Goal: Task Accomplishment & Management: Use online tool/utility

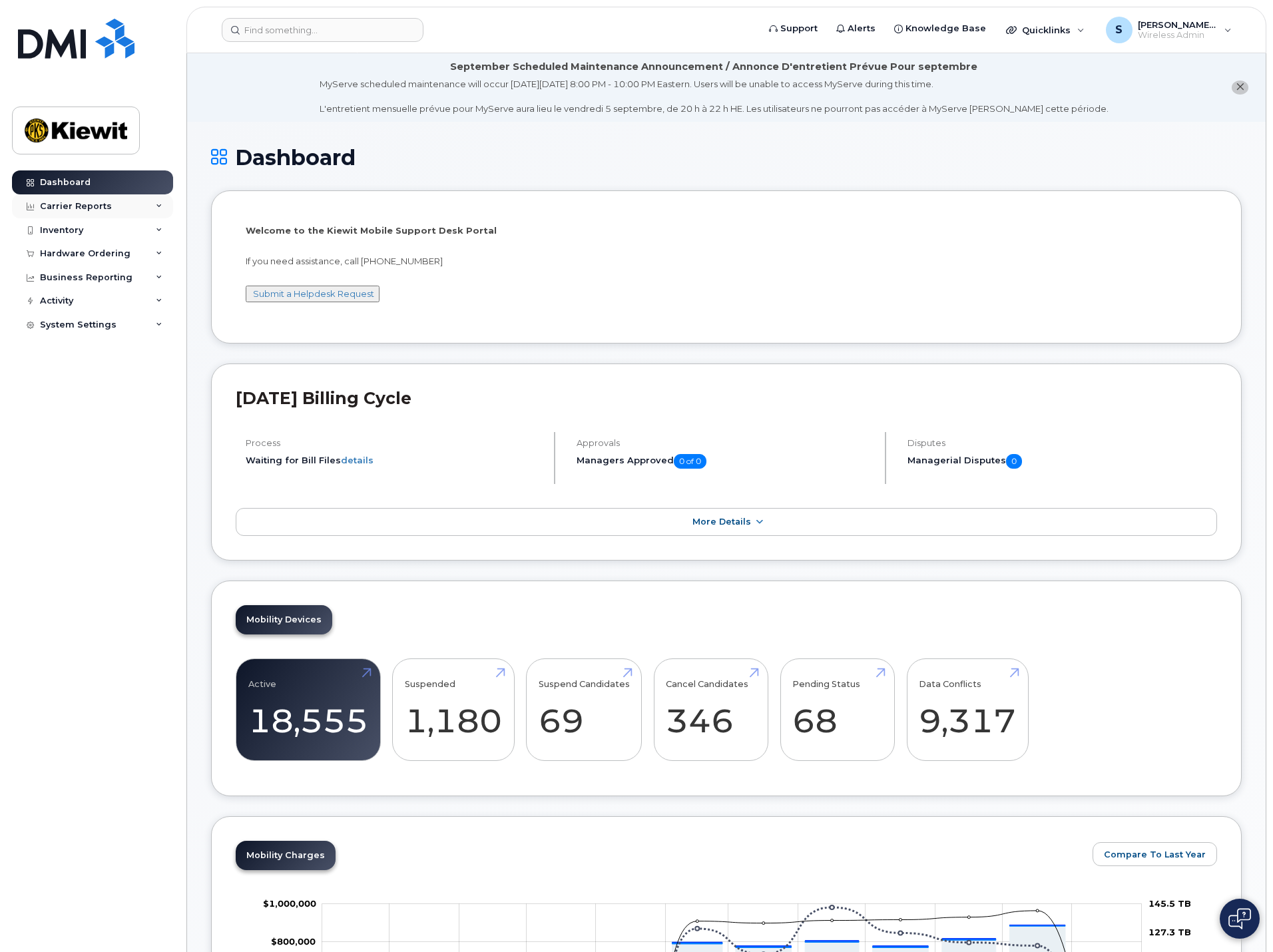
click at [122, 204] on div "Carrier Reports" at bounding box center [92, 206] width 161 height 24
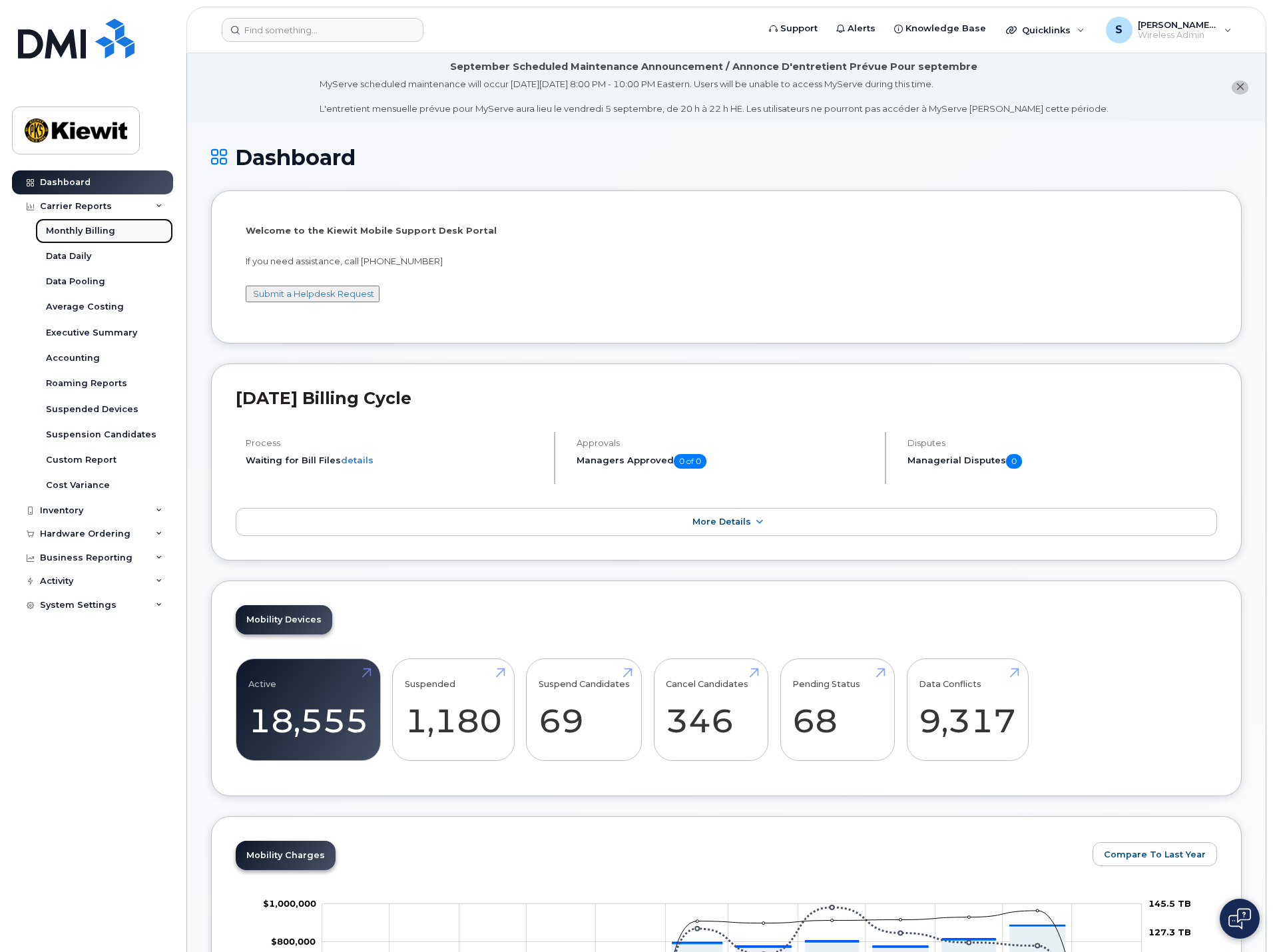
click at [106, 230] on div "Monthly Billing" at bounding box center [80, 231] width 69 height 12
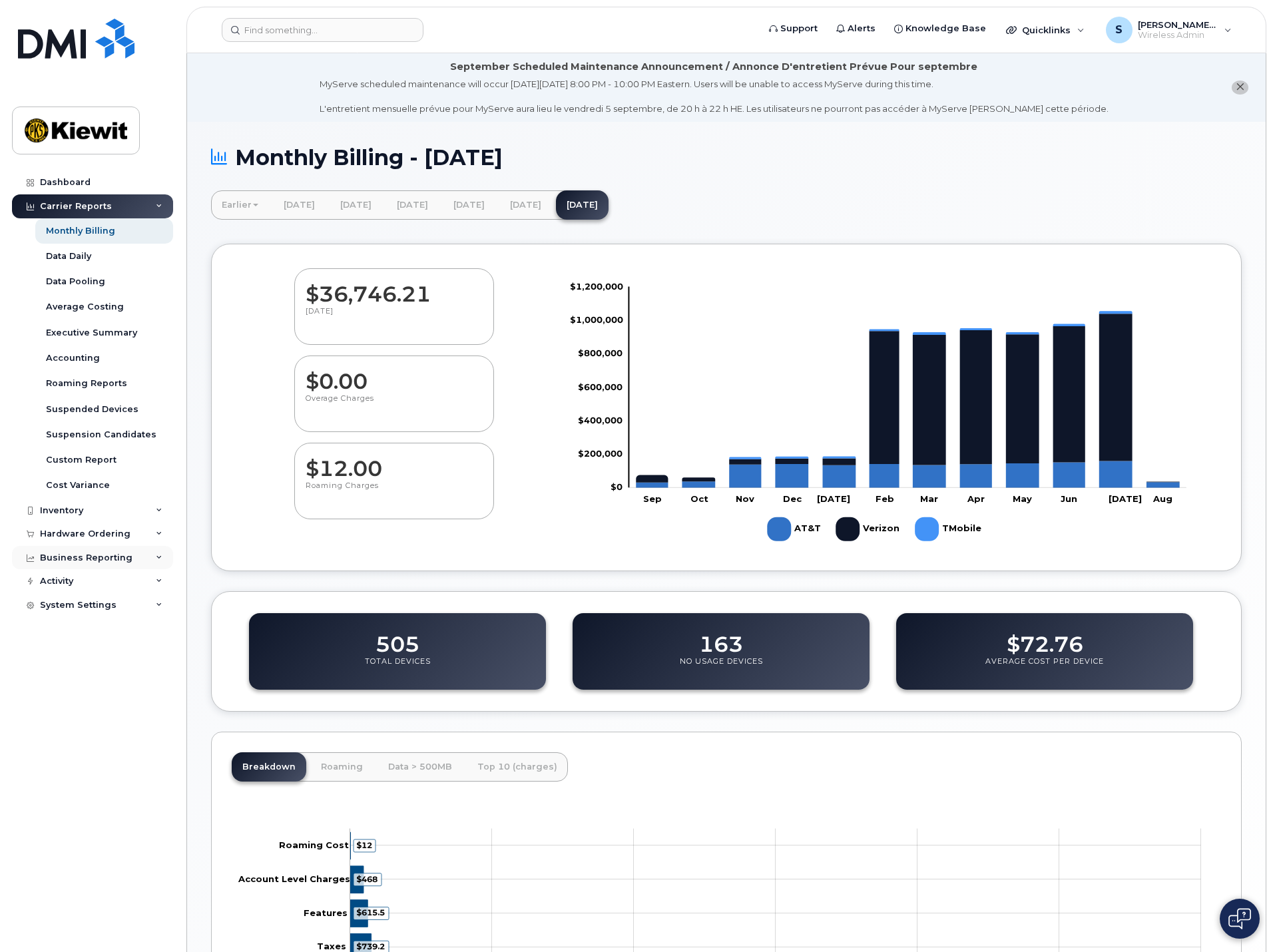
click at [115, 559] on div "Business Reporting" at bounding box center [86, 558] width 93 height 11
click at [83, 331] on div "Executive Summary" at bounding box center [91, 333] width 91 height 12
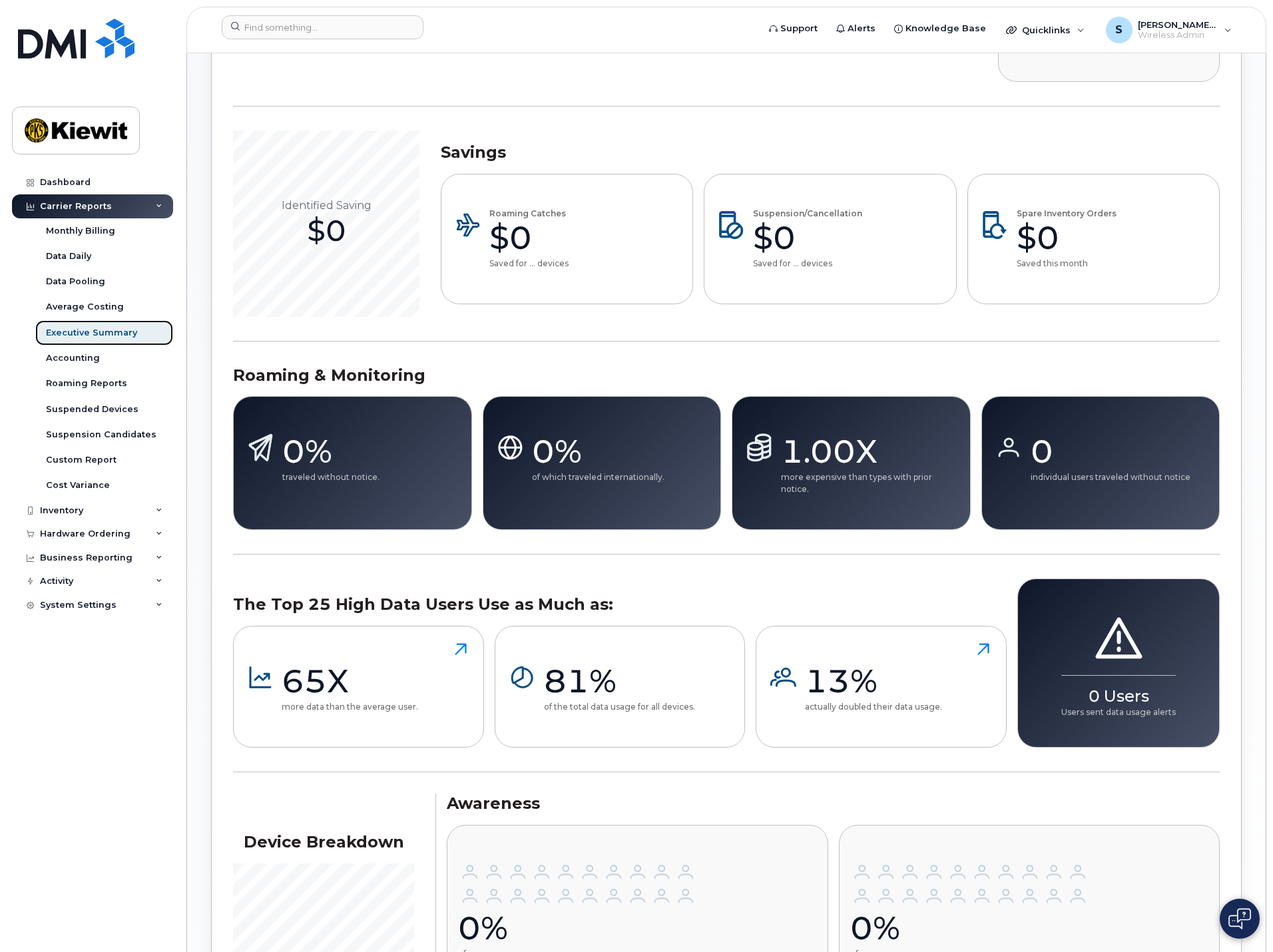
scroll to position [871, 0]
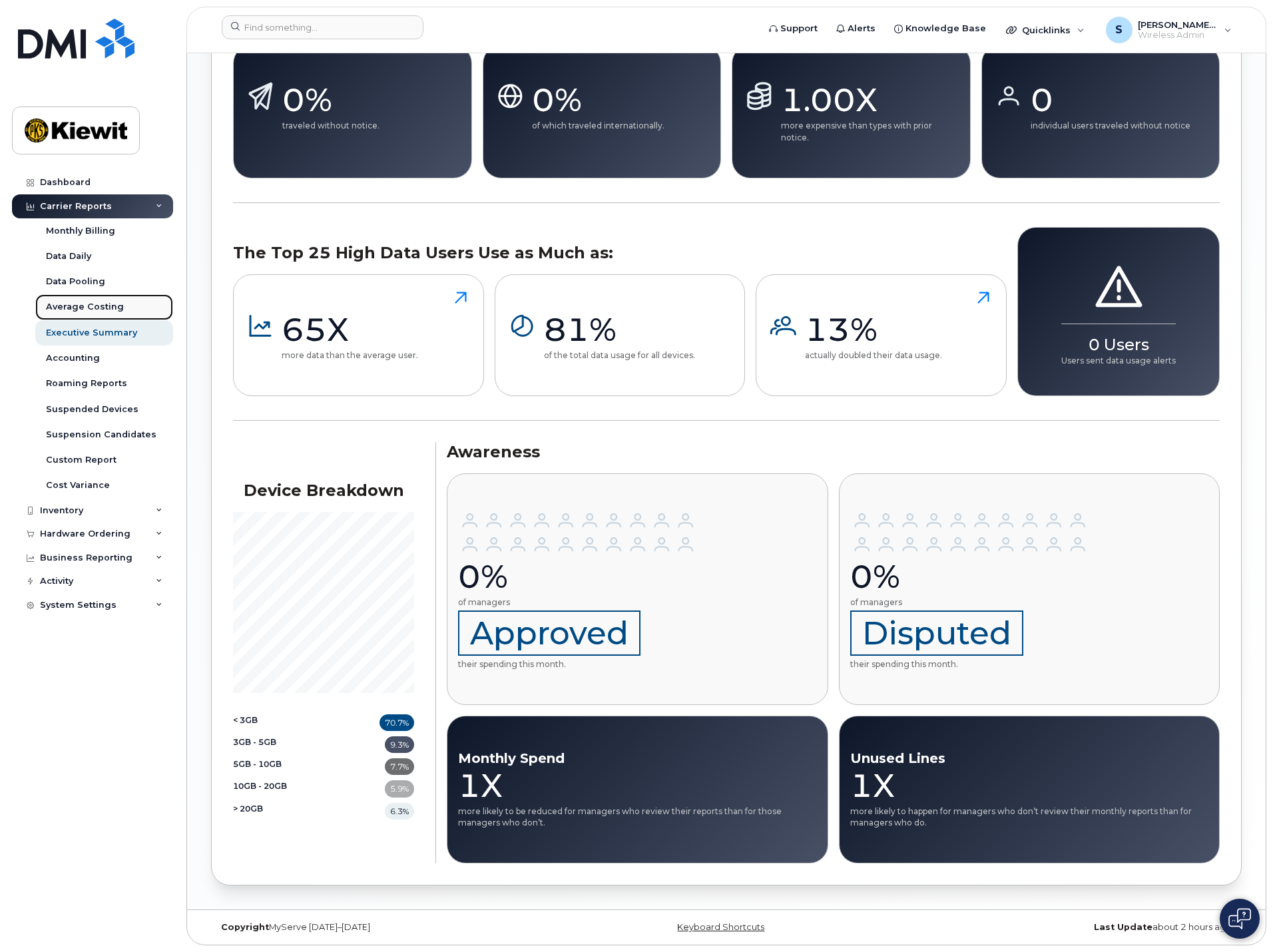
click at [112, 306] on div "Average Costing" at bounding box center [84, 307] width 78 height 12
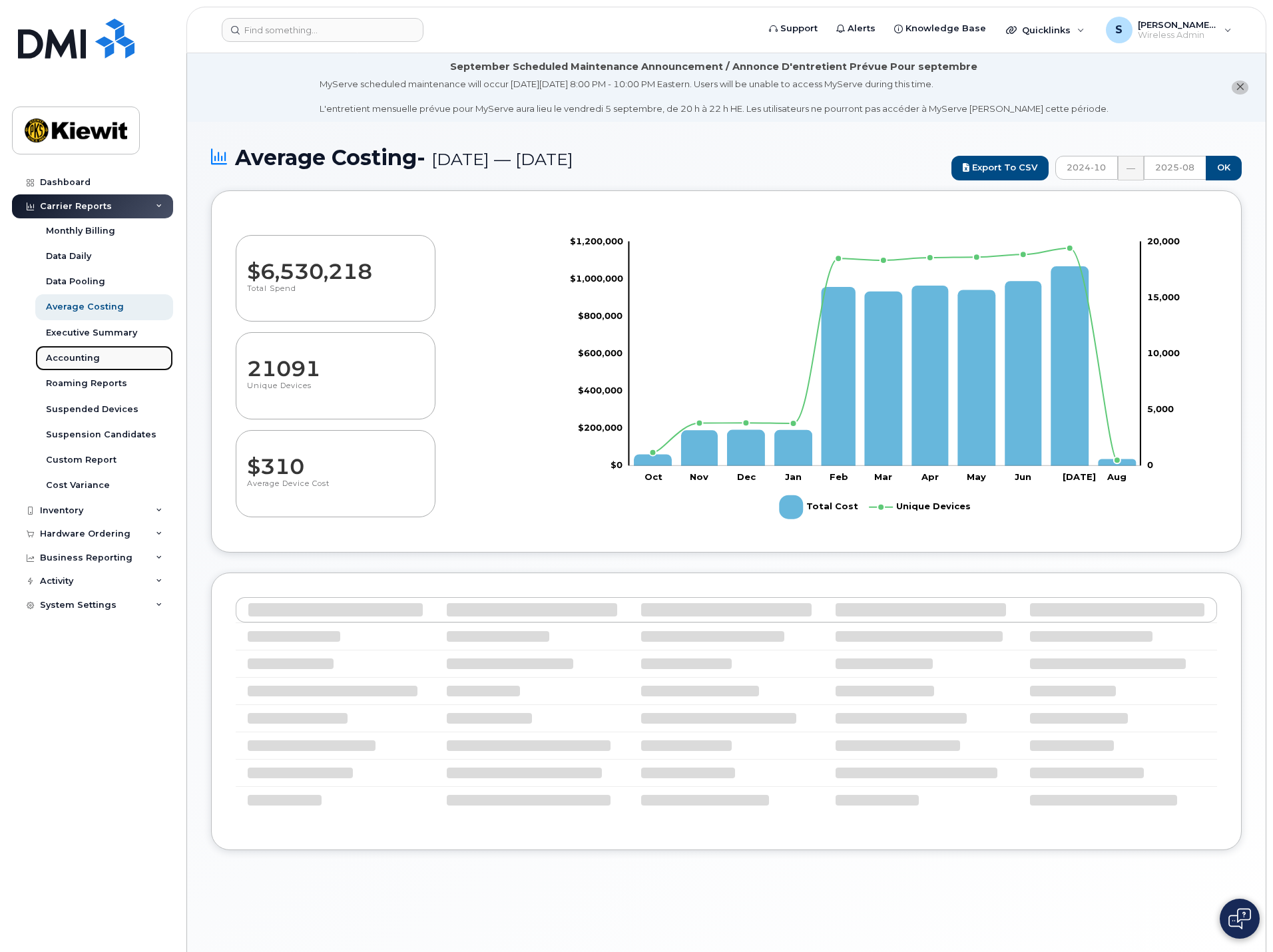
click at [99, 360] on link "Accounting" at bounding box center [104, 358] width 138 height 25
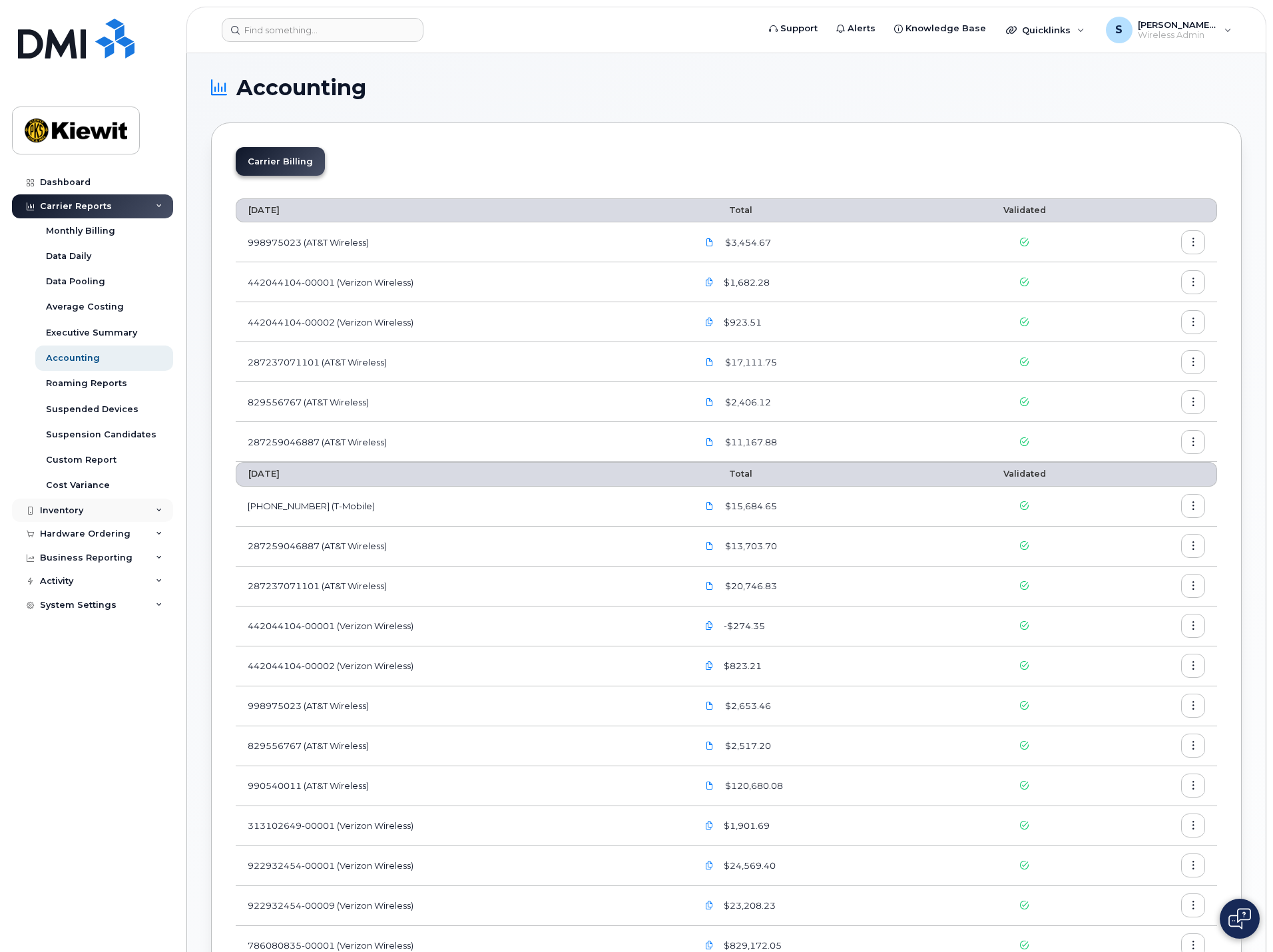
click at [78, 510] on div "Inventory" at bounding box center [61, 510] width 43 height 11
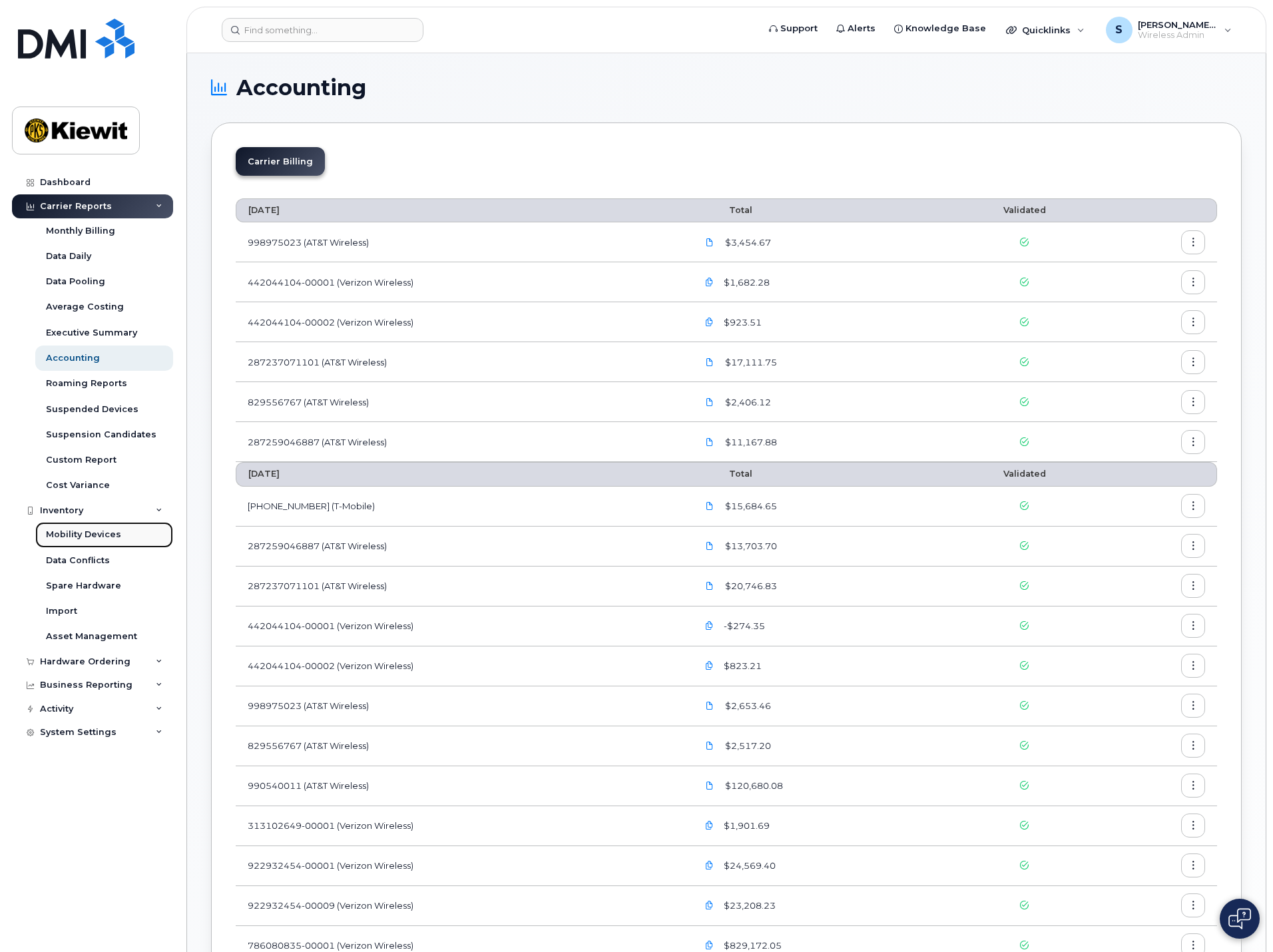
click at [83, 534] on div "Mobility Devices" at bounding box center [83, 535] width 75 height 12
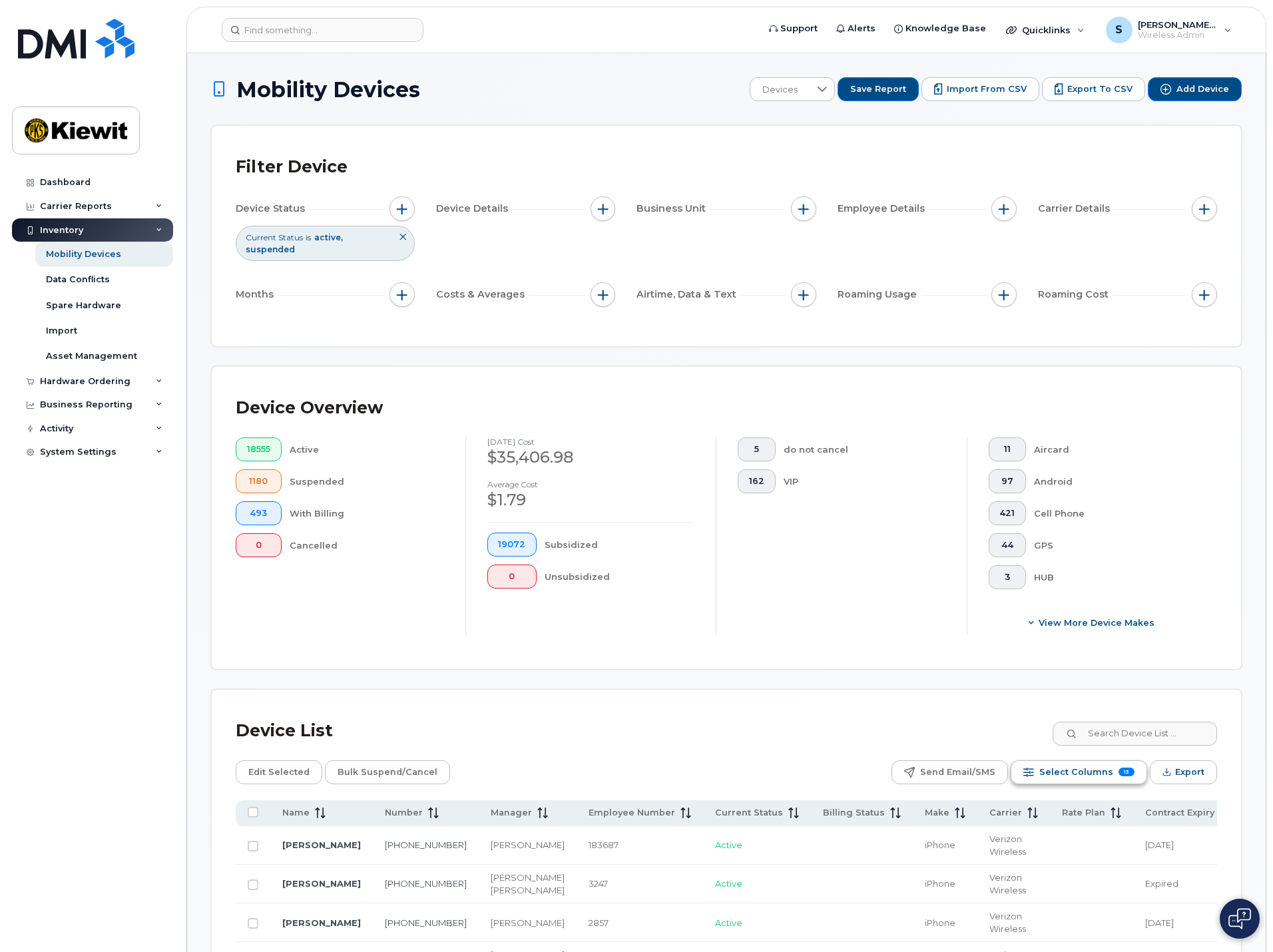
click at [1085, 763] on span "Select Columns" at bounding box center [1075, 772] width 73 height 20
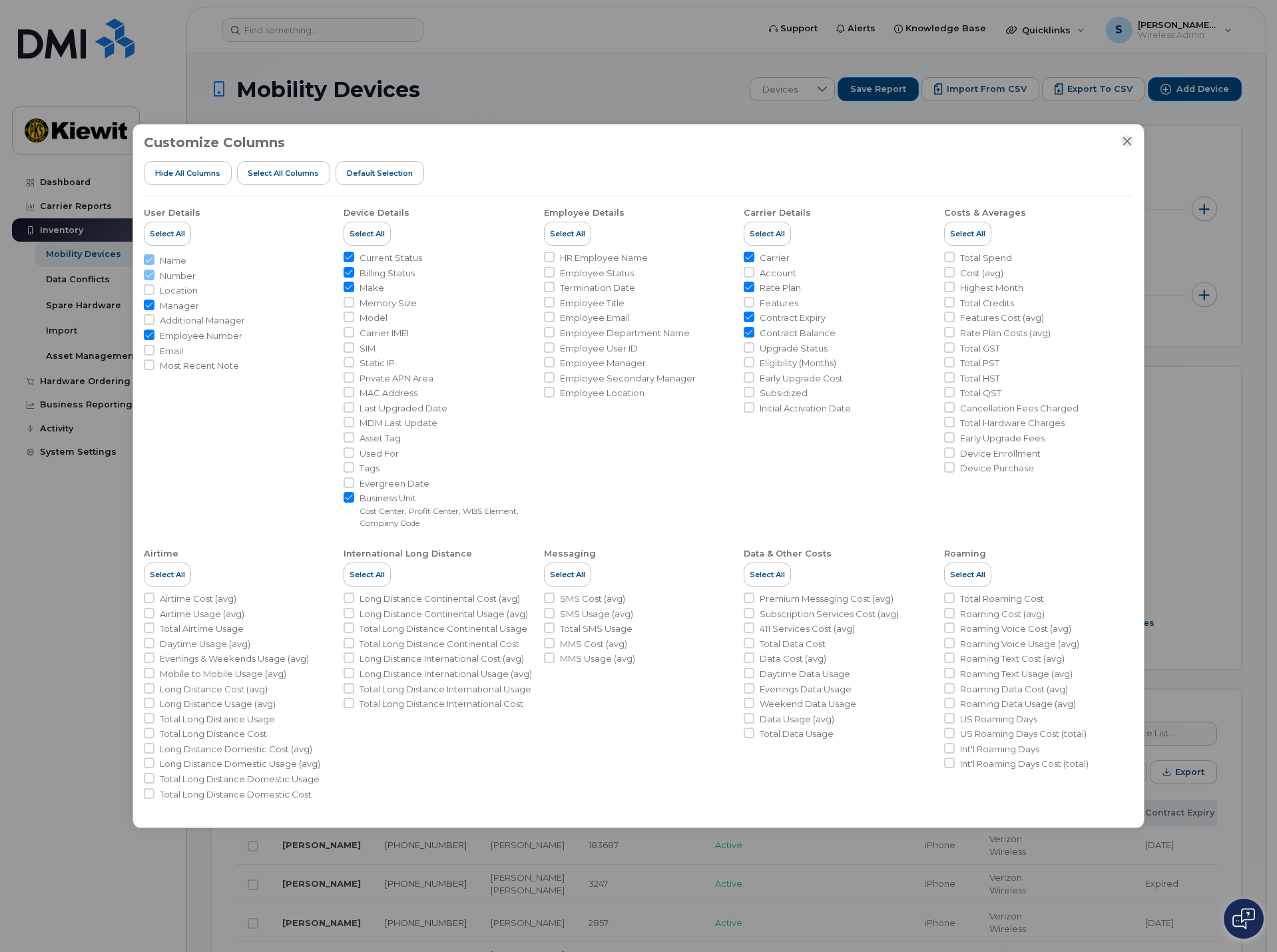
click at [1125, 138] on icon "Close" at bounding box center [1127, 141] width 8 height 8
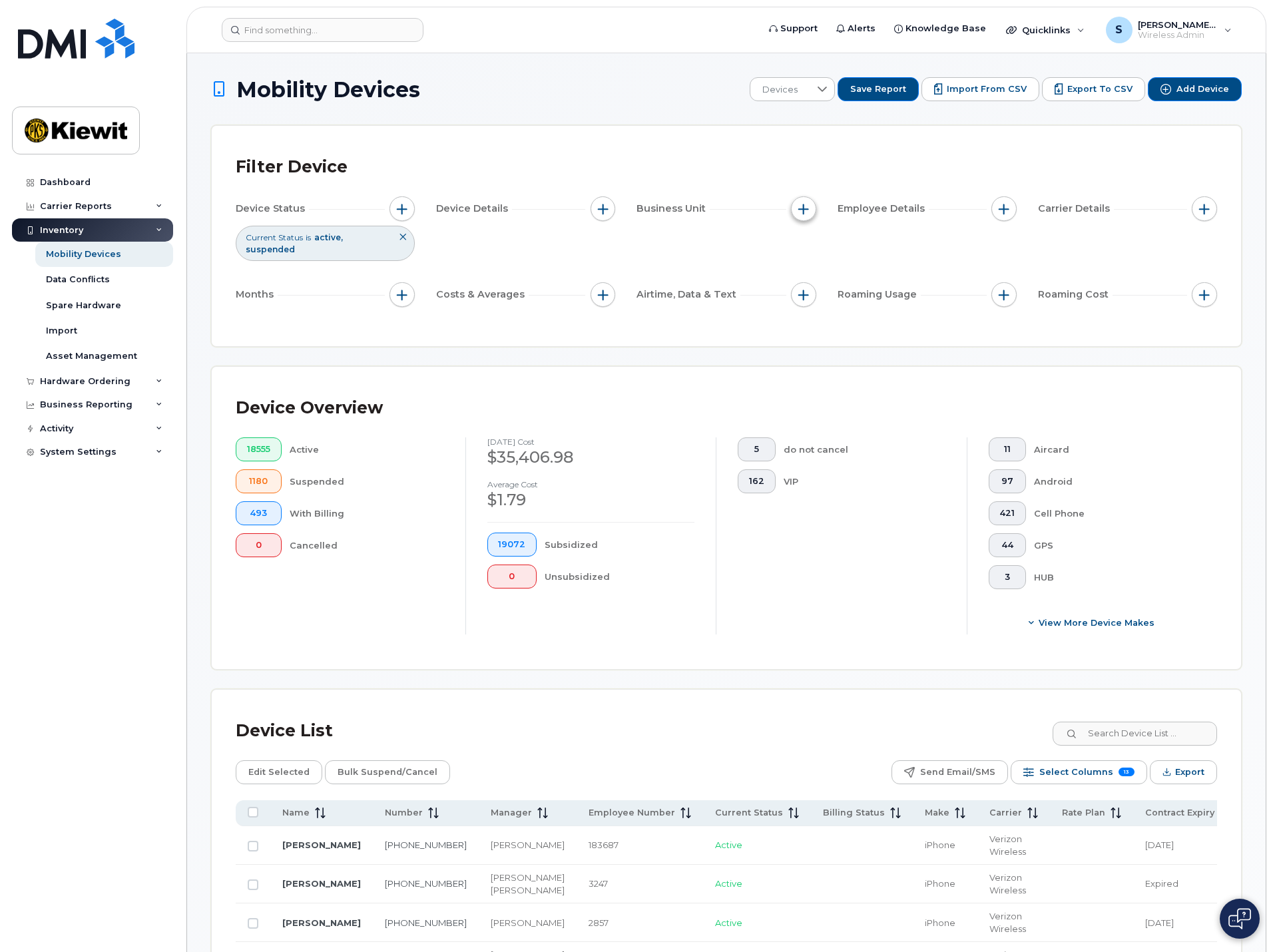
click at [811, 206] on button "button" at bounding box center [803, 209] width 25 height 25
click at [808, 270] on input "Cost Center" at bounding box center [807, 270] width 11 height 11
checkbox input "true"
click at [894, 322] on input "text" at bounding box center [892, 327] width 117 height 12
click at [873, 291] on span "is" at bounding box center [879, 296] width 115 height 24
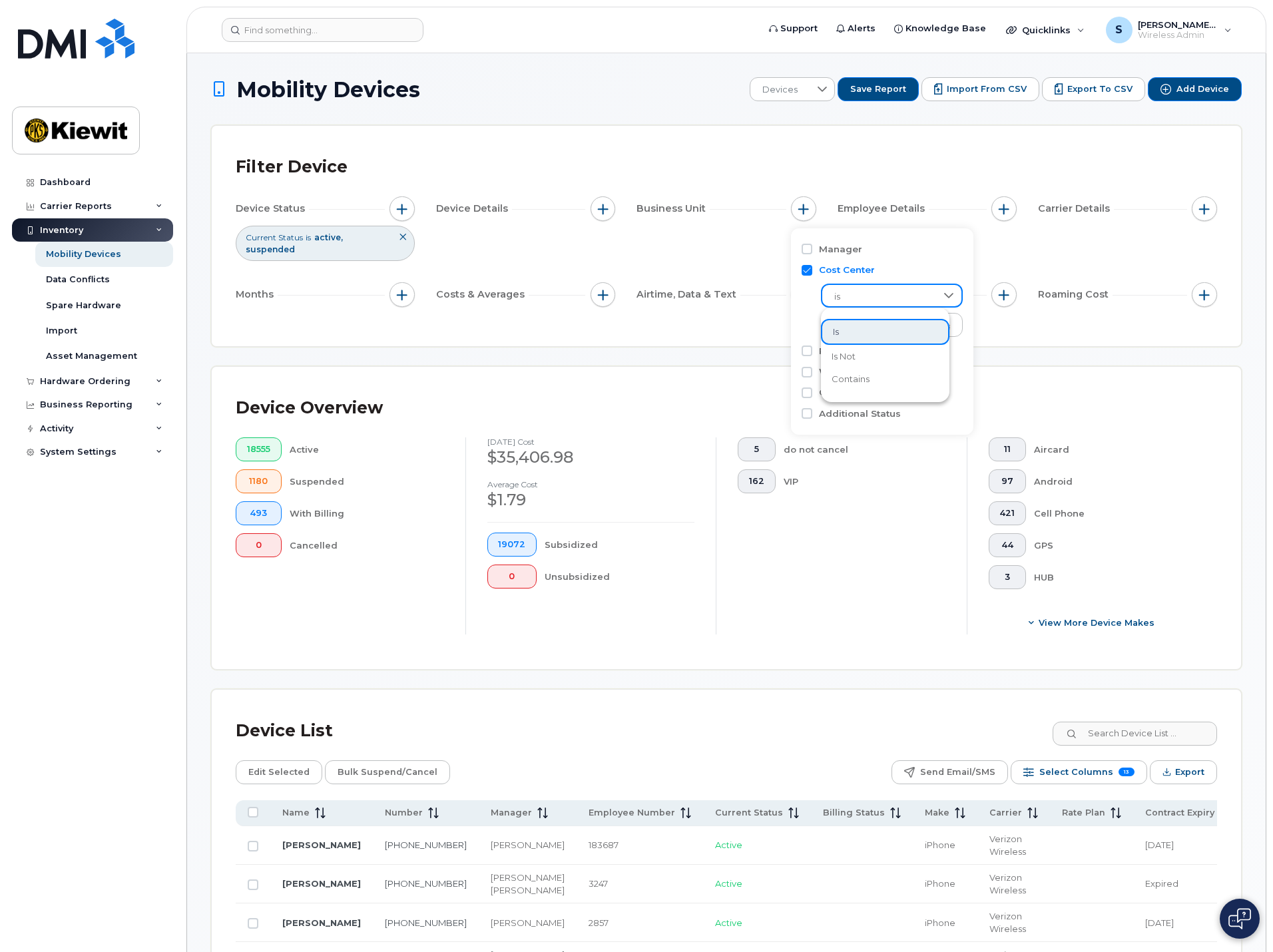
click at [808, 296] on div "is No results found" at bounding box center [882, 307] width 161 height 60
click at [1188, 766] on span "Export" at bounding box center [1189, 772] width 30 height 20
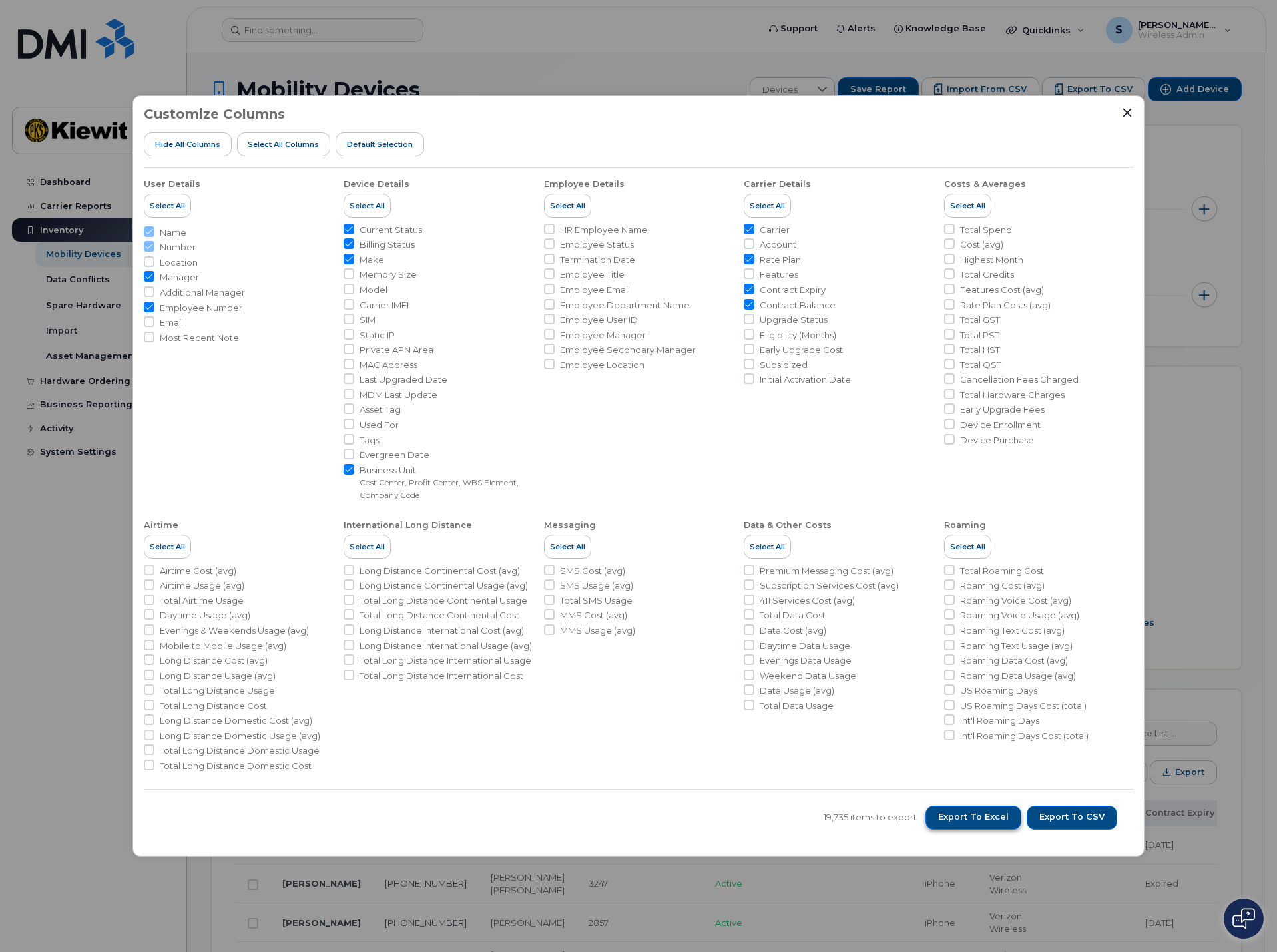
drag, startPoint x: 1018, startPoint y: 821, endPoint x: 1023, endPoint y: 816, distance: 7.1
click at [1019, 819] on button "Export to Excel" at bounding box center [973, 817] width 96 height 24
click at [1132, 113] on icon "Close" at bounding box center [1127, 112] width 11 height 11
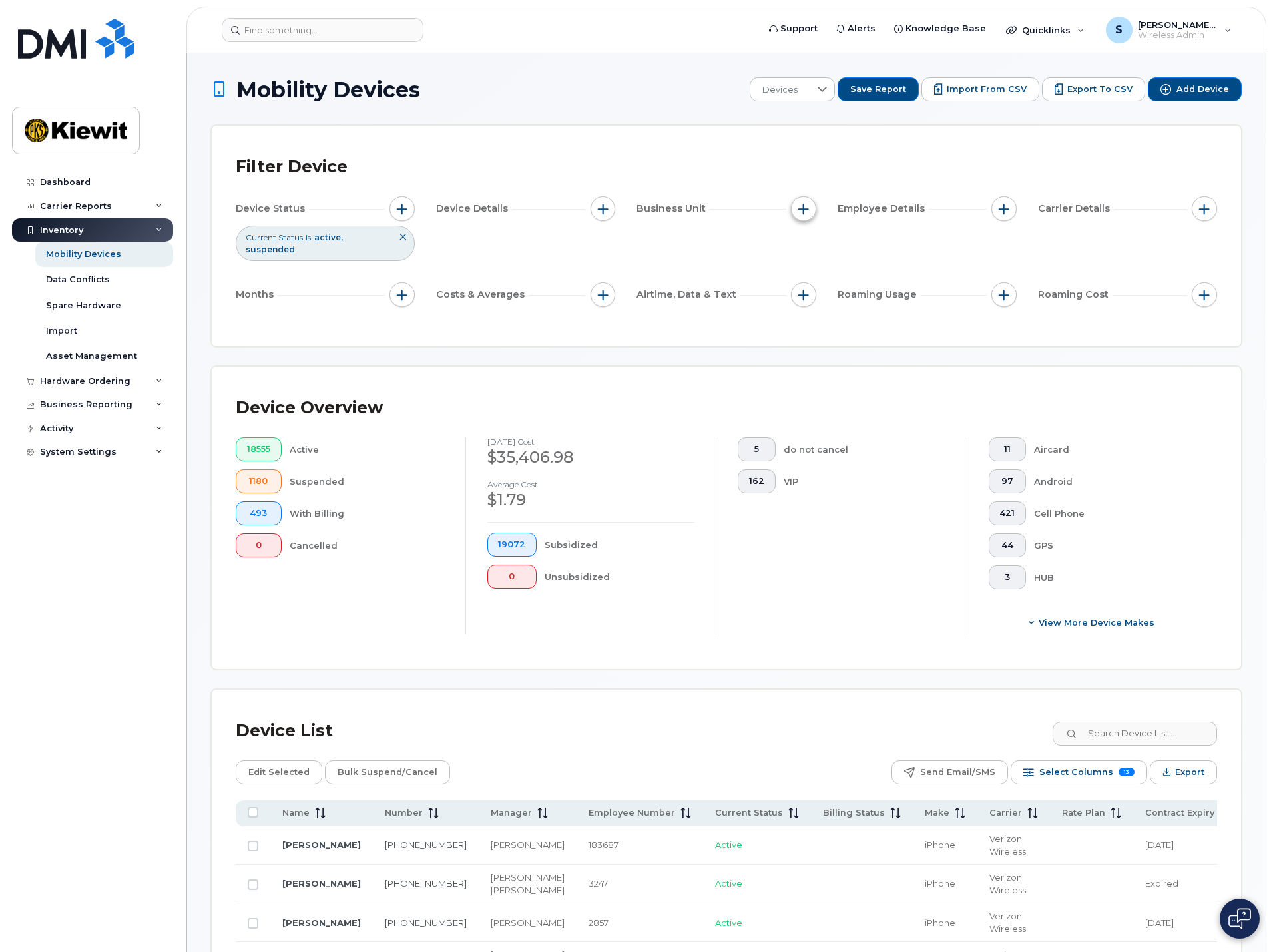
click at [806, 210] on span "button" at bounding box center [803, 209] width 11 height 11
click at [865, 347] on label "Profit Center" at bounding box center [849, 351] width 61 height 13
click at [812, 347] on input "Profit Center" at bounding box center [807, 351] width 11 height 11
checkbox input "true"
click at [808, 269] on input "Cost Center" at bounding box center [807, 270] width 11 height 11
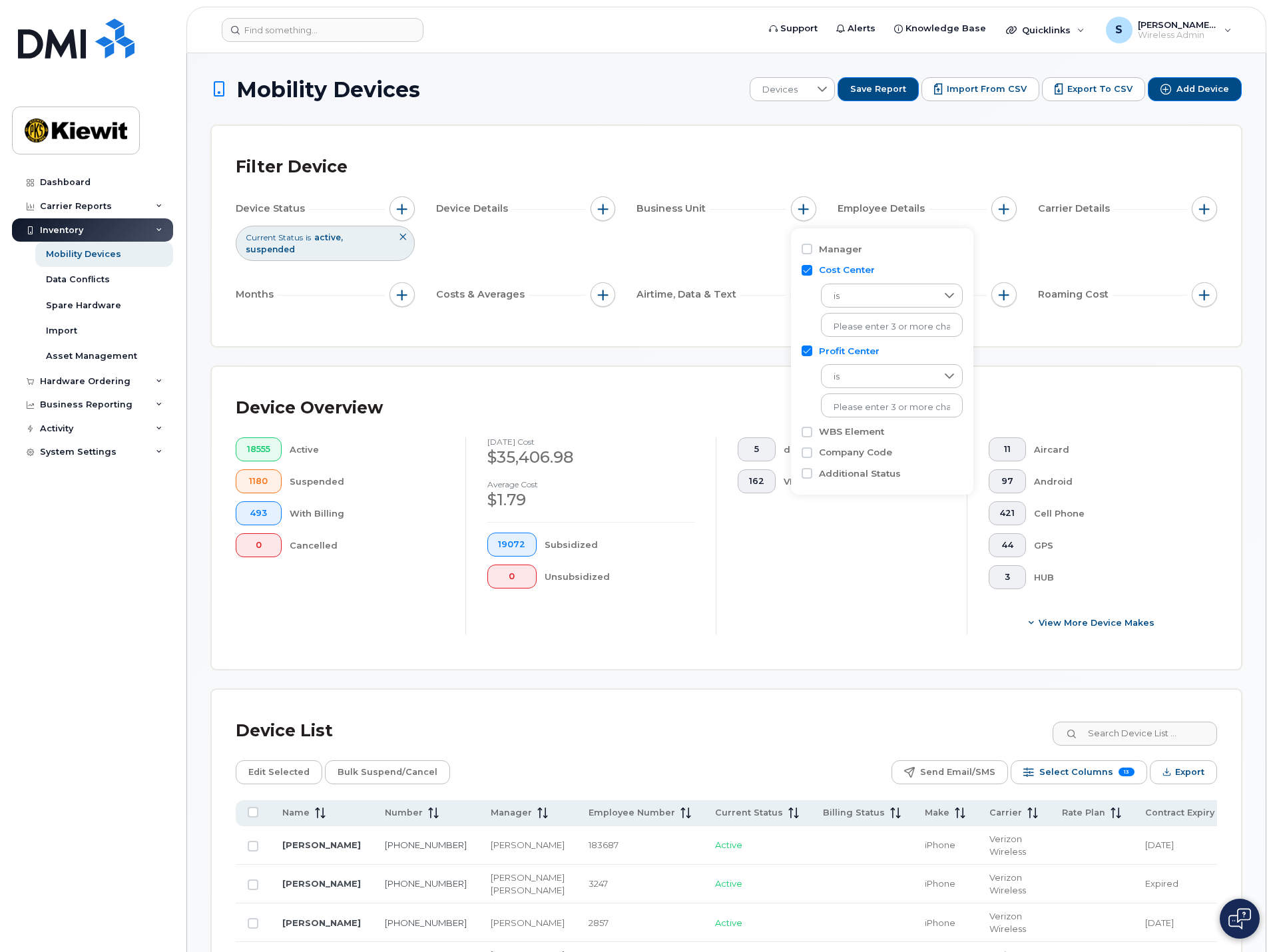
checkbox input "false"
click at [806, 371] on input "WBS Element" at bounding box center [807, 372] width 11 height 11
click at [807, 372] on input "WBS Element" at bounding box center [807, 372] width 11 height 11
checkbox input "false"
click at [862, 349] on input "text" at bounding box center [892, 347] width 117 height 12
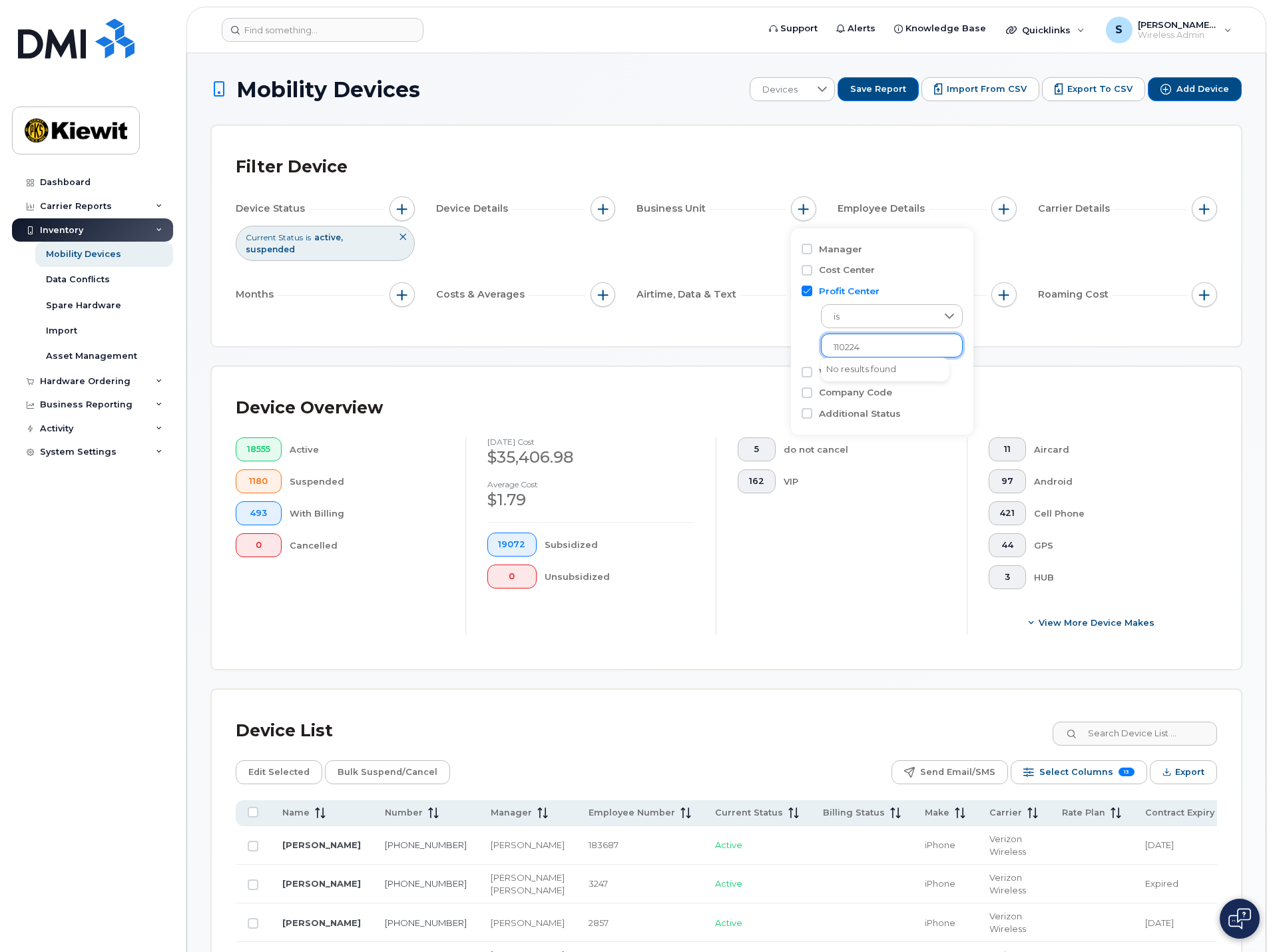
drag, startPoint x: 871, startPoint y: 345, endPoint x: 787, endPoint y: 352, distance: 84.3
type input "110224"
click at [805, 391] on input "Company Code" at bounding box center [807, 393] width 11 height 11
checkbox input "true"
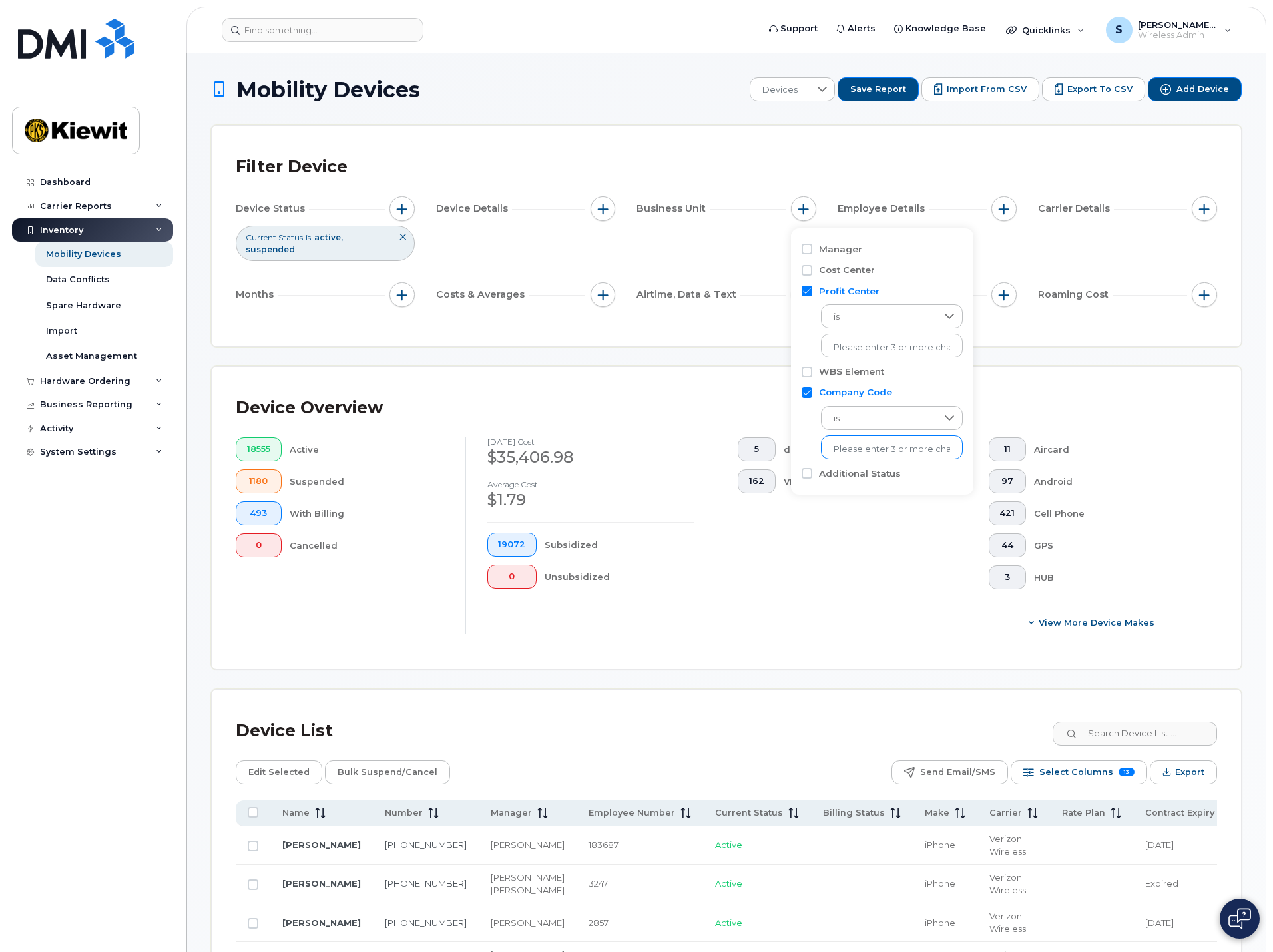
drag, startPoint x: 856, startPoint y: 444, endPoint x: 862, endPoint y: 445, distance: 6.1
click at [856, 444] on input "text" at bounding box center [892, 449] width 117 height 12
type input "1036"
click at [871, 479] on li "1036" at bounding box center [885, 476] width 128 height 24
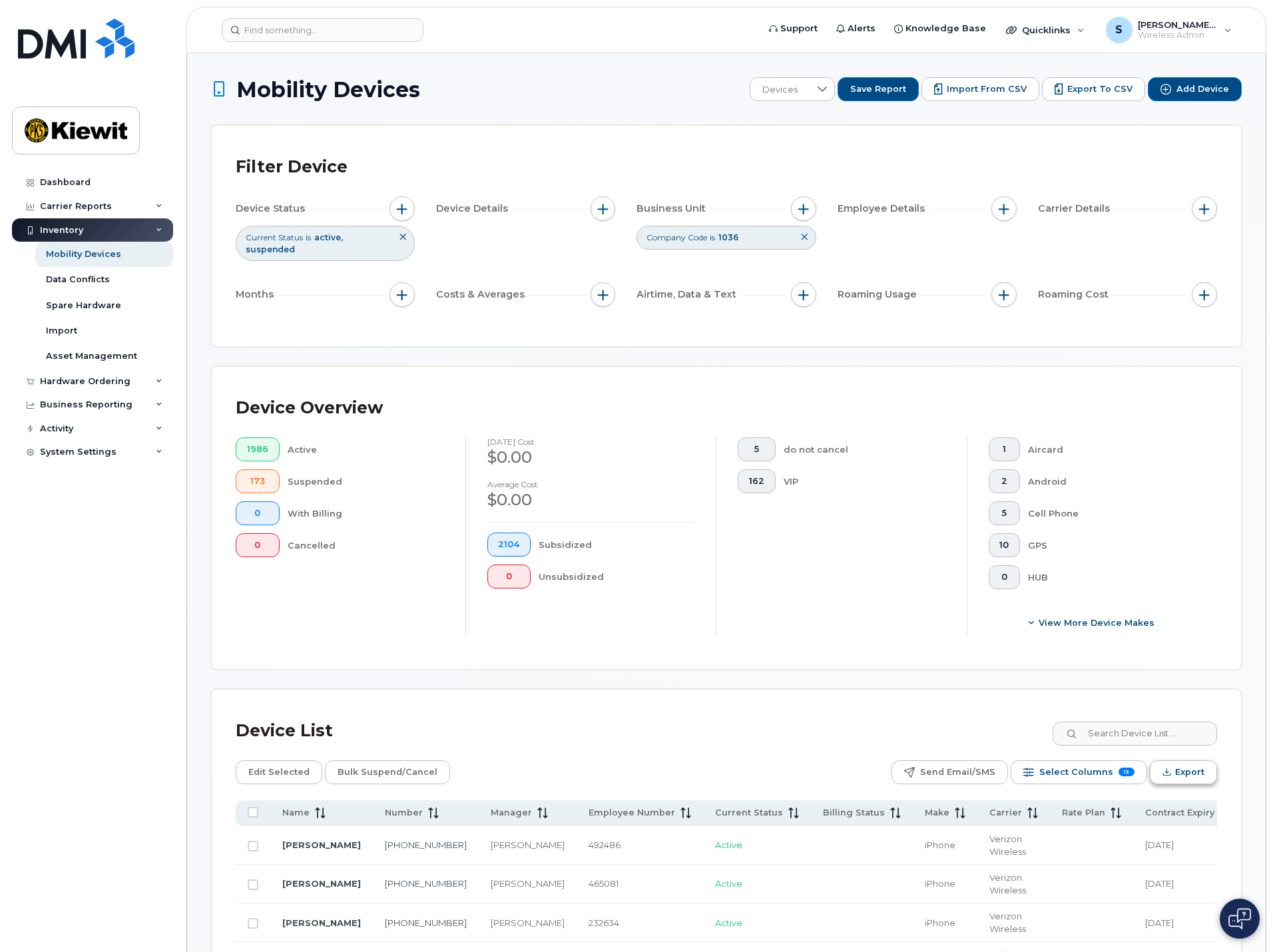
click at [1189, 762] on span "Export" at bounding box center [1189, 772] width 30 height 20
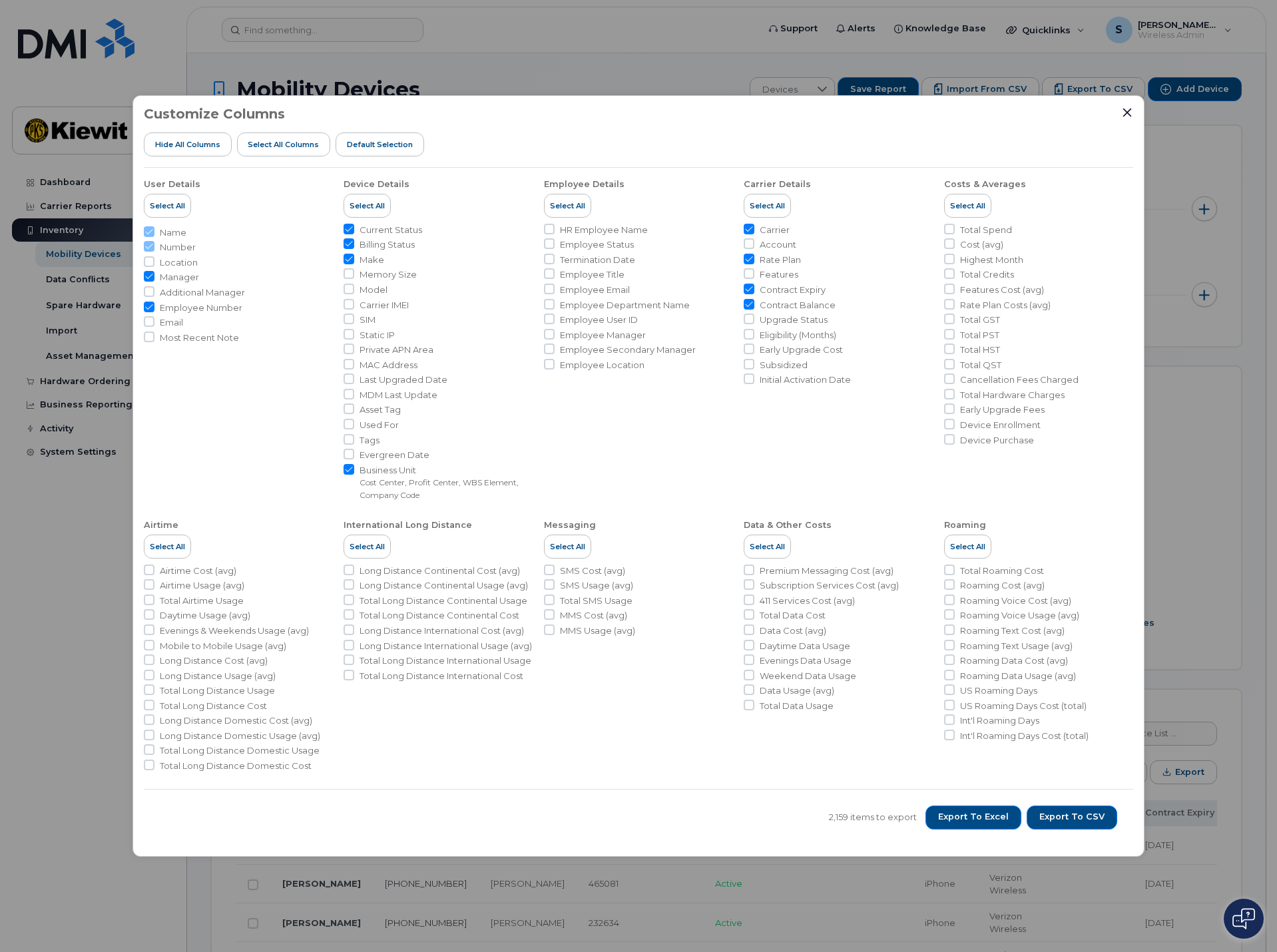
click at [1248, 656] on div "Customize Columns Hide All Columns Select all Columns Default Selection User De…" at bounding box center [638, 476] width 1277 height 952
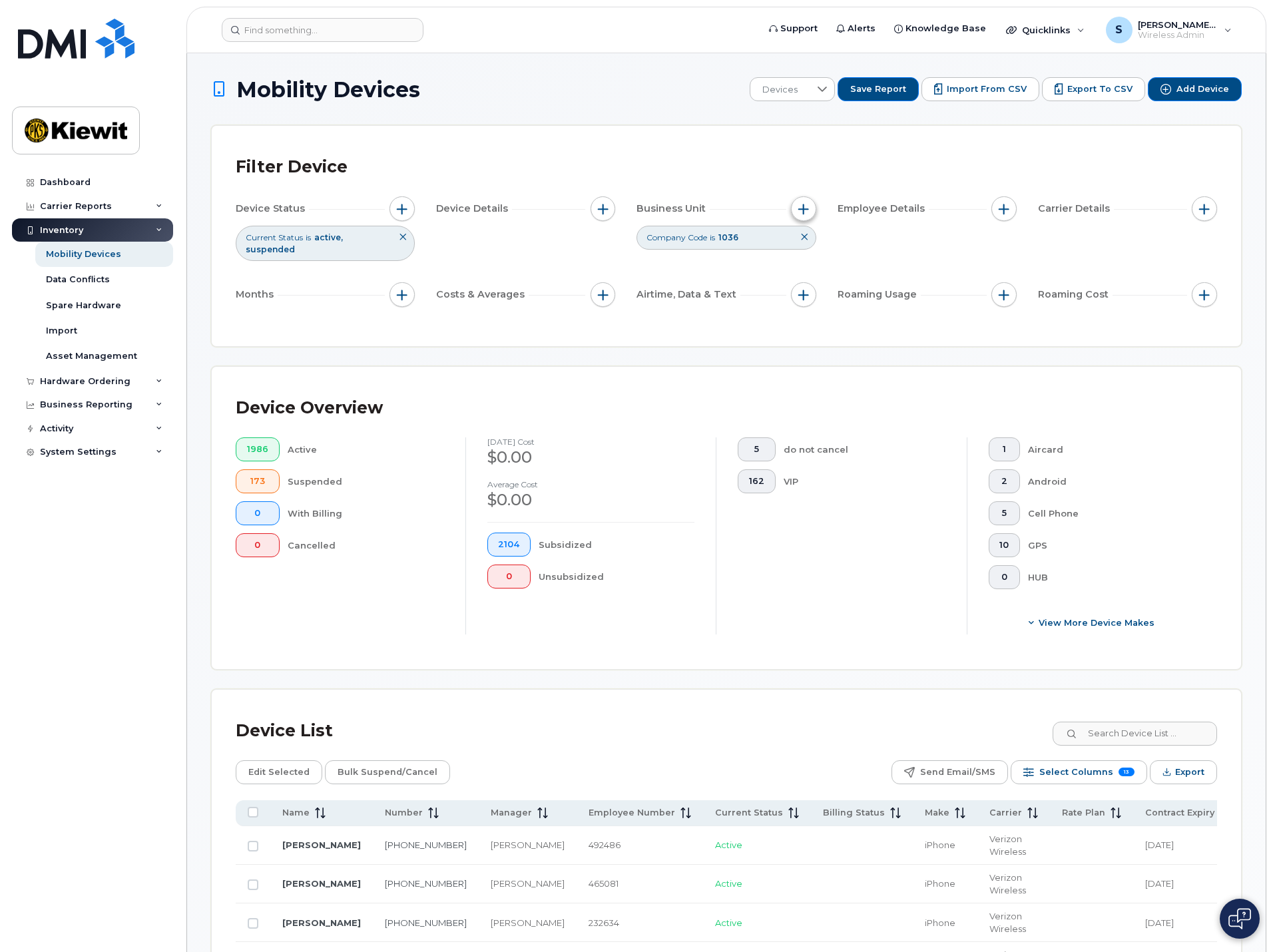
click at [802, 204] on span "button" at bounding box center [803, 209] width 11 height 11
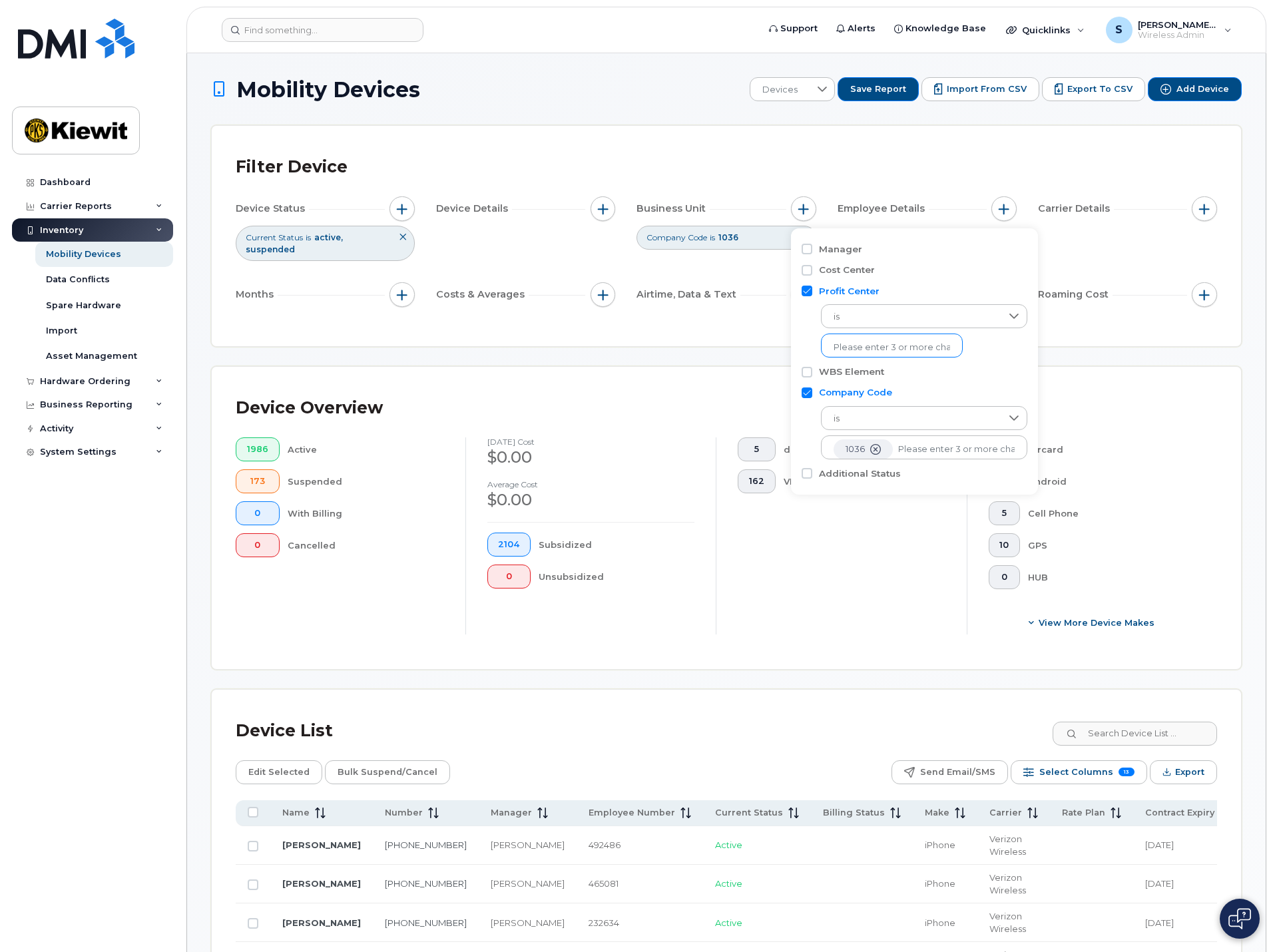
click at [850, 341] on input "text" at bounding box center [892, 347] width 117 height 12
drag, startPoint x: 808, startPoint y: 292, endPoint x: 815, endPoint y: 285, distance: 9.9
click at [808, 292] on input "Profit Center" at bounding box center [807, 291] width 11 height 11
checkbox input "false"
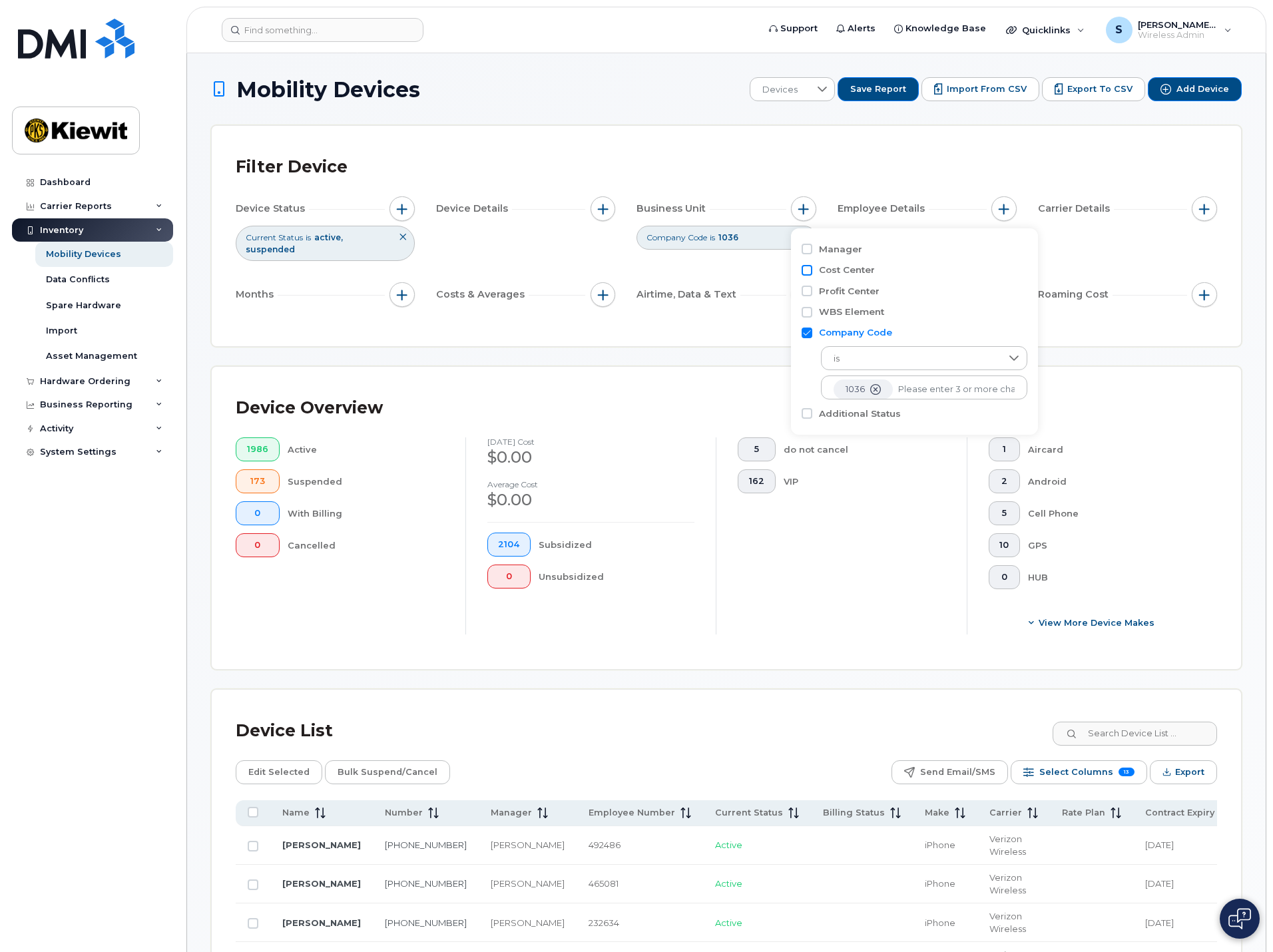
click at [809, 269] on input "Cost Center" at bounding box center [807, 270] width 11 height 11
click at [807, 273] on input "Cost Center" at bounding box center [807, 270] width 11 height 11
checkbox input "false"
click at [1196, 762] on span "Export" at bounding box center [1189, 772] width 30 height 20
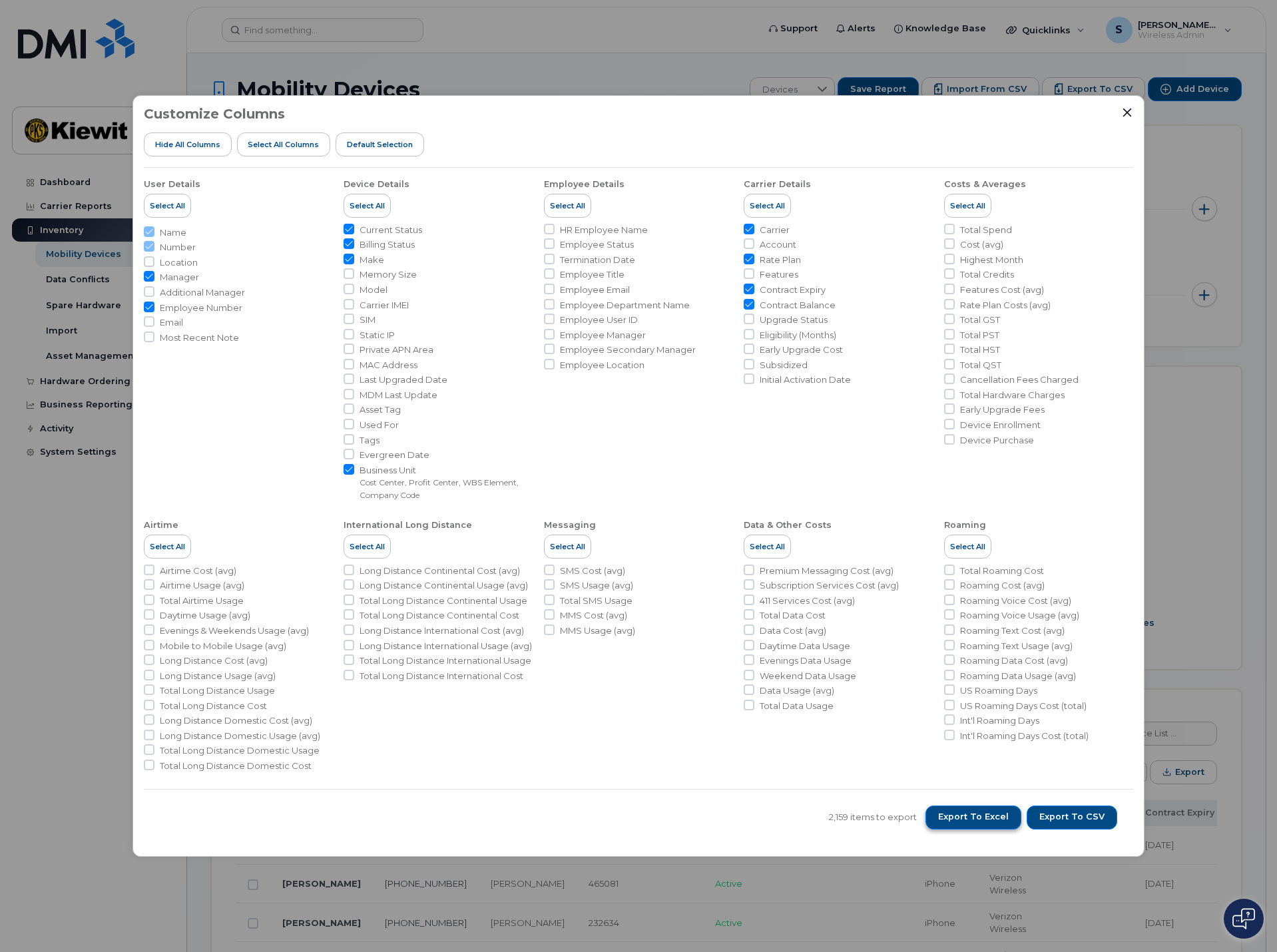
click at [974, 817] on span "Export to Excel" at bounding box center [974, 817] width 71 height 12
click at [989, 821] on span "Export to Excel" at bounding box center [974, 817] width 71 height 12
click at [1121, 116] on div "Customize Columns Hide All Columns Select all Columns Default Selection" at bounding box center [638, 137] width 990 height 61
click at [1129, 111] on icon "Close" at bounding box center [1127, 112] width 8 height 8
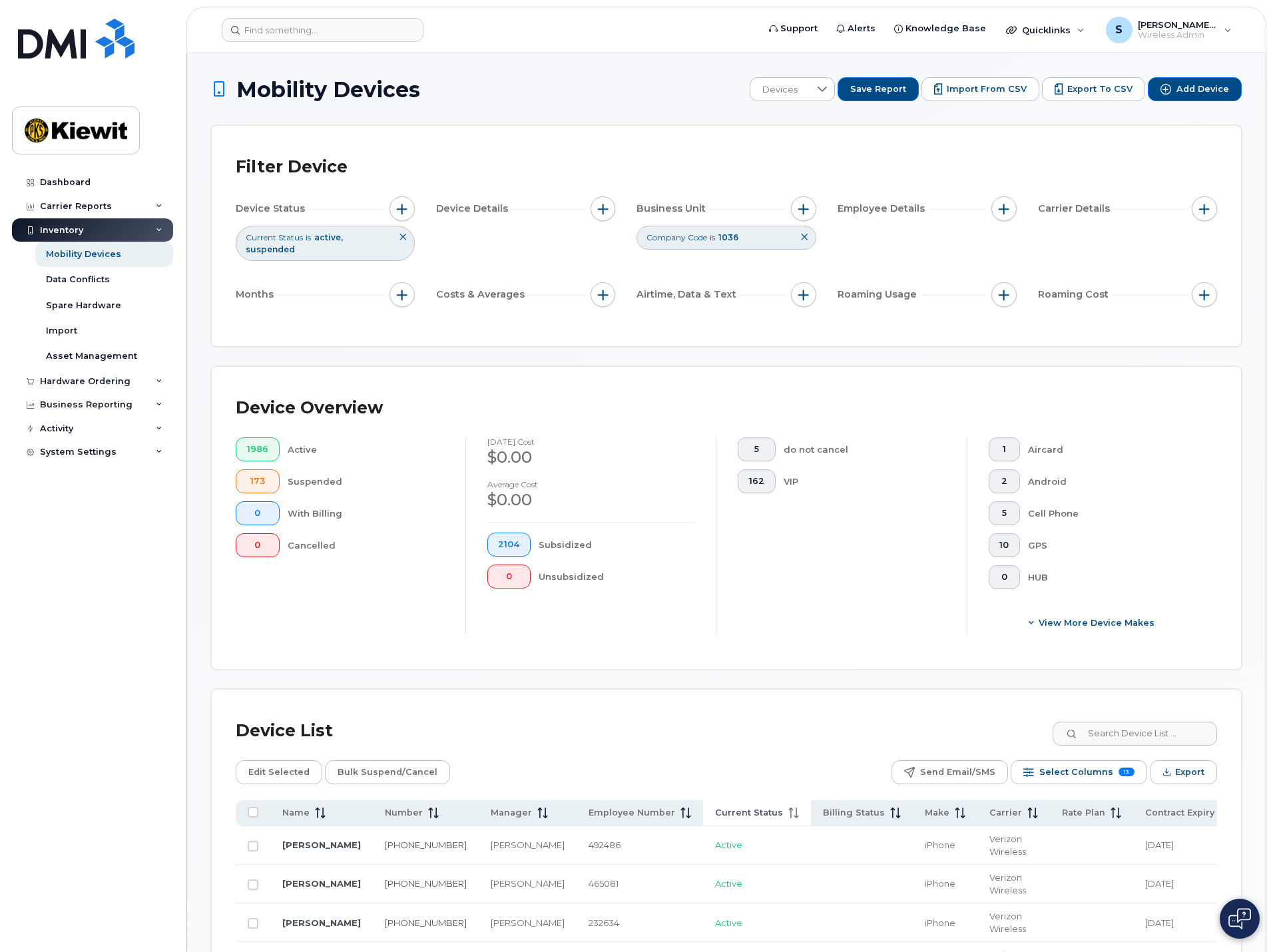
drag, startPoint x: 253, startPoint y: 799, endPoint x: 682, endPoint y: 796, distance: 429.0
click at [253, 807] on input "All items unselected" at bounding box center [253, 812] width 11 height 11
checkbox input "true"
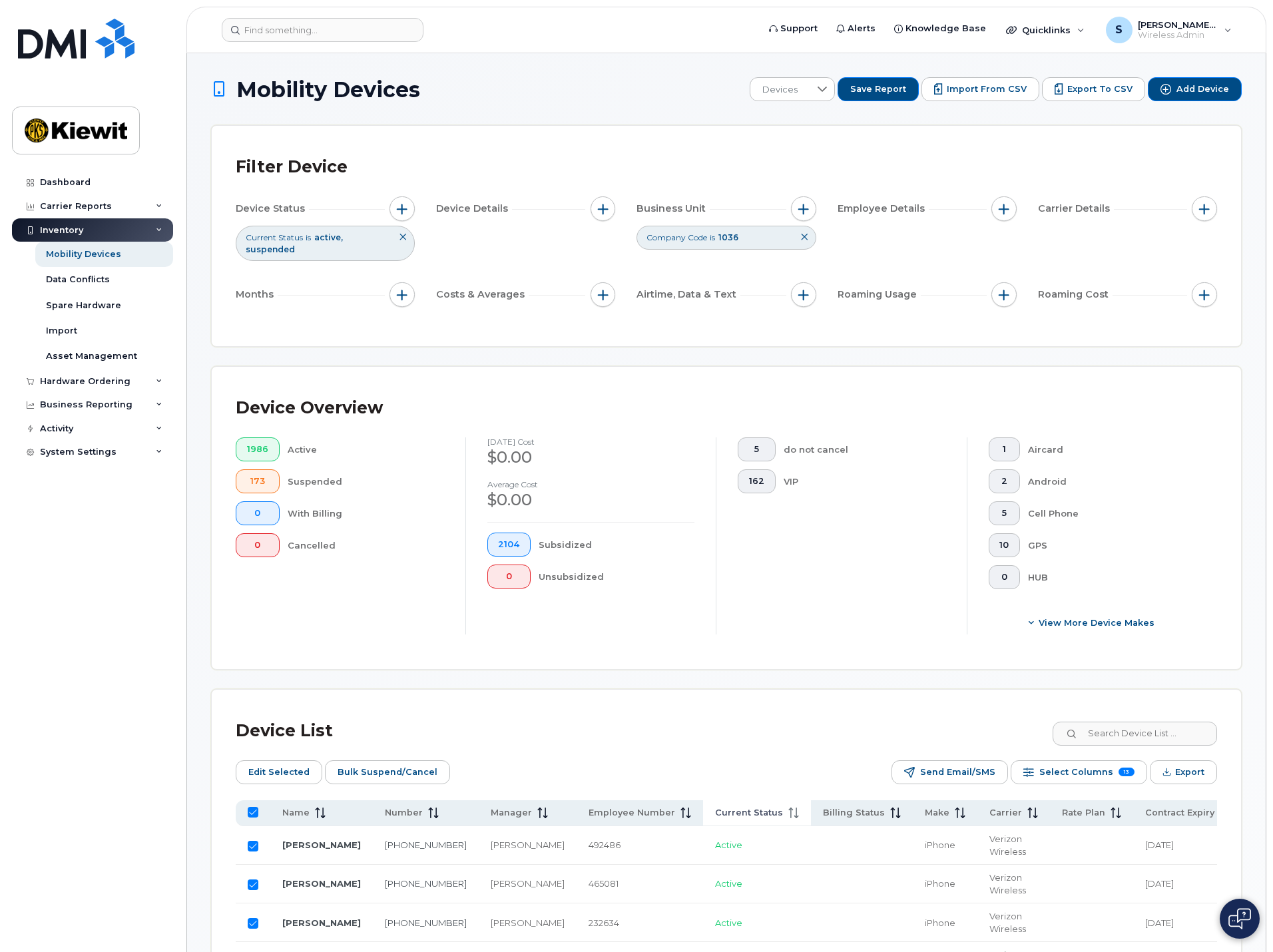
checkbox input "true"
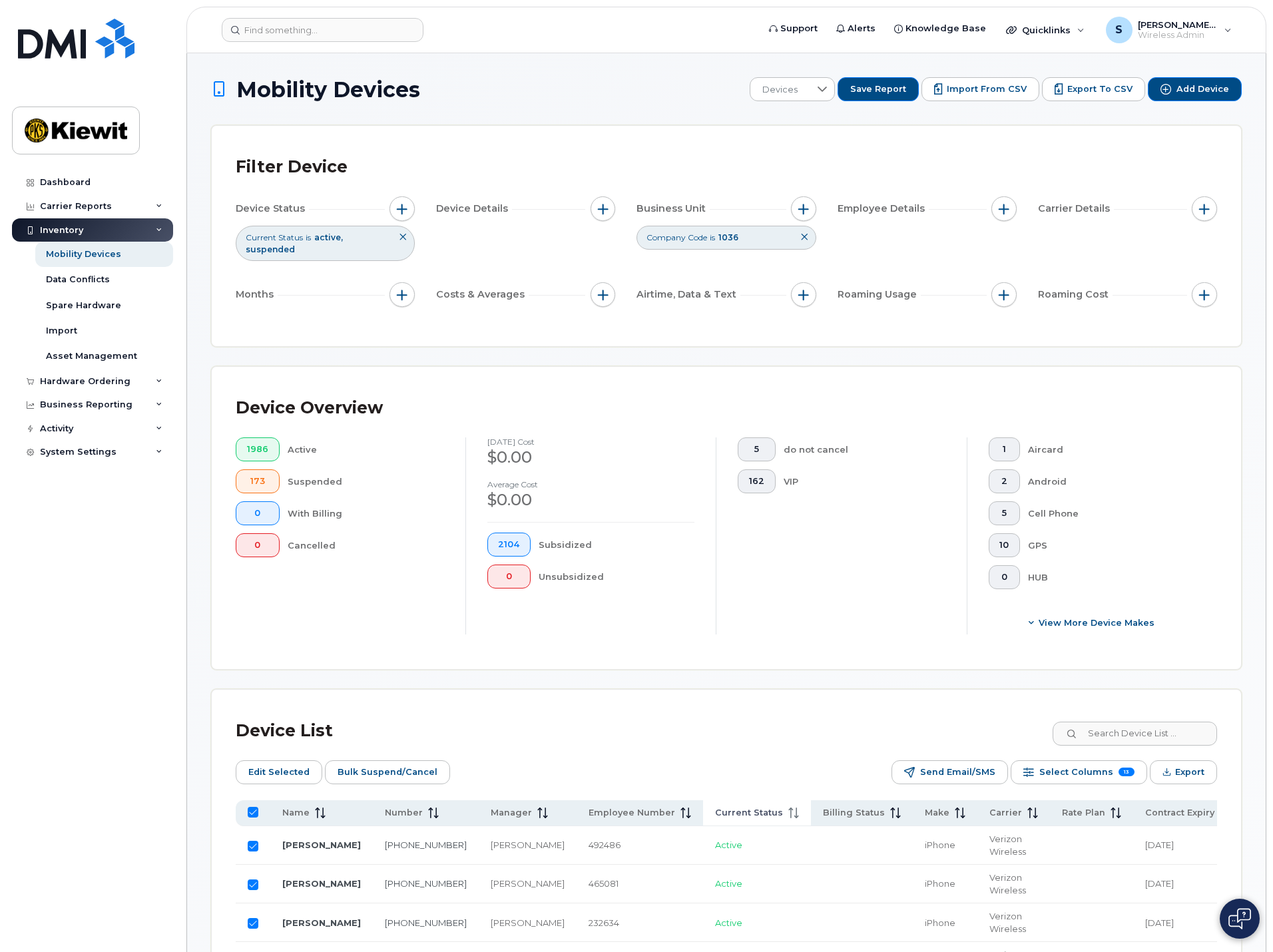
checkbox input "true"
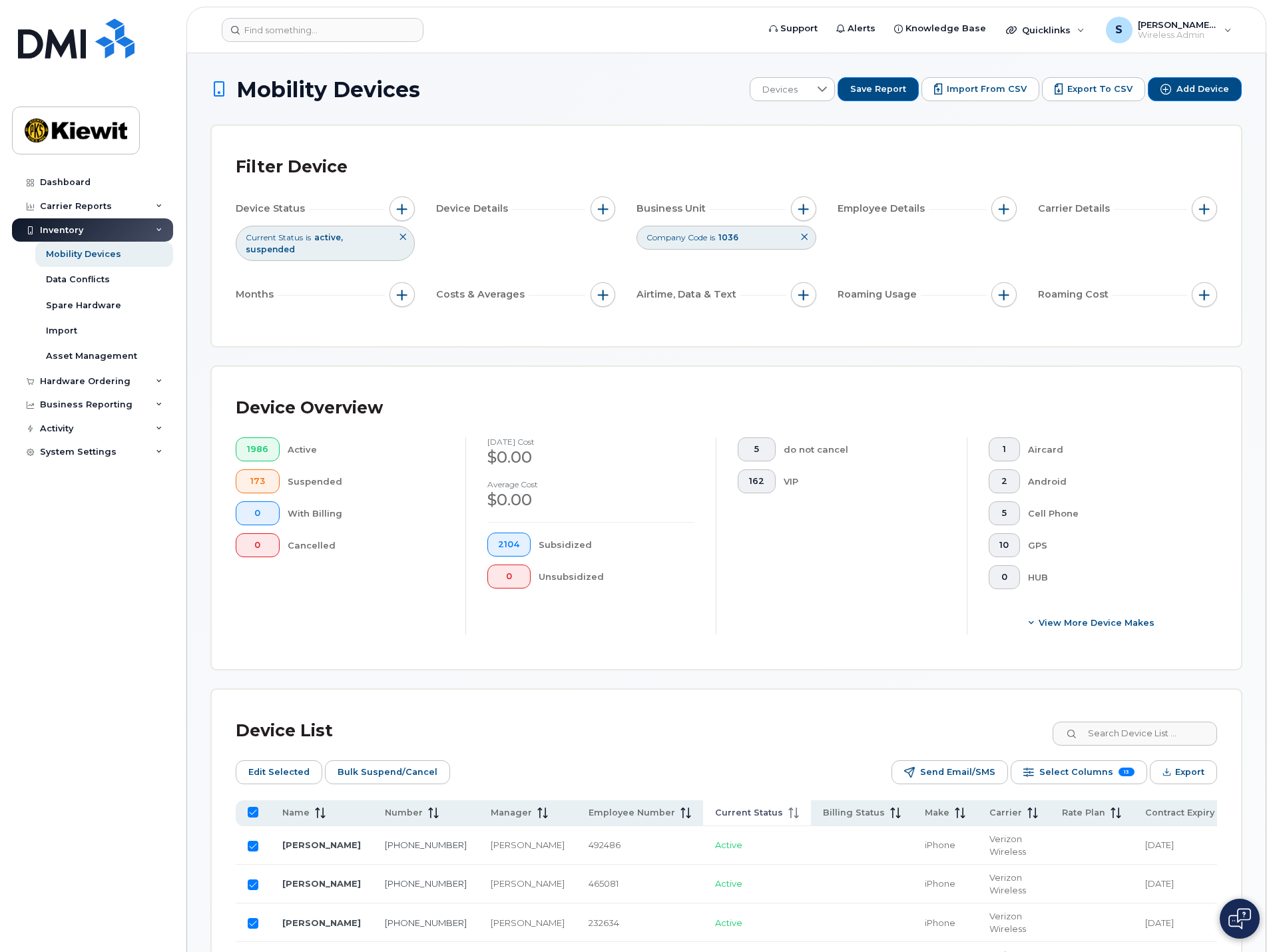
checkbox input "true"
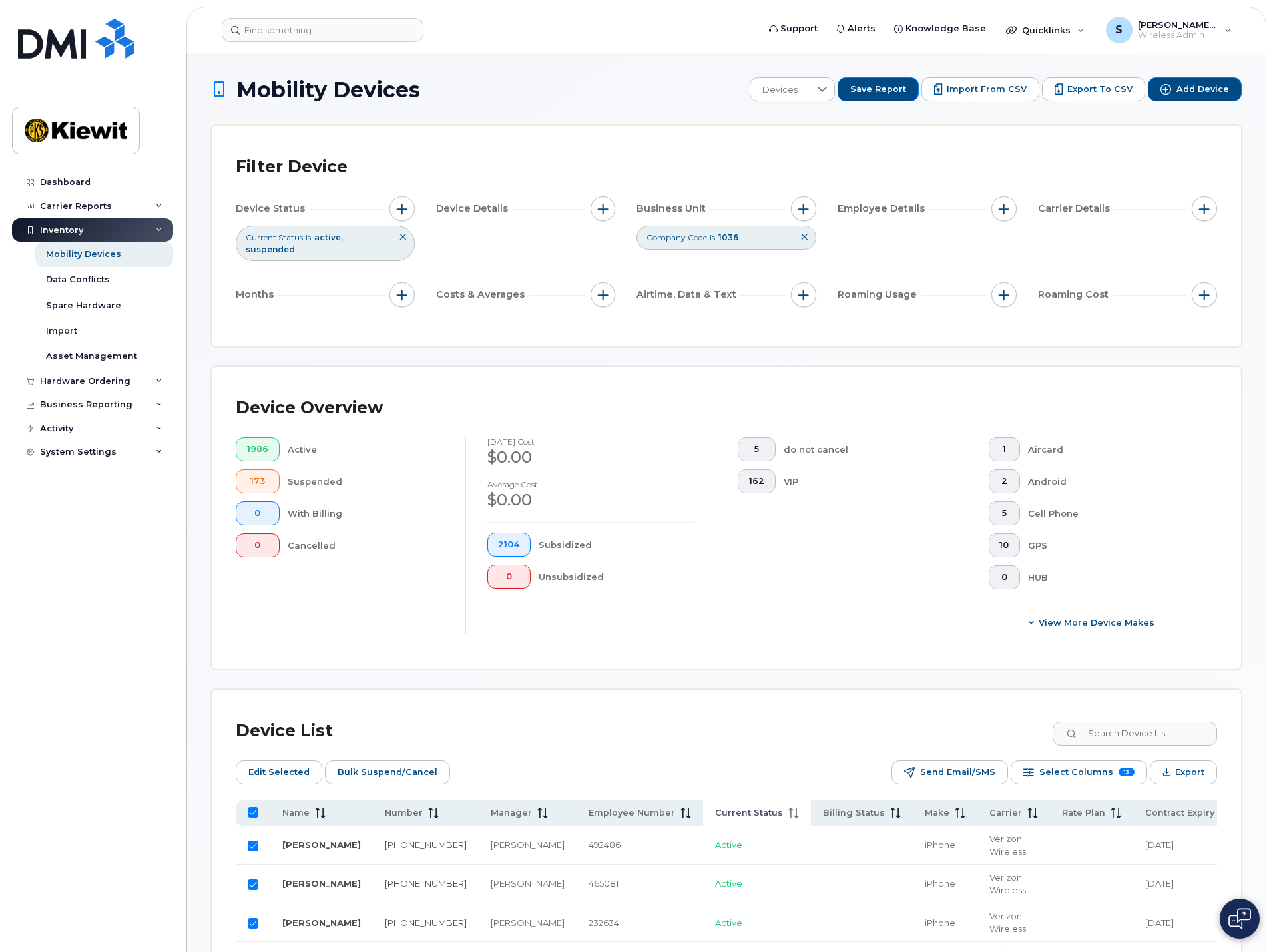
checkbox input "true"
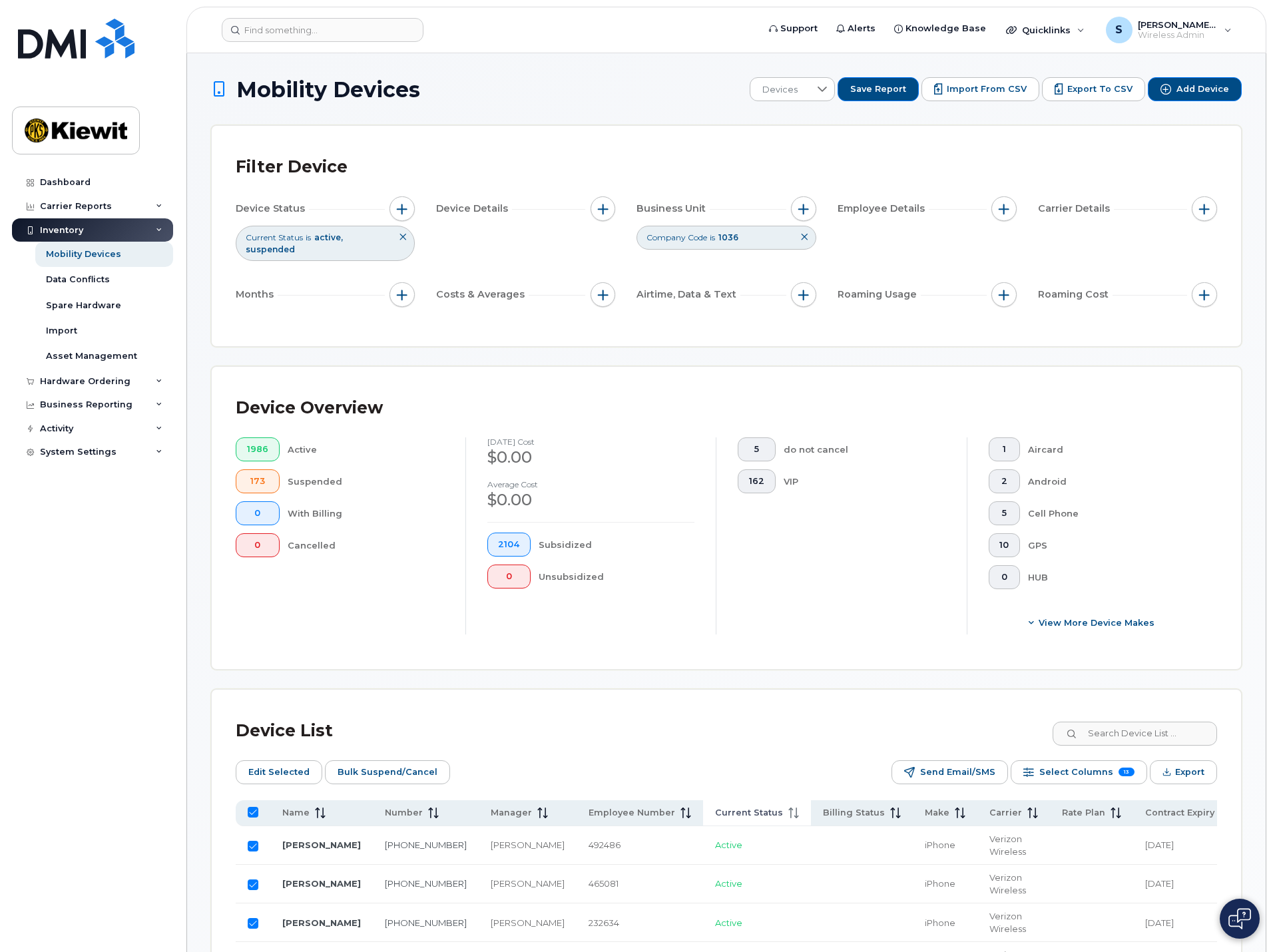
checkbox input "true"
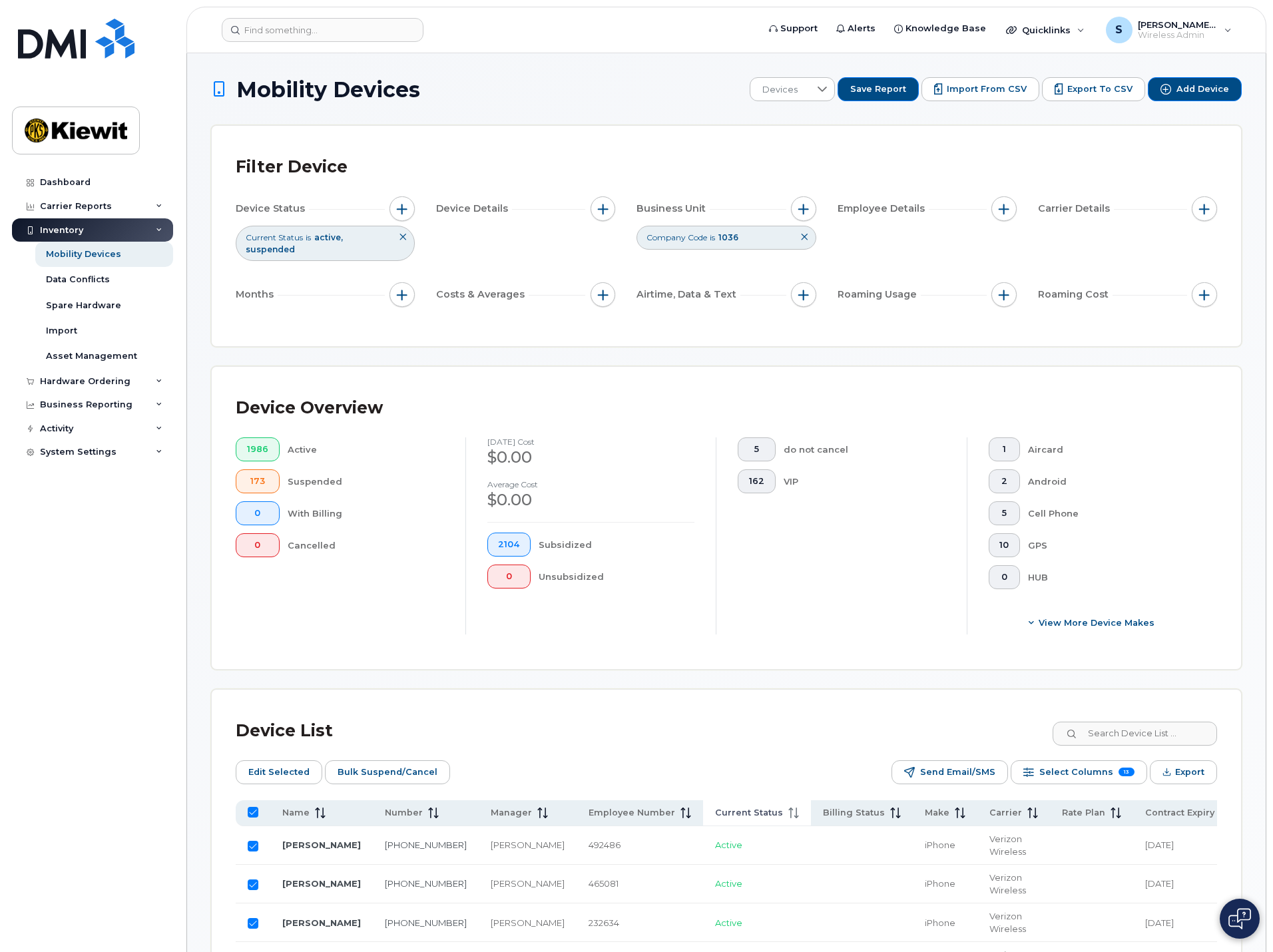
checkbox input "true"
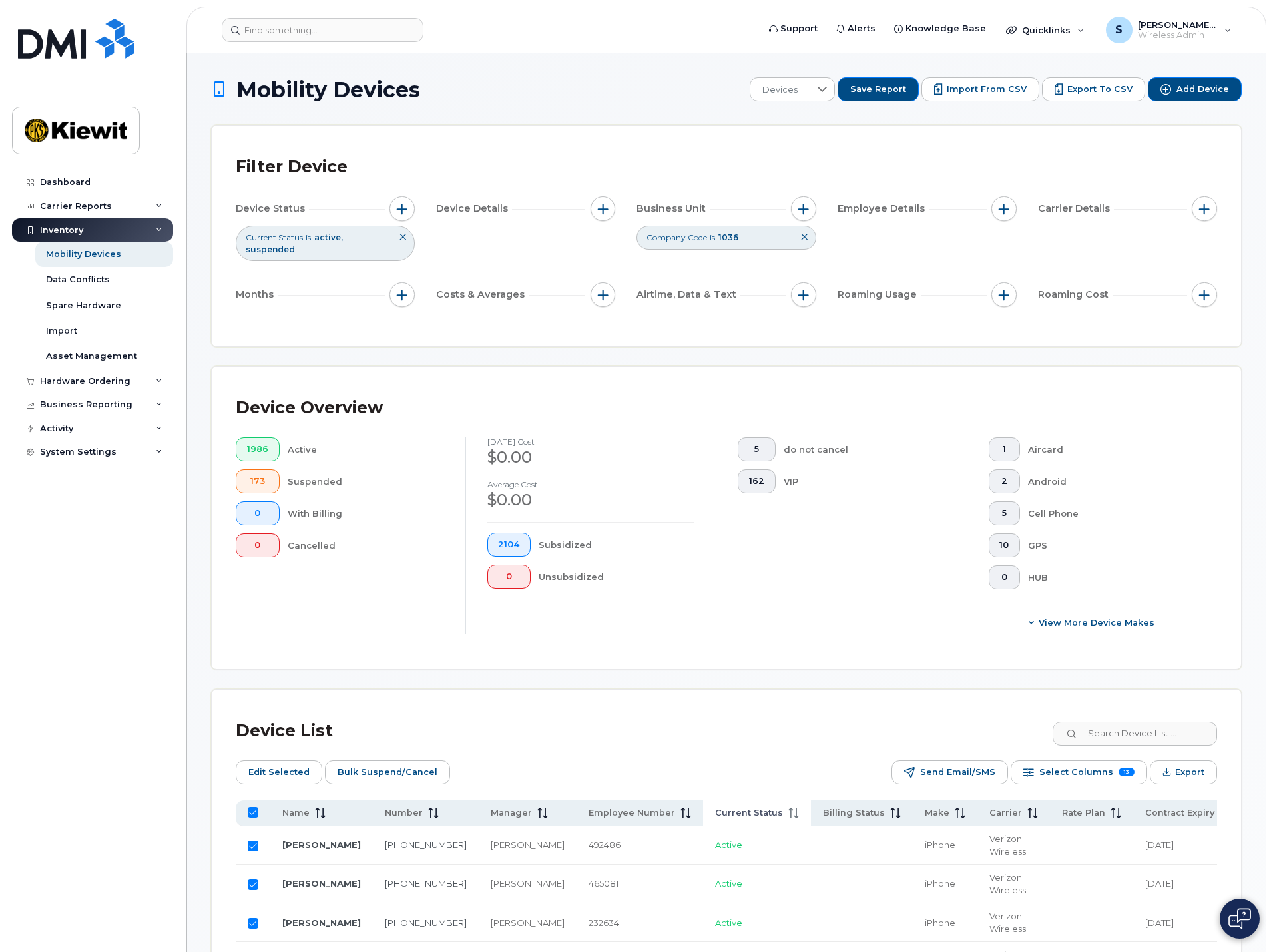
checkbox input "true"
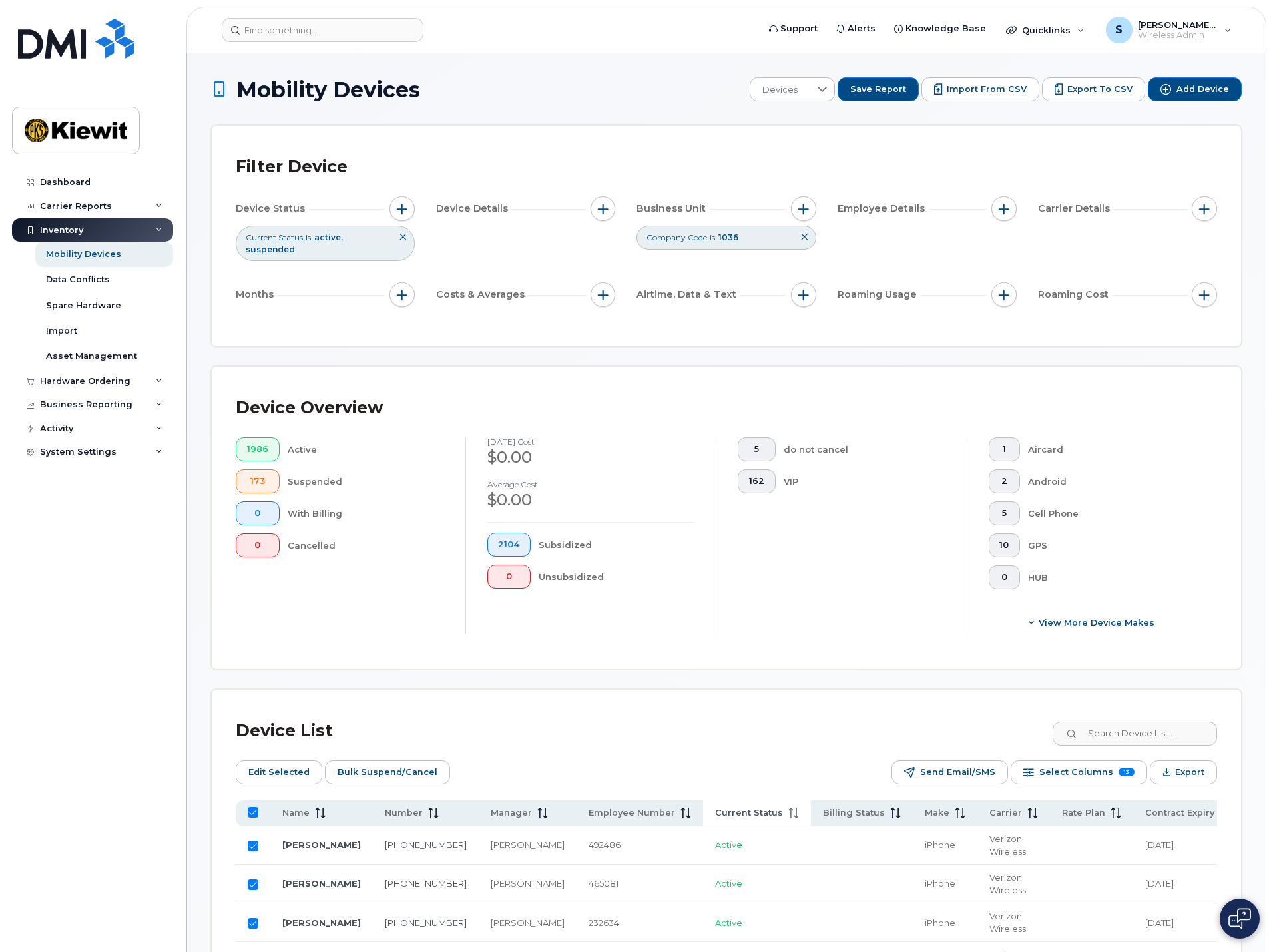
checkbox input "true"
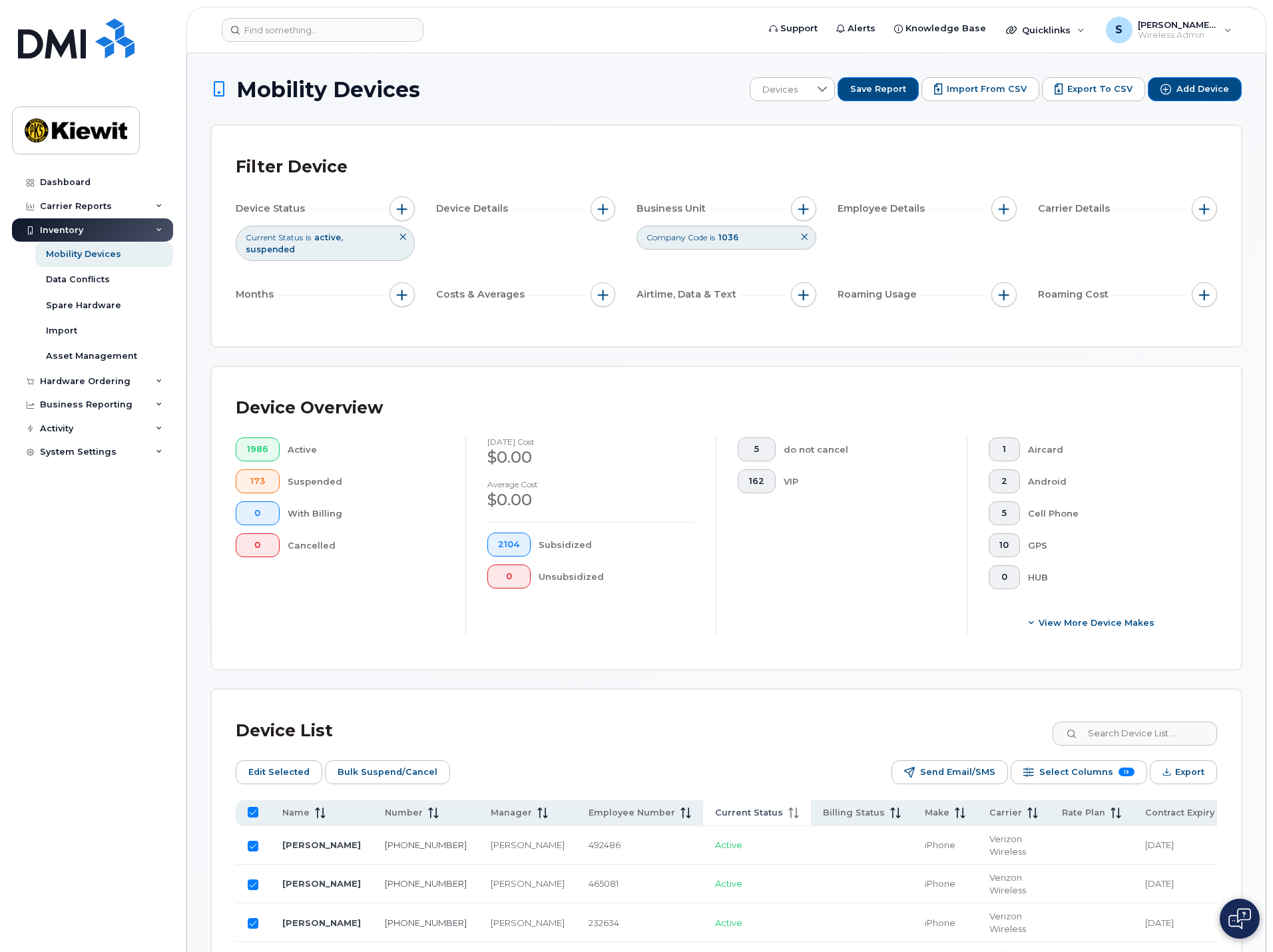
checkbox input "true"
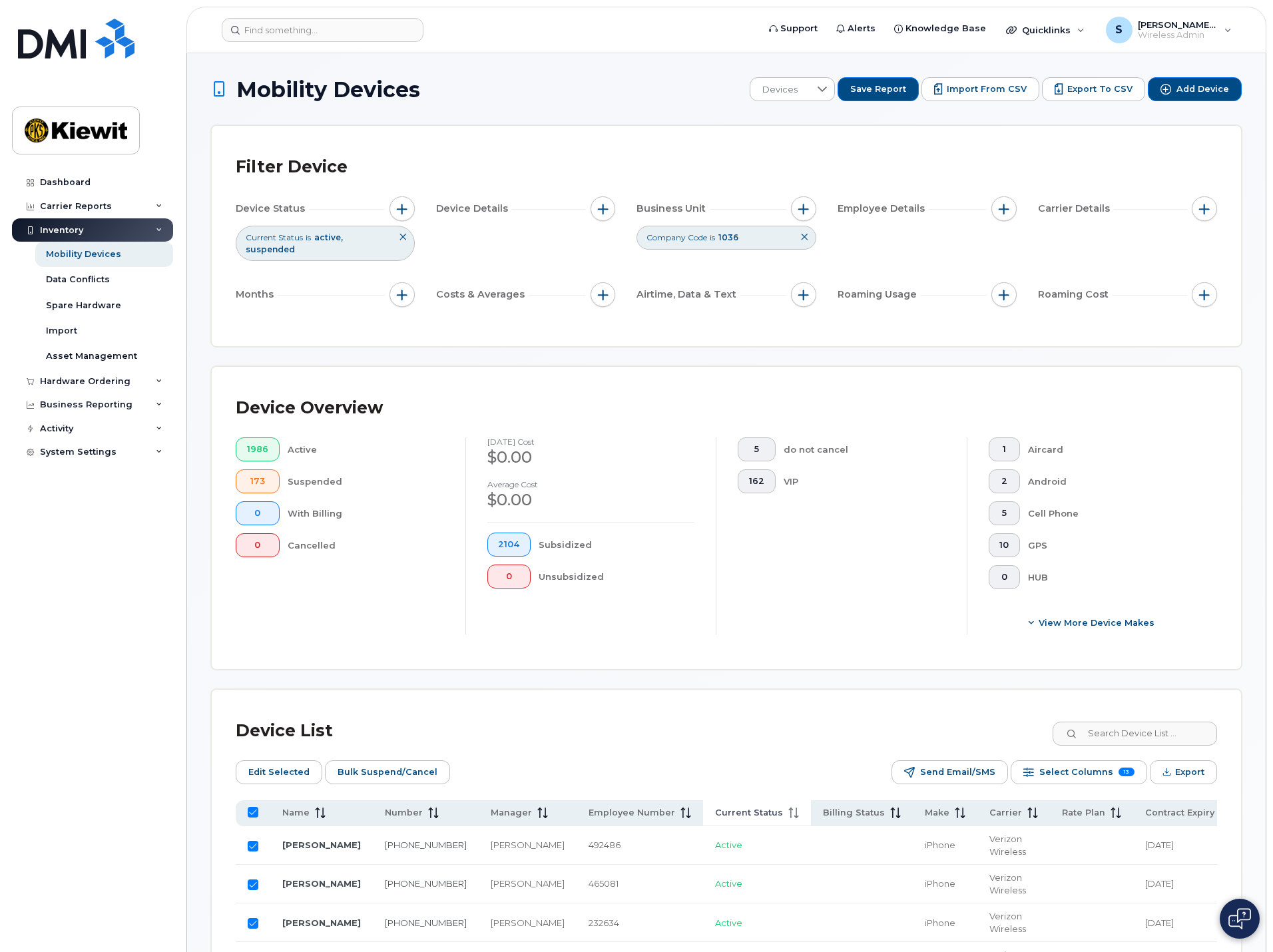
checkbox input "true"
click at [1194, 764] on span "Export" at bounding box center [1189, 772] width 30 height 20
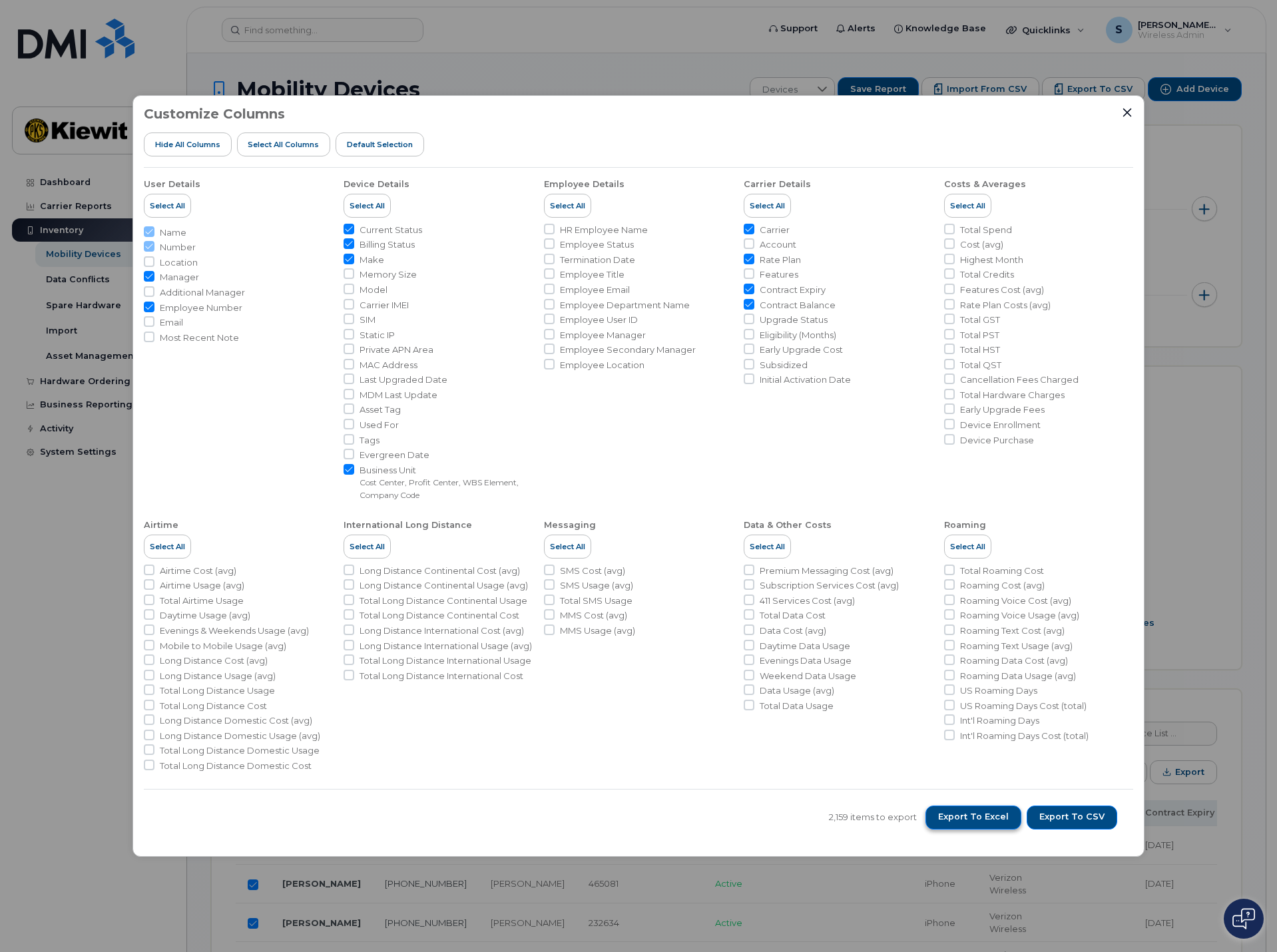
click at [1003, 819] on span "Export to Excel" at bounding box center [974, 817] width 71 height 12
click at [1127, 112] on icon "Close" at bounding box center [1127, 112] width 8 height 8
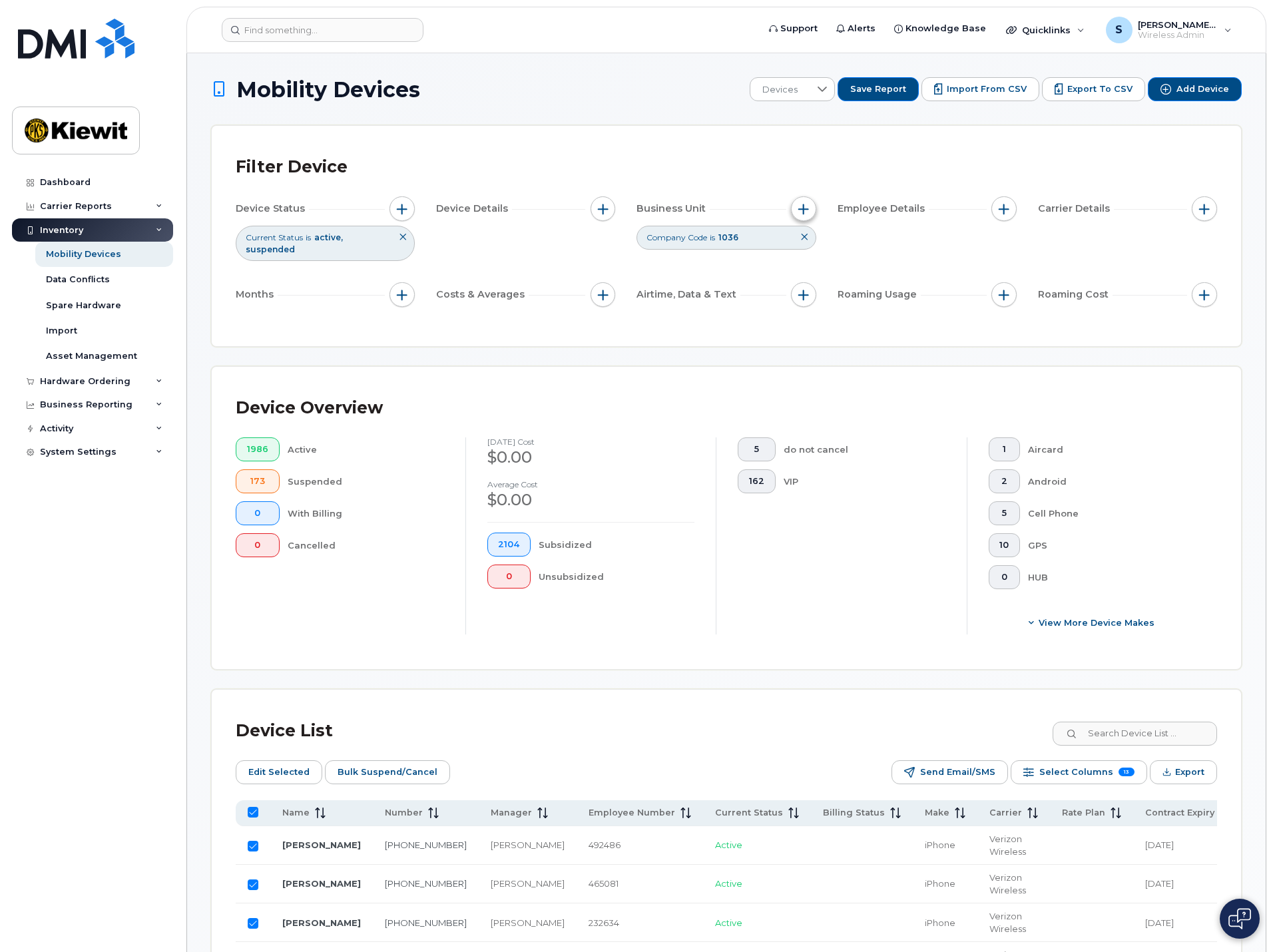
click at [801, 211] on span "button" at bounding box center [803, 209] width 11 height 11
click at [873, 314] on label "WBS Element" at bounding box center [851, 312] width 65 height 13
click at [812, 314] on input "WBS Element" at bounding box center [807, 312] width 11 height 11
checkbox input "true"
click at [873, 362] on input "text" at bounding box center [892, 368] width 117 height 12
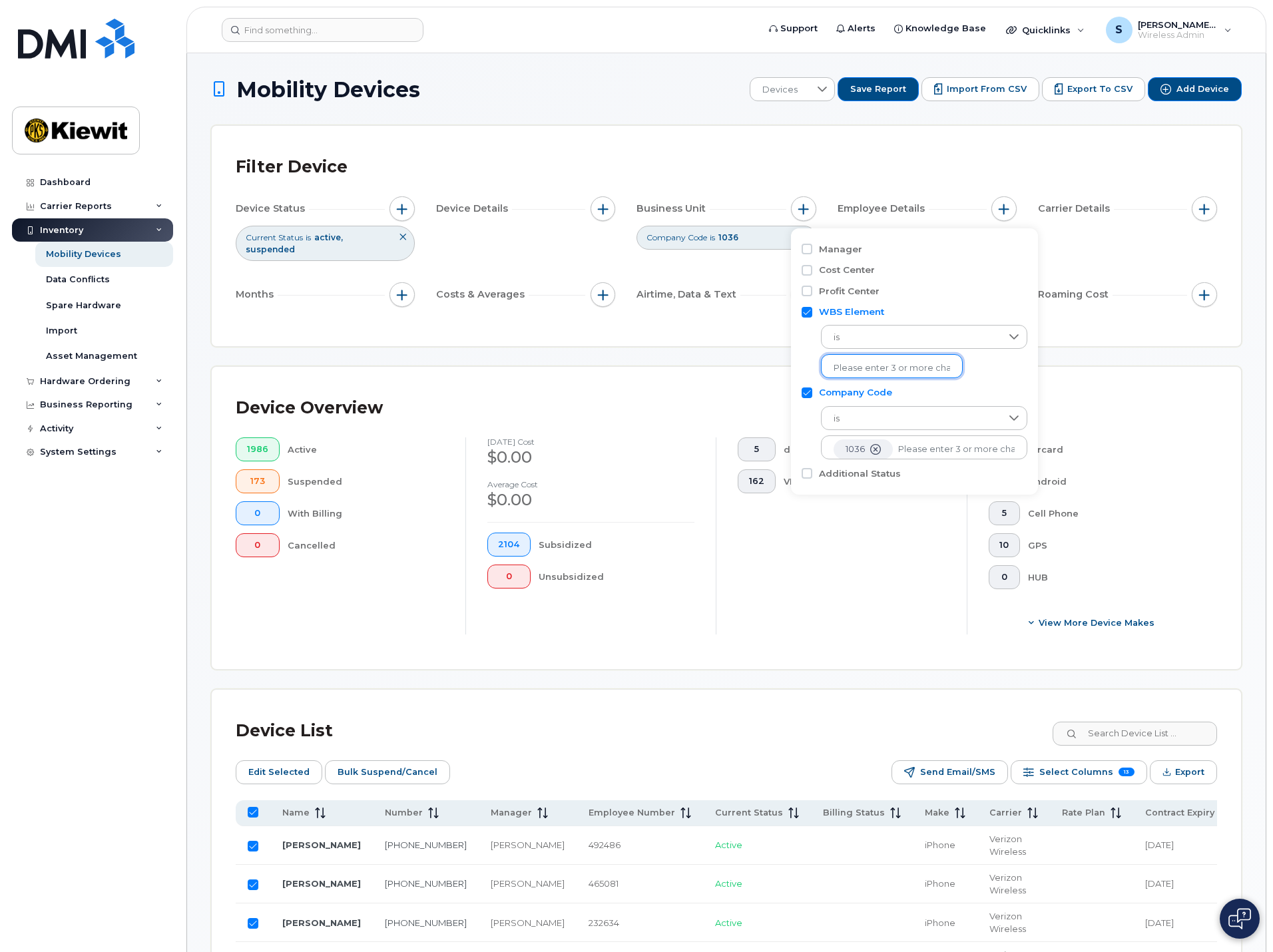
click at [873, 367] on input "text" at bounding box center [892, 368] width 117 height 12
type input "1"
click at [795, 714] on div "Device List" at bounding box center [726, 731] width 982 height 35
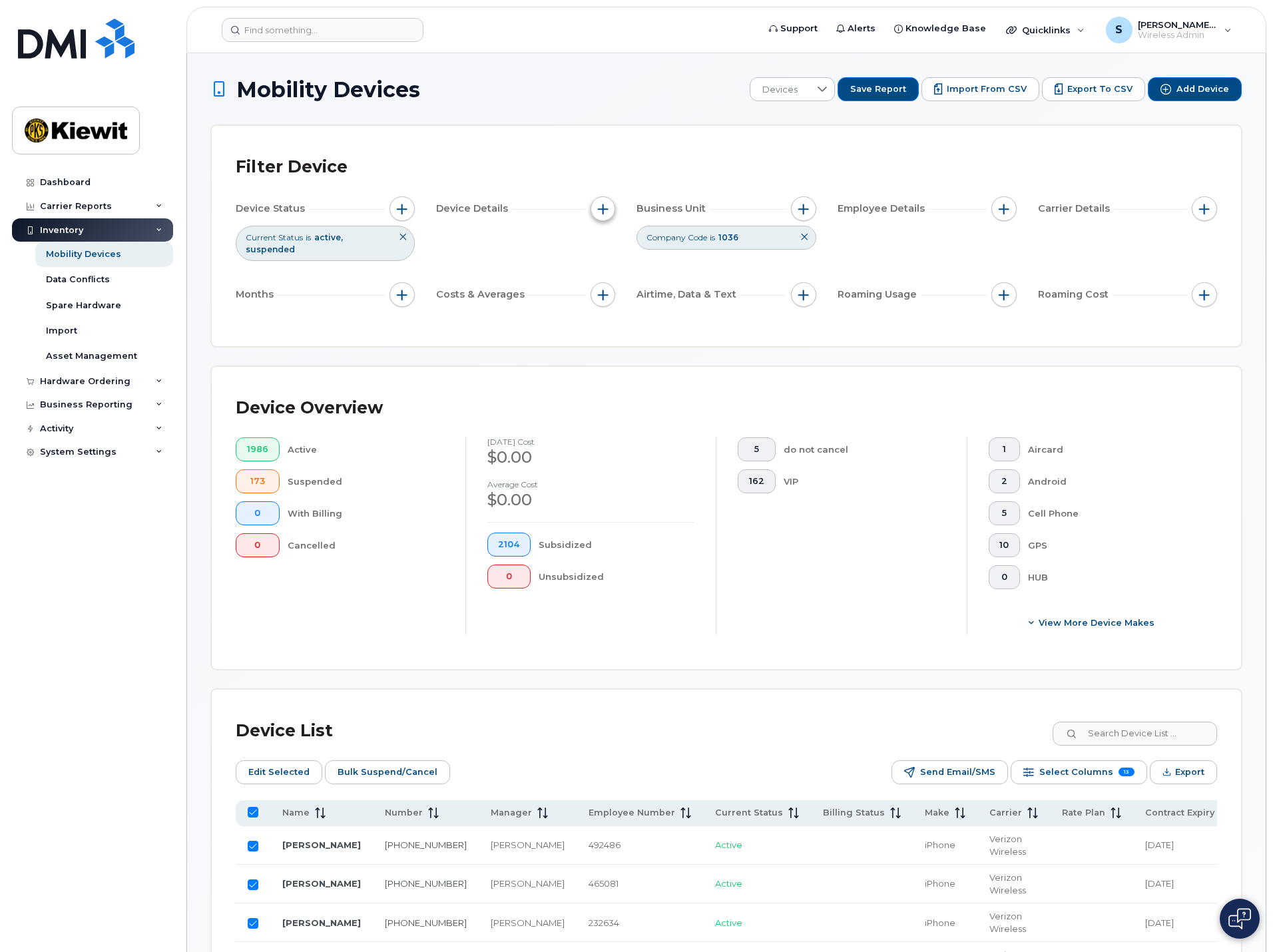
click at [604, 209] on span "button" at bounding box center [603, 209] width 11 height 11
click at [291, 237] on span "Current Status" at bounding box center [275, 237] width 57 height 11
click at [295, 244] on span "suspended" at bounding box center [270, 249] width 49 height 10
click at [405, 209] on span "button" at bounding box center [402, 209] width 11 height 11
click at [552, 275] on span at bounding box center [557, 275] width 11 height 11
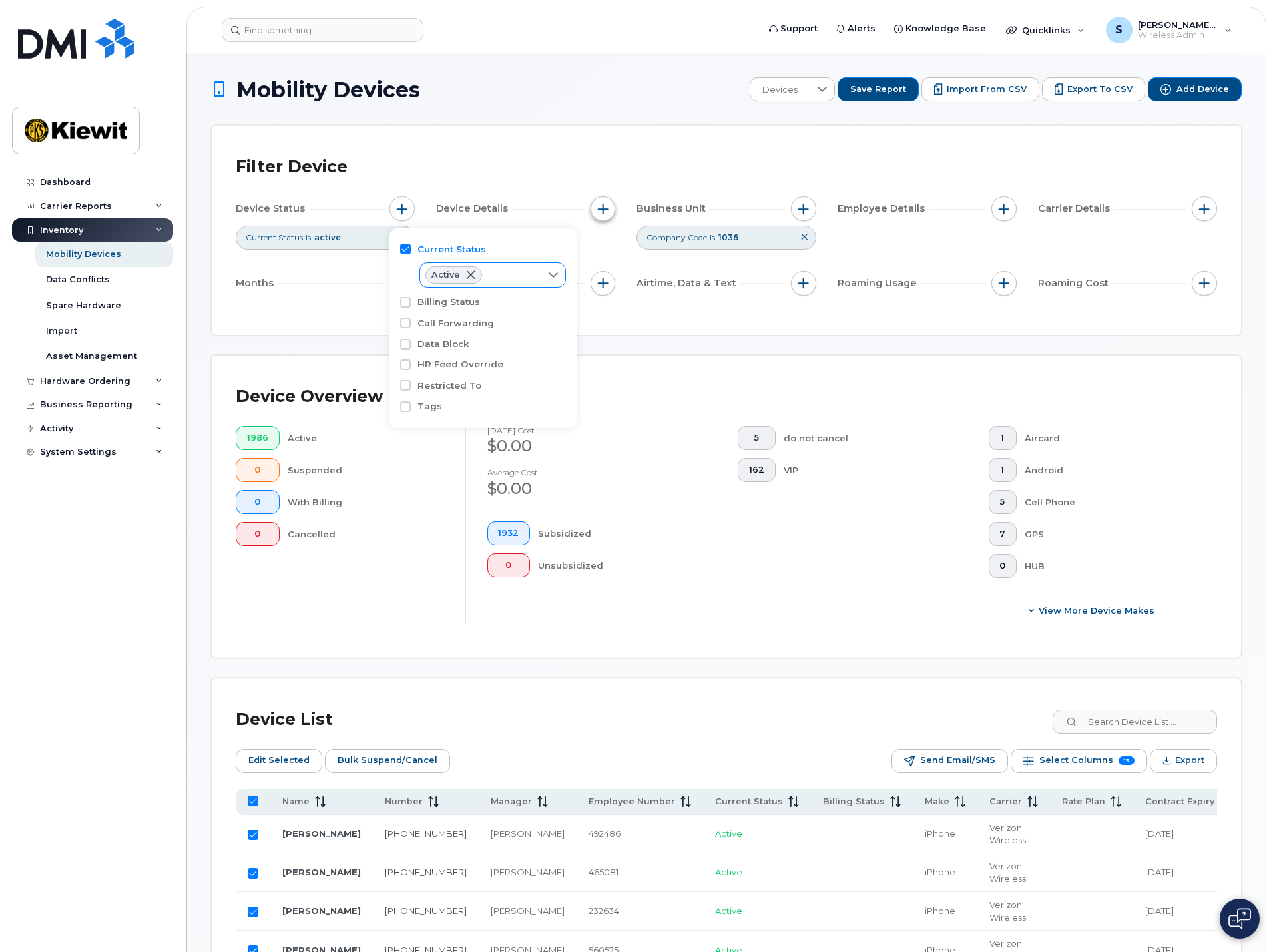
click at [604, 204] on span "button" at bounding box center [603, 209] width 11 height 11
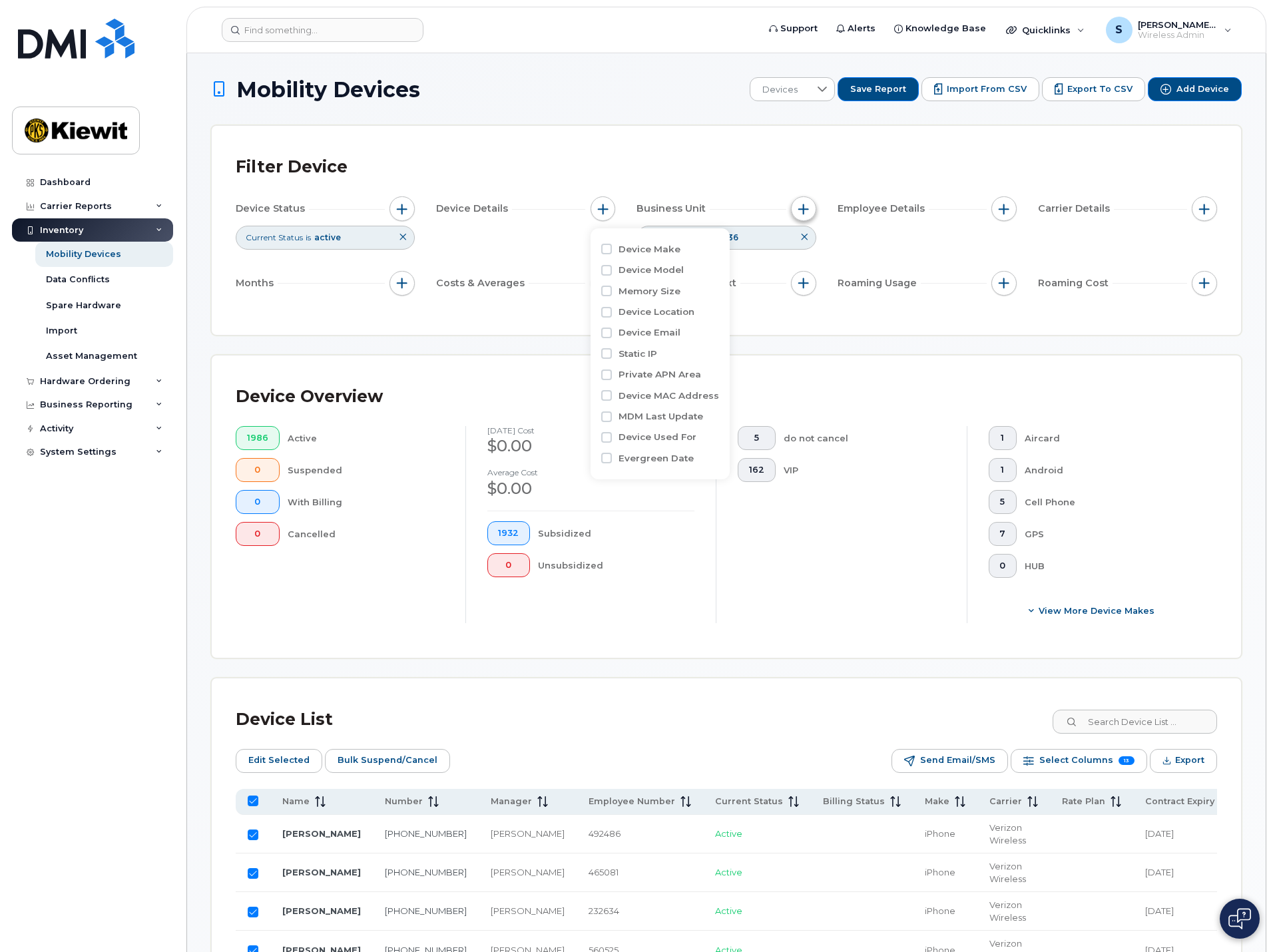
click at [807, 208] on span "button" at bounding box center [803, 209] width 11 height 11
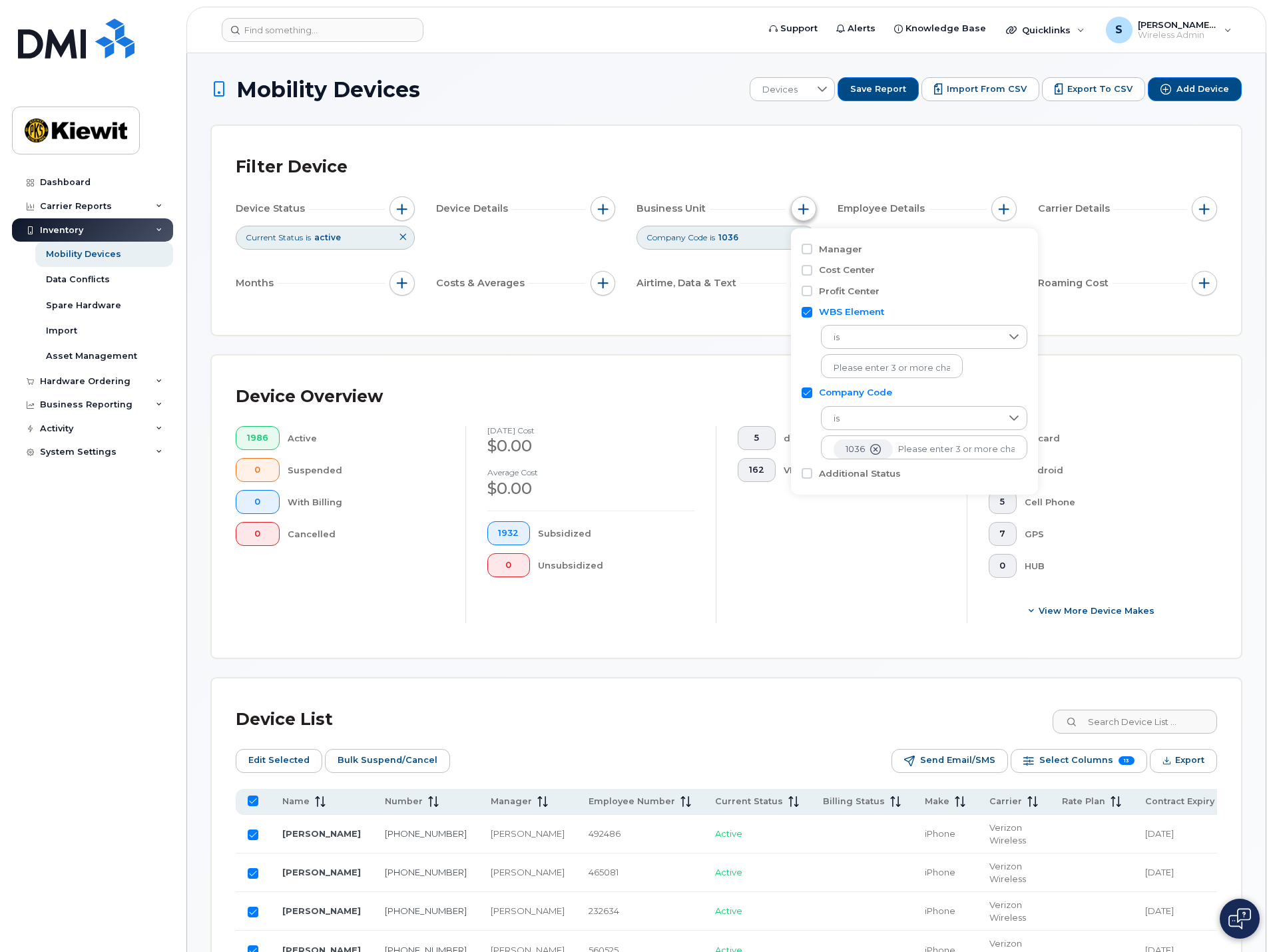
click at [809, 210] on button "button" at bounding box center [803, 209] width 25 height 25
click at [1175, 767] on button "Export" at bounding box center [1183, 760] width 68 height 24
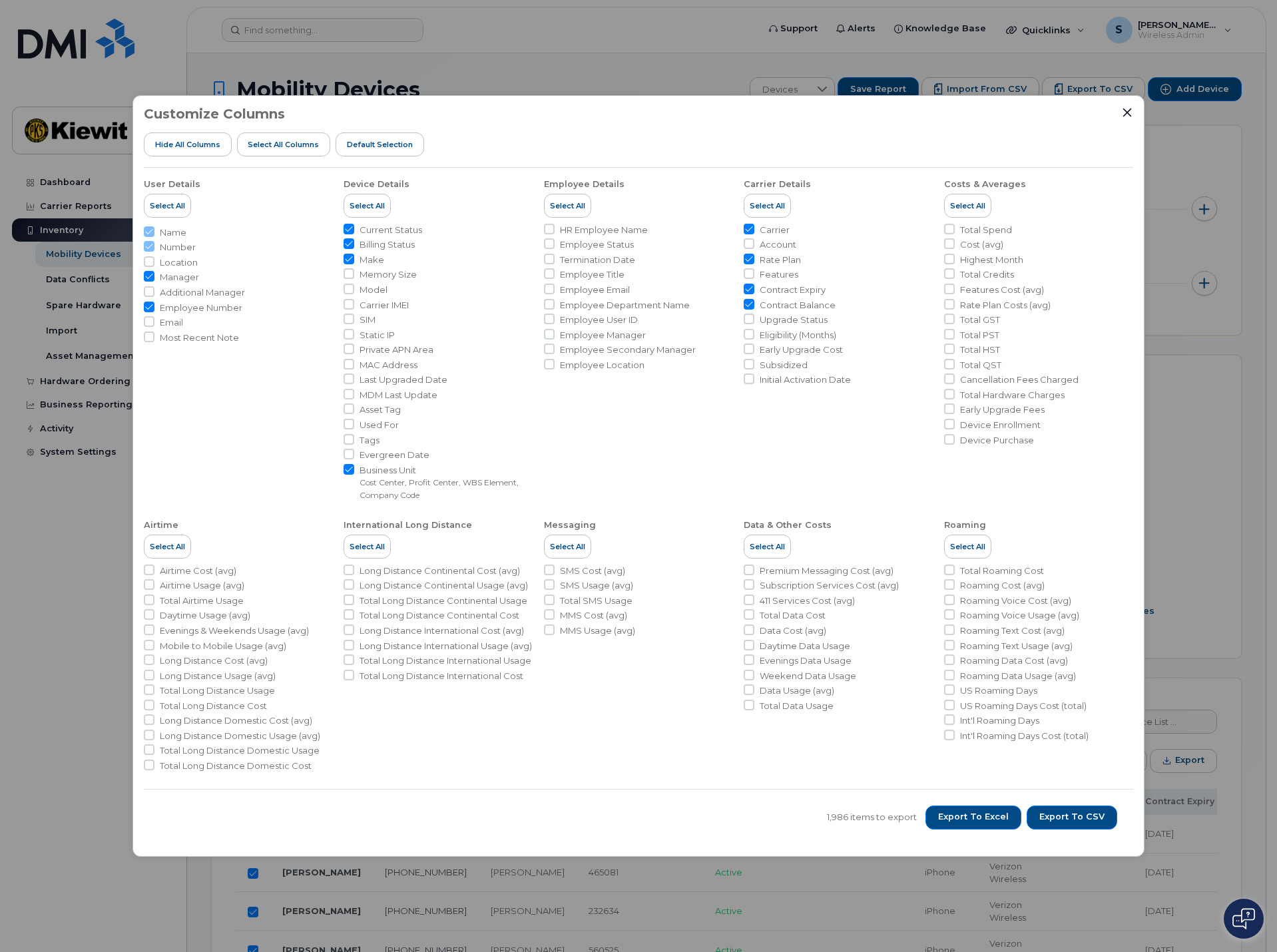
drag, startPoint x: 373, startPoint y: 465, endPoint x: 371, endPoint y: 473, distance: 8.2
click at [372, 470] on span "Business Unit" at bounding box center [446, 470] width 173 height 13
click at [354, 470] on input "Business Unit Cost Center, Profit Center, WBS Element, Company Code" at bounding box center [349, 469] width 11 height 11
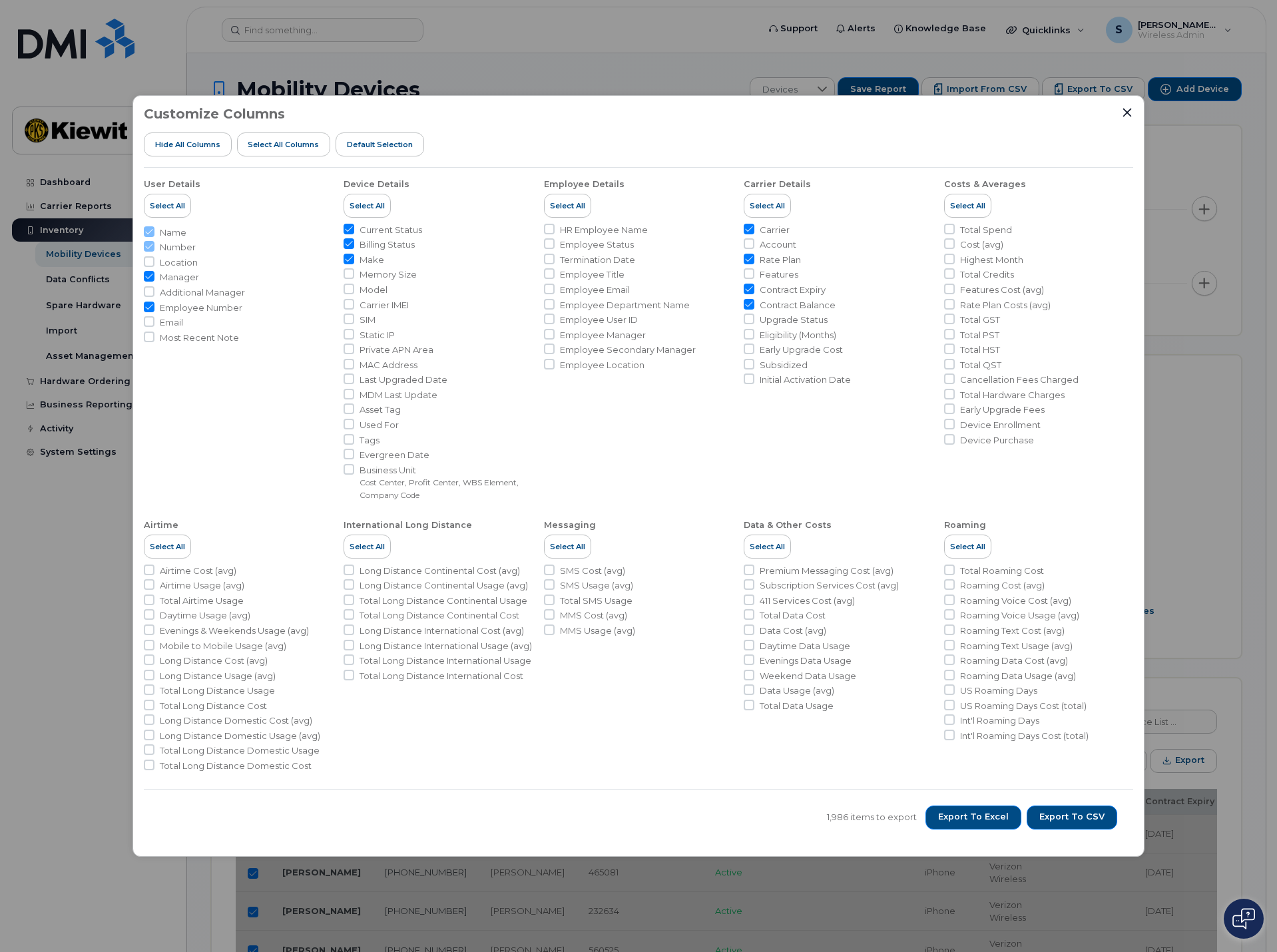
click at [371, 473] on span "Business Unit" at bounding box center [446, 470] width 173 height 13
click at [354, 473] on input "Business Unit Cost Center, Profit Center, WBS Element, Company Code" at bounding box center [349, 469] width 11 height 11
click at [371, 471] on span "Business Unit" at bounding box center [446, 470] width 173 height 13
click at [354, 471] on input "Business Unit Cost Center, Profit Center, WBS Element, Company Code" at bounding box center [349, 469] width 11 height 11
click at [352, 472] on input "Business Unit Cost Center, Profit Center, WBS Element, Company Code" at bounding box center [349, 469] width 11 height 11
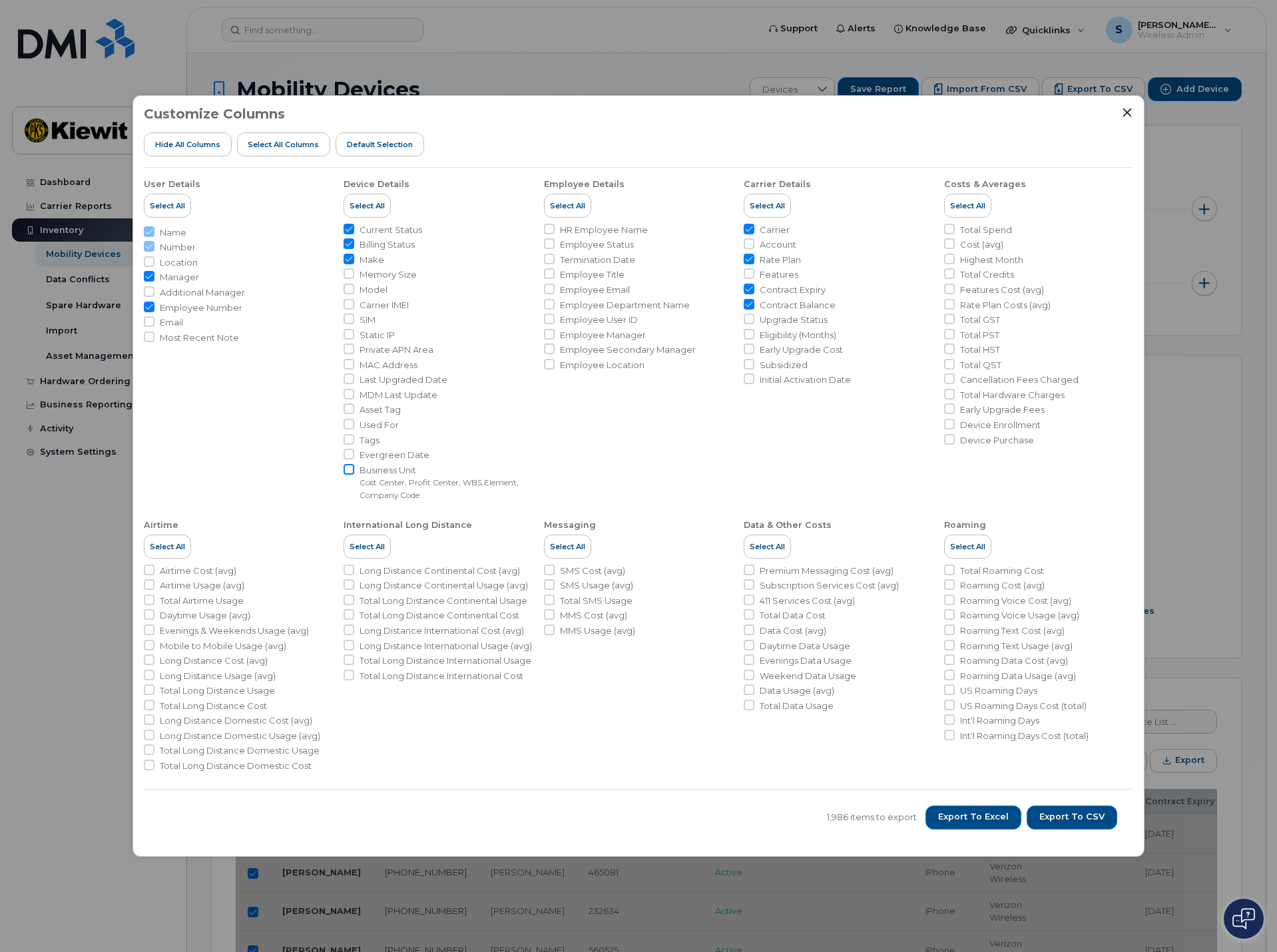
checkbox input "true"
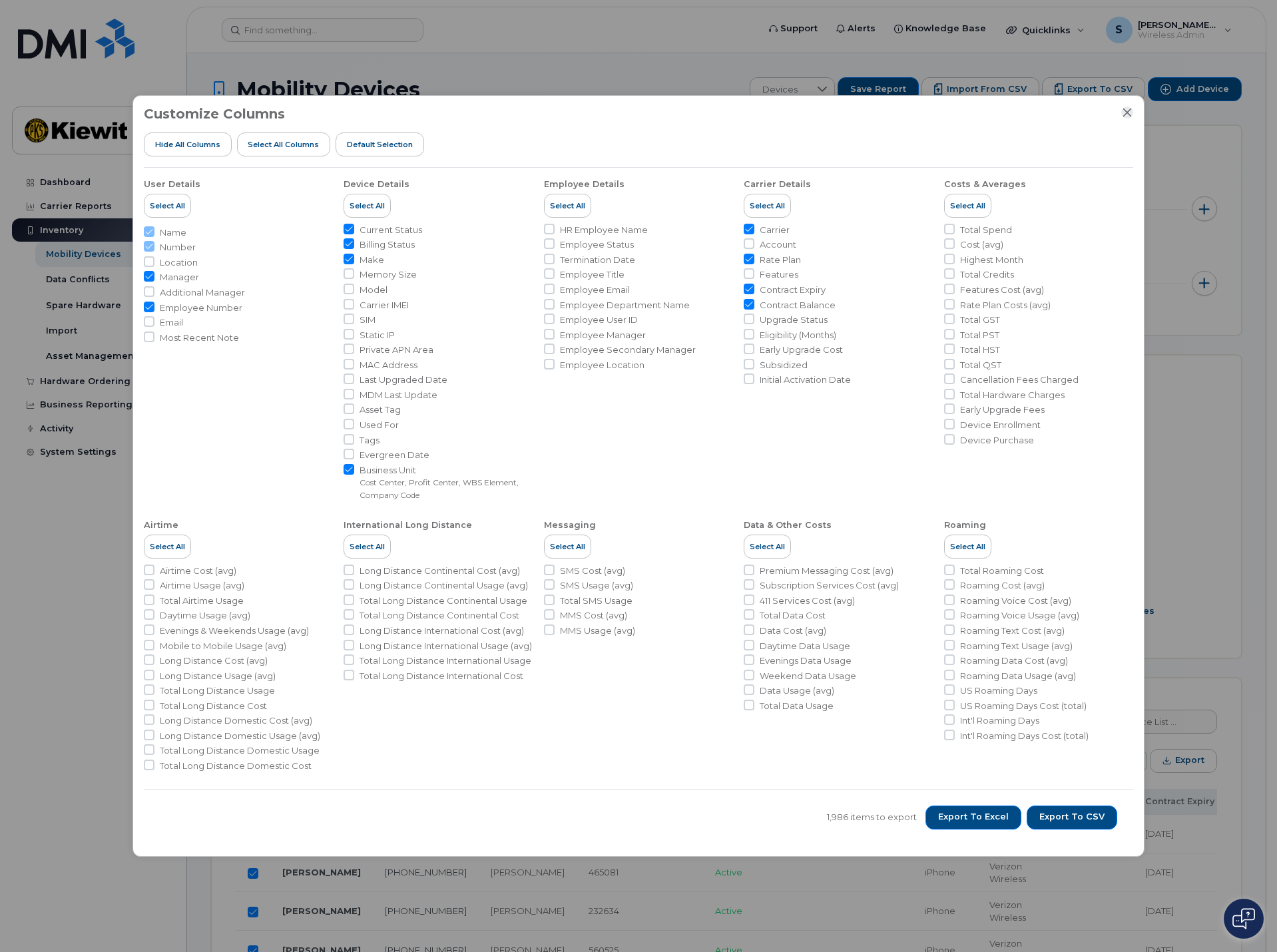
click at [1128, 114] on icon "Close" at bounding box center [1127, 112] width 8 height 8
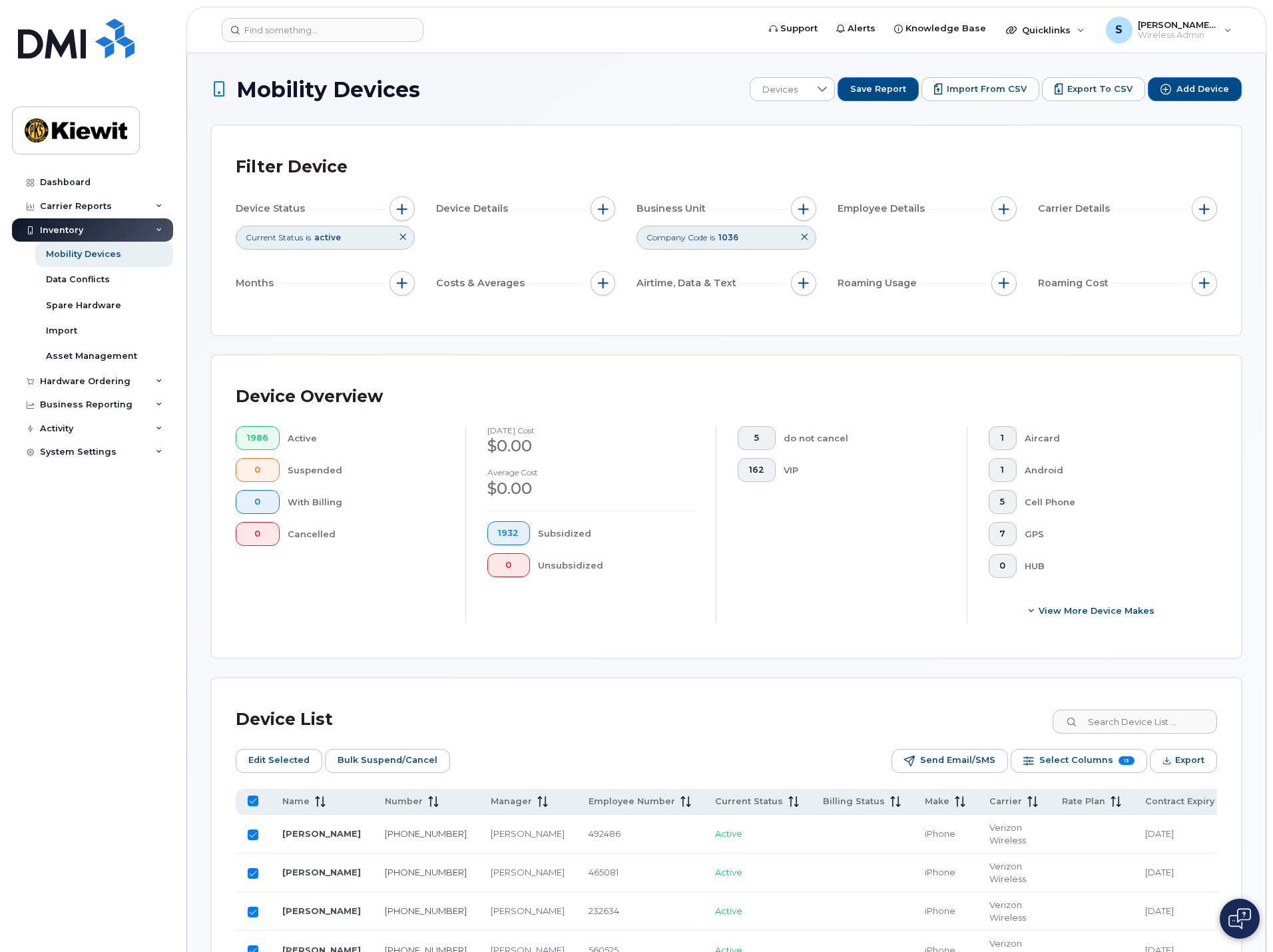
click at [805, 237] on icon at bounding box center [803, 237] width 8 height 8
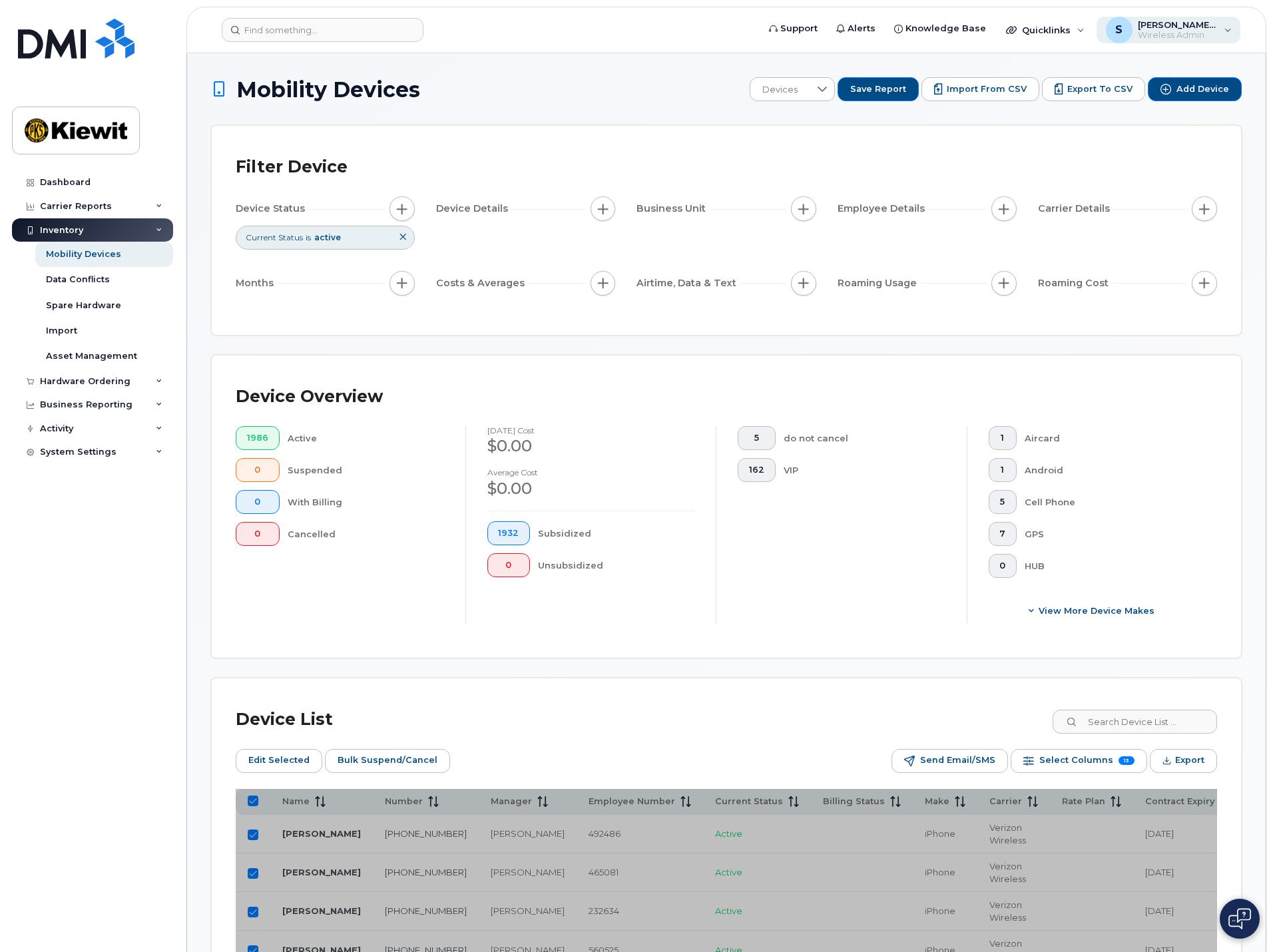
checkbox input "false"
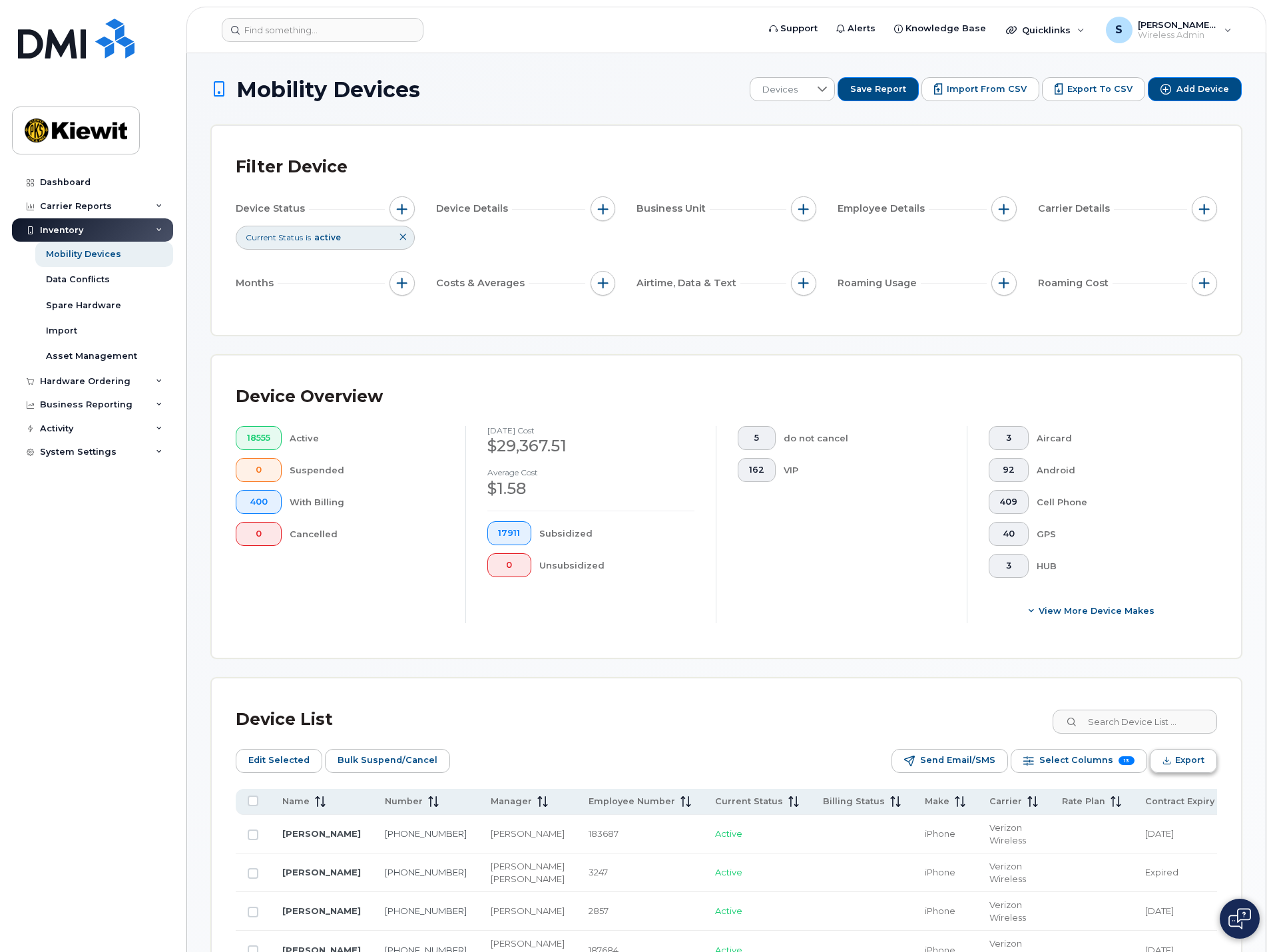
click at [1178, 761] on span "Export" at bounding box center [1189, 760] width 30 height 20
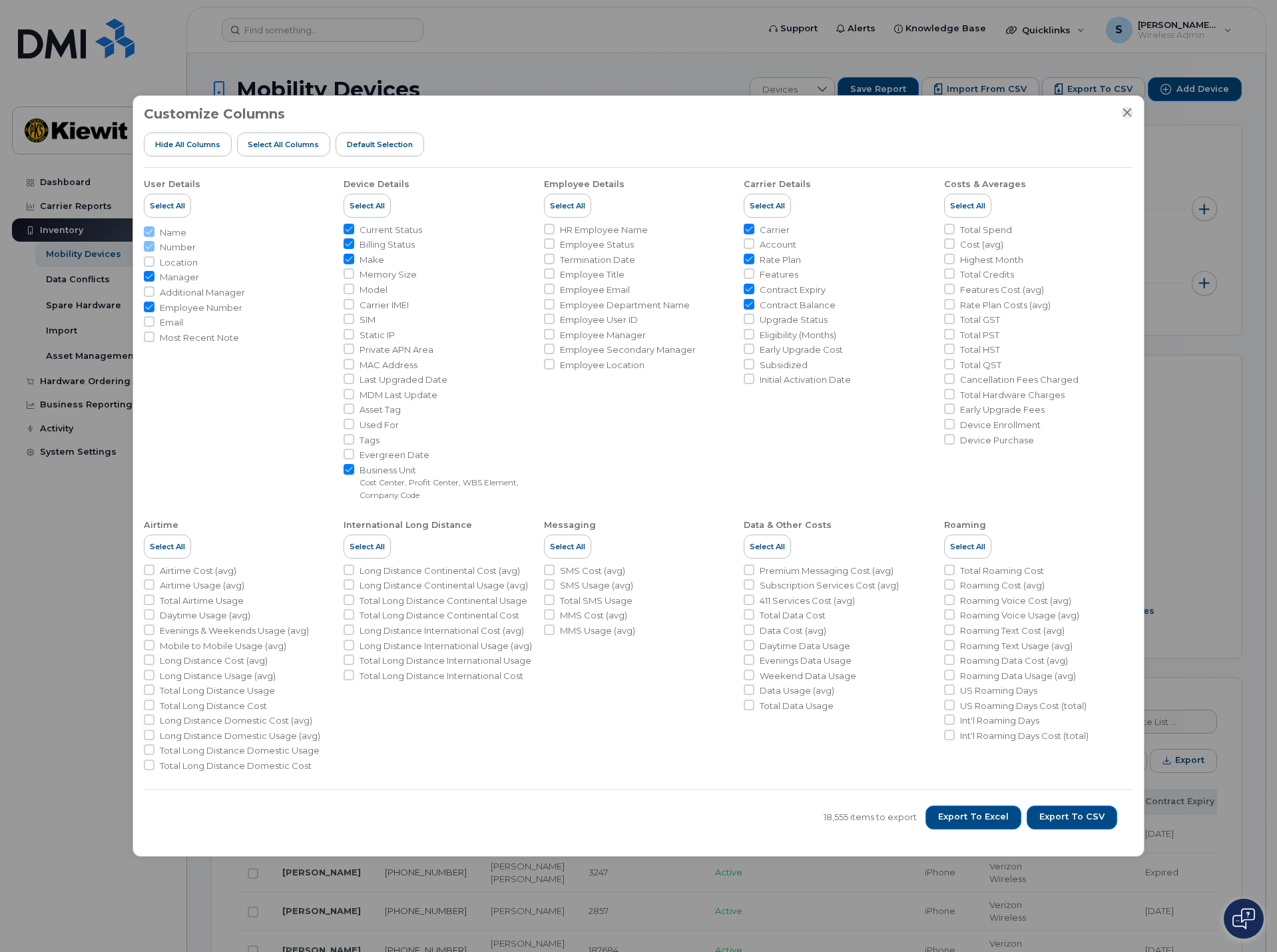
click at [1127, 112] on icon "Close" at bounding box center [1127, 112] width 8 height 8
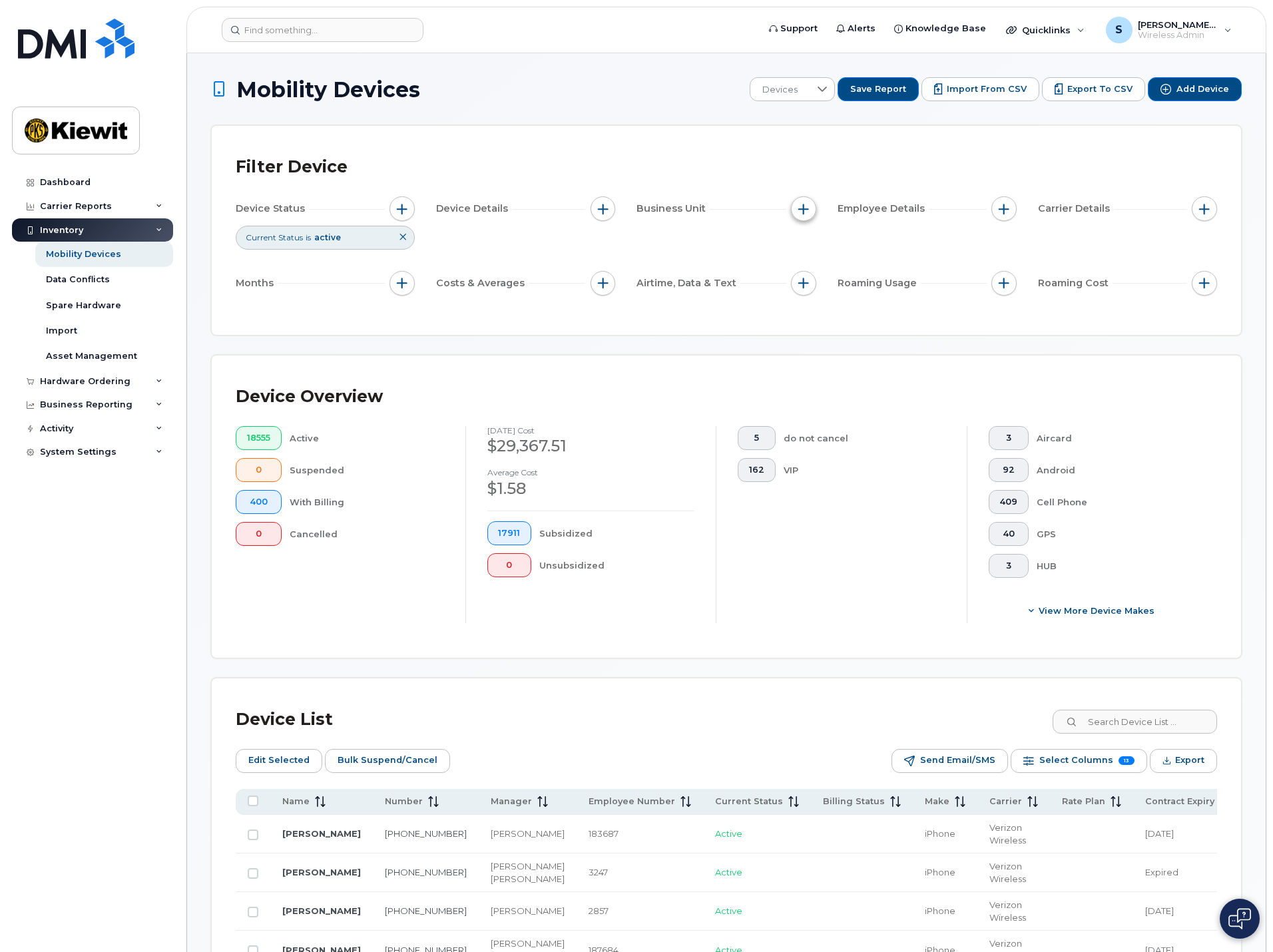
click at [808, 209] on span "button" at bounding box center [803, 209] width 11 height 11
drag, startPoint x: 841, startPoint y: 367, endPoint x: 866, endPoint y: 367, distance: 25.0
click at [841, 367] on input "text" at bounding box center [892, 368] width 117 height 12
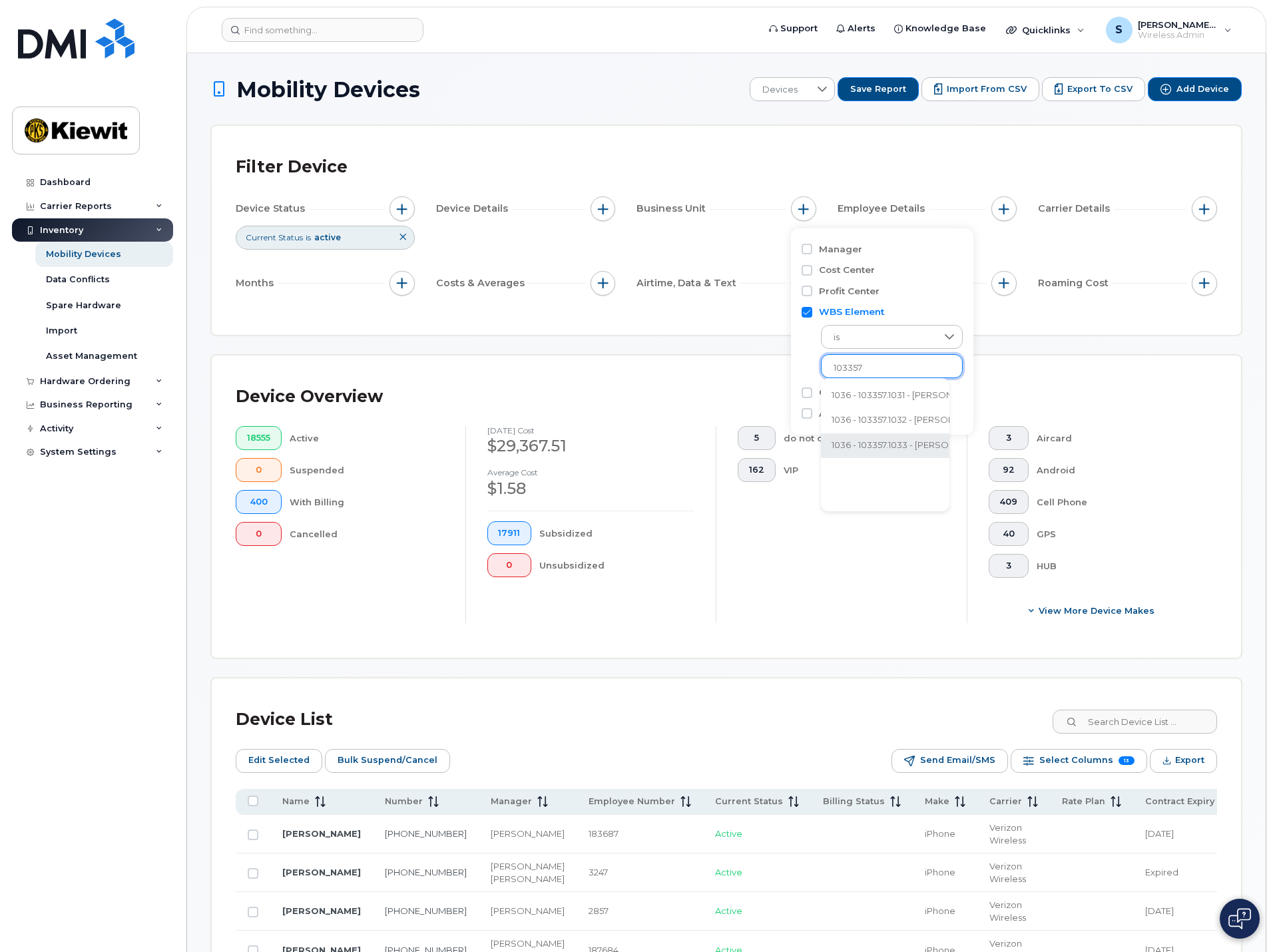
type input "103357"
click at [868, 361] on li at bounding box center [892, 368] width 117 height 19
click at [881, 363] on input "text" at bounding box center [892, 368] width 117 height 12
drag, startPoint x: 874, startPoint y: 363, endPoint x: 781, endPoint y: 365, distance: 93.0
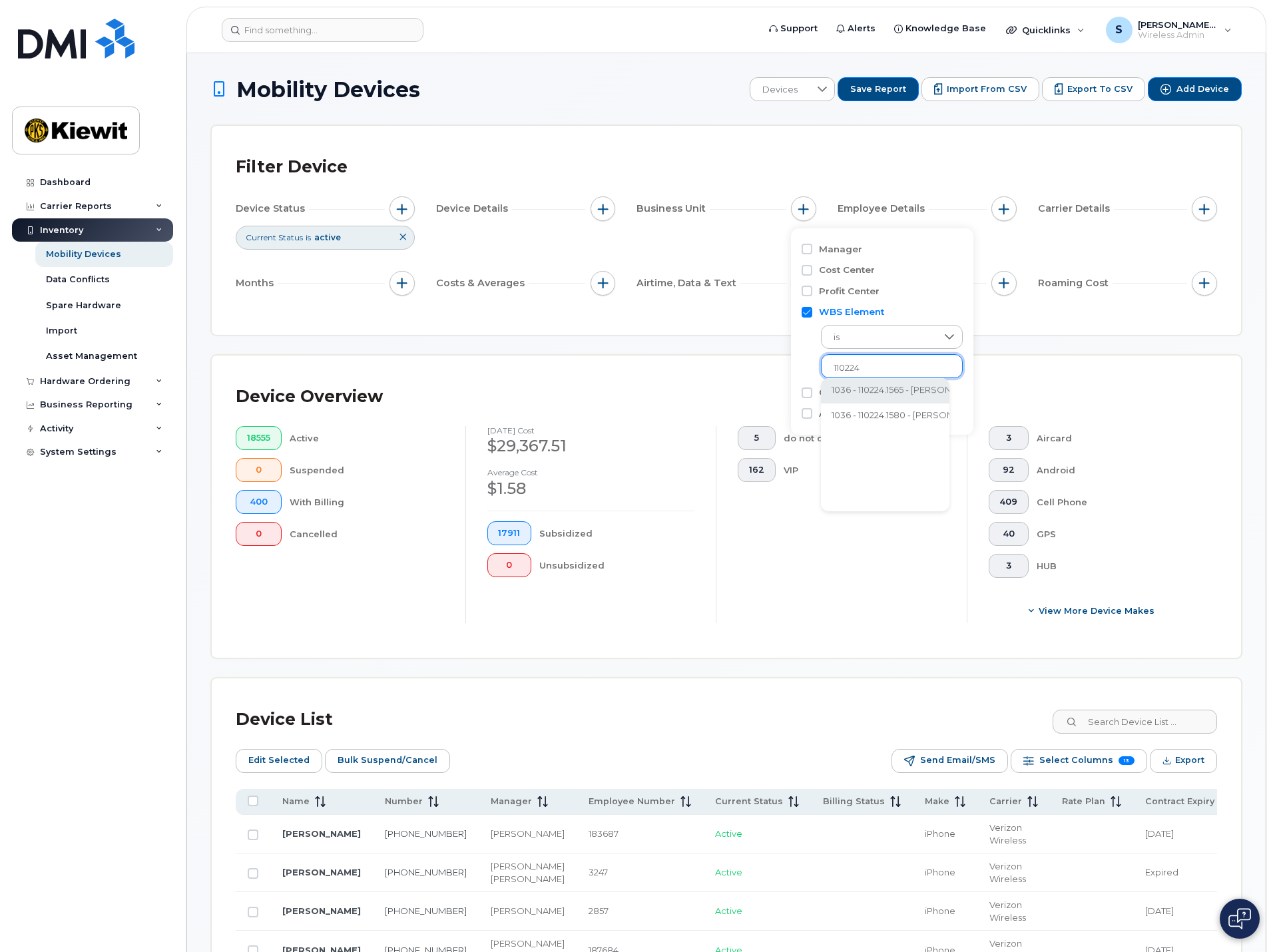
type input "103357.1310"
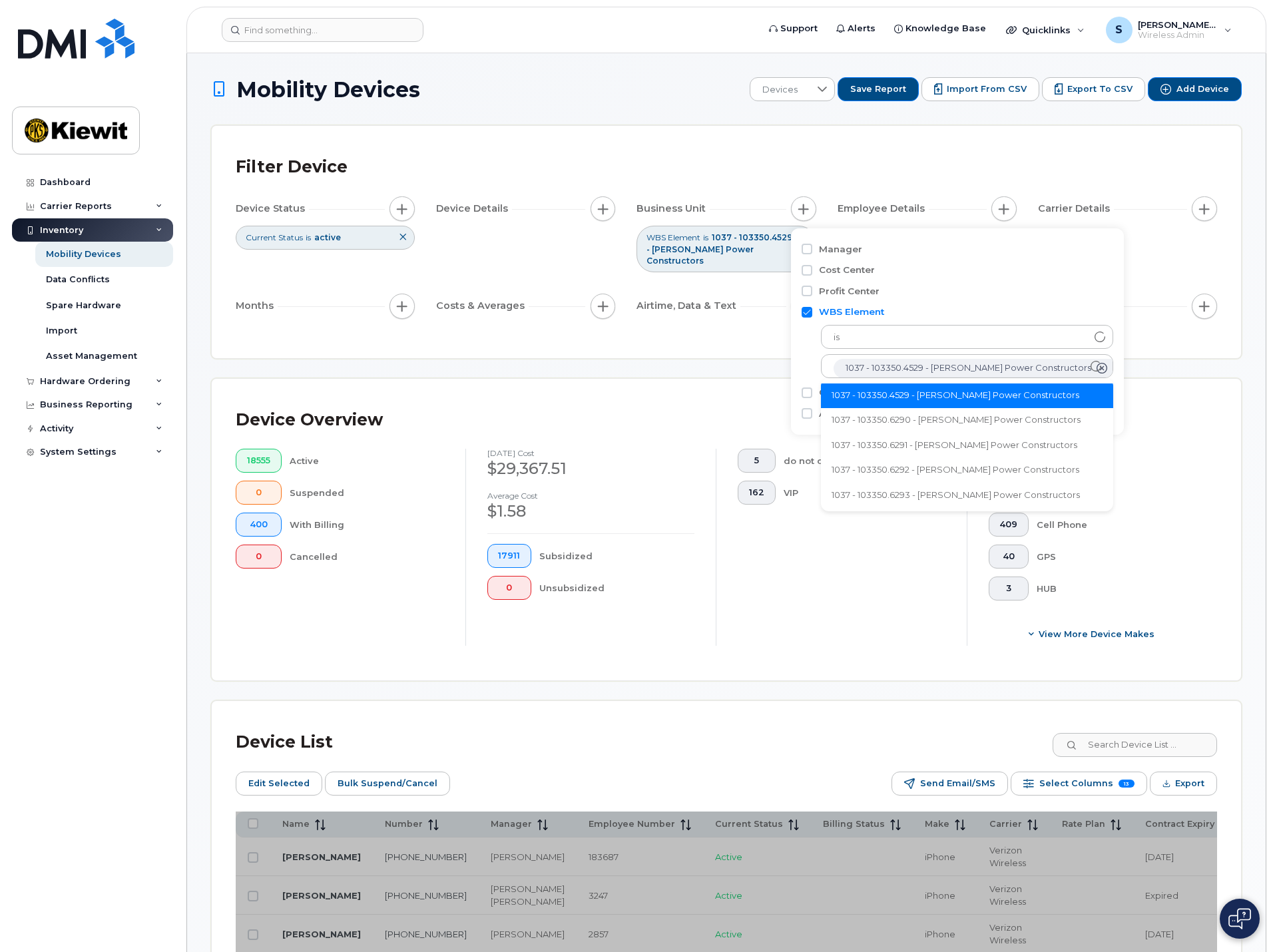
scroll to position [27, 0]
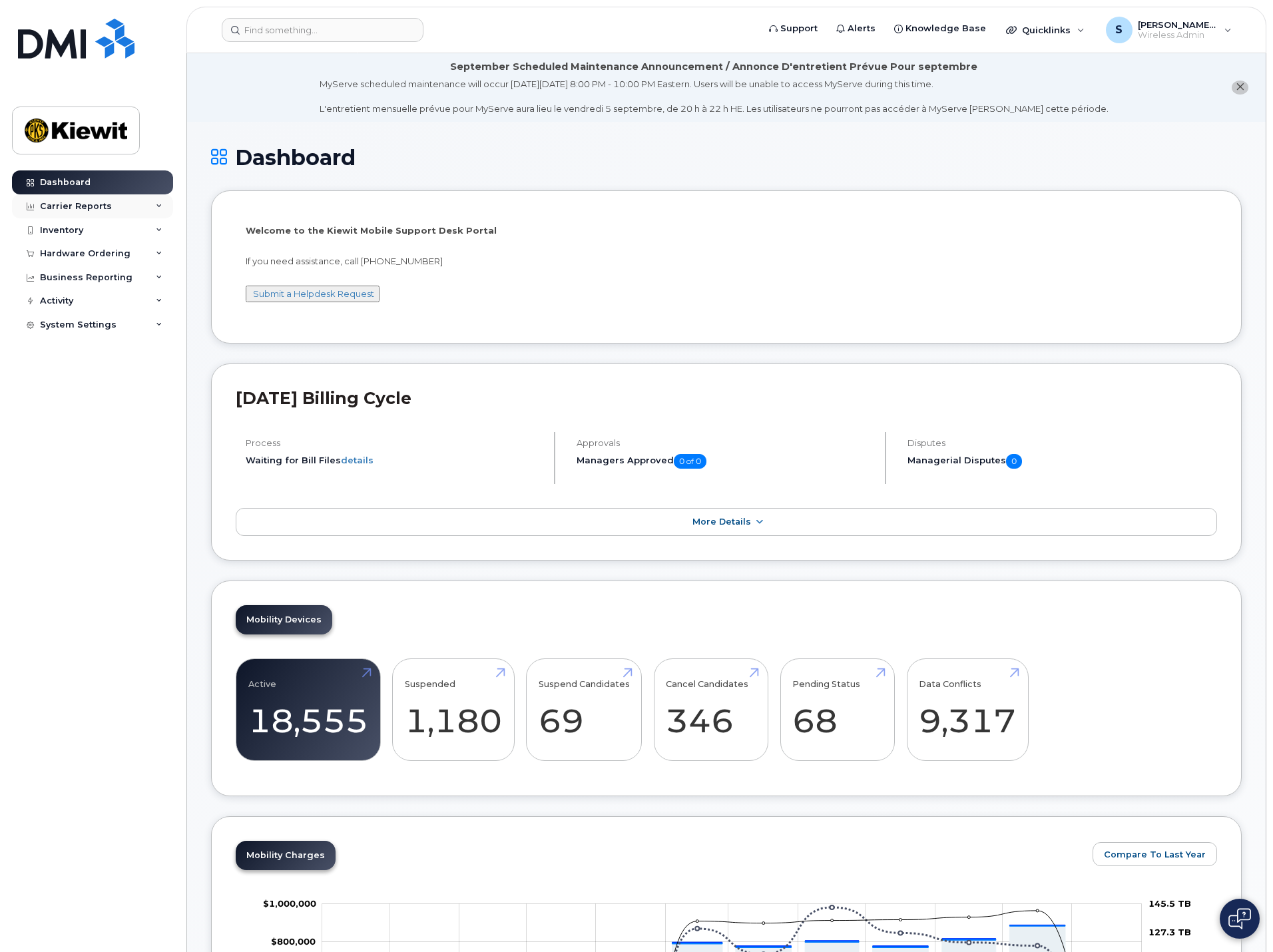
click at [71, 207] on div "Carrier Reports" at bounding box center [75, 206] width 72 height 11
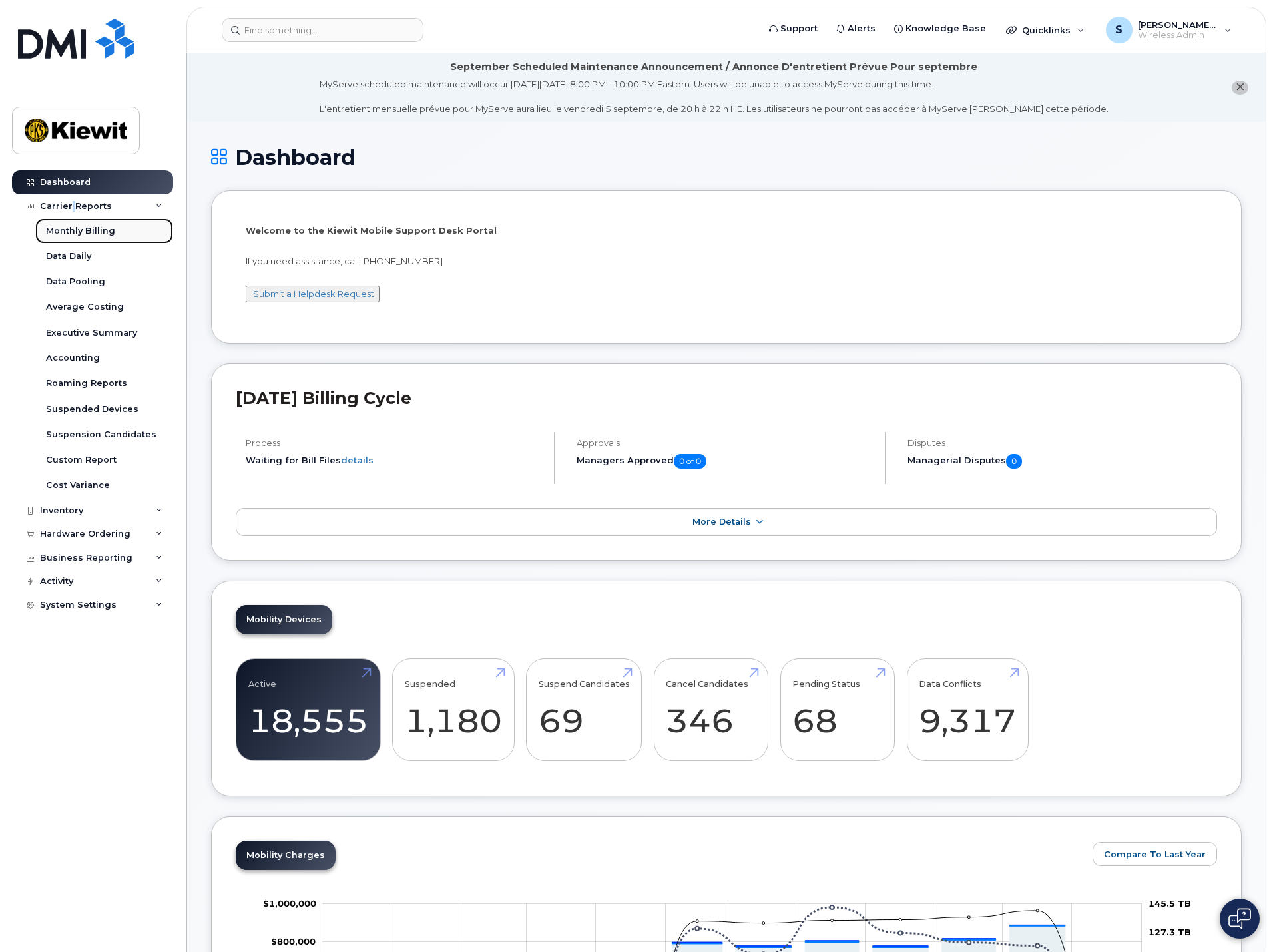
click at [73, 231] on div "Monthly Billing" at bounding box center [80, 231] width 69 height 12
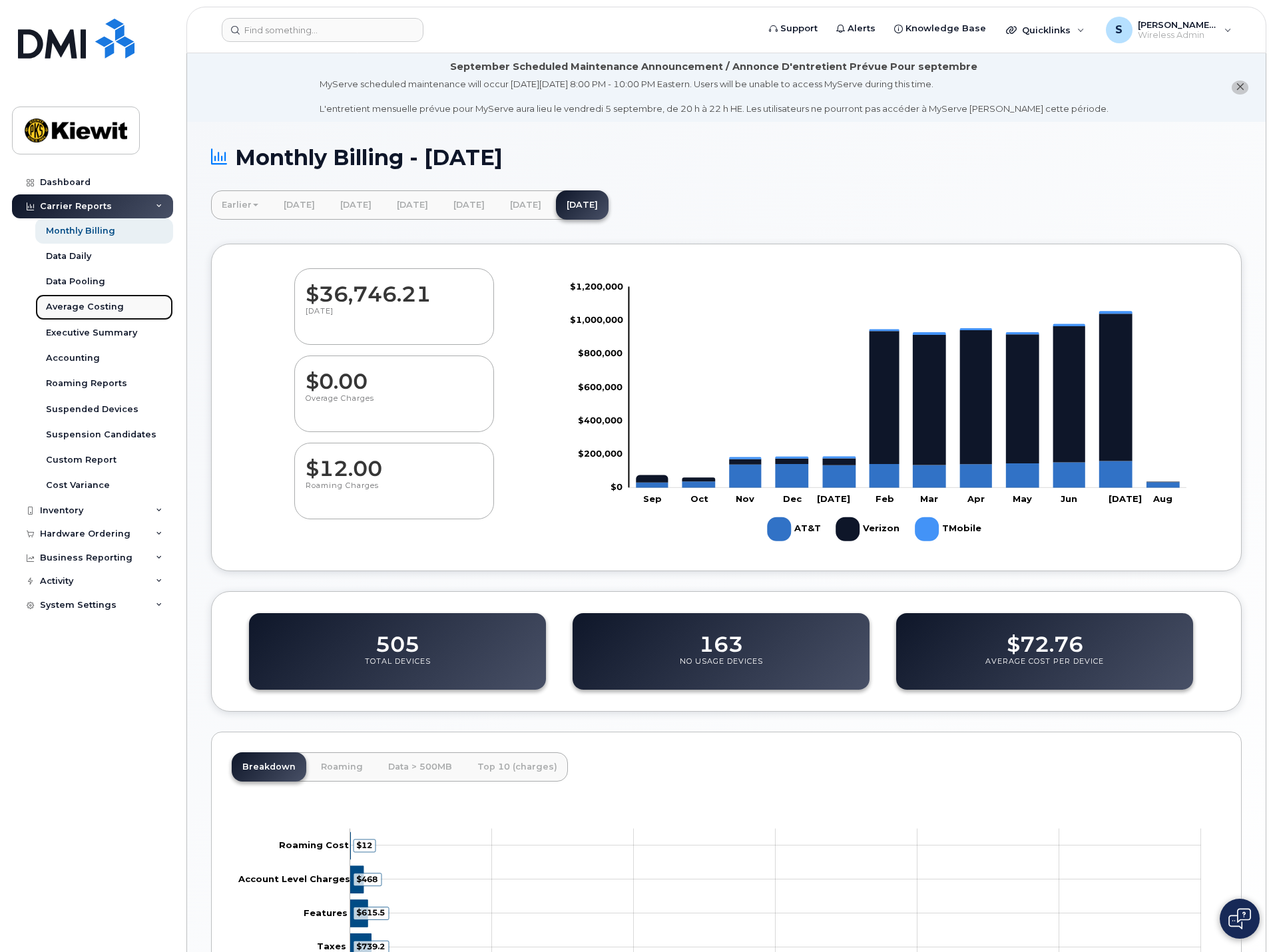
click at [71, 302] on div "Average Costing" at bounding box center [84, 307] width 78 height 12
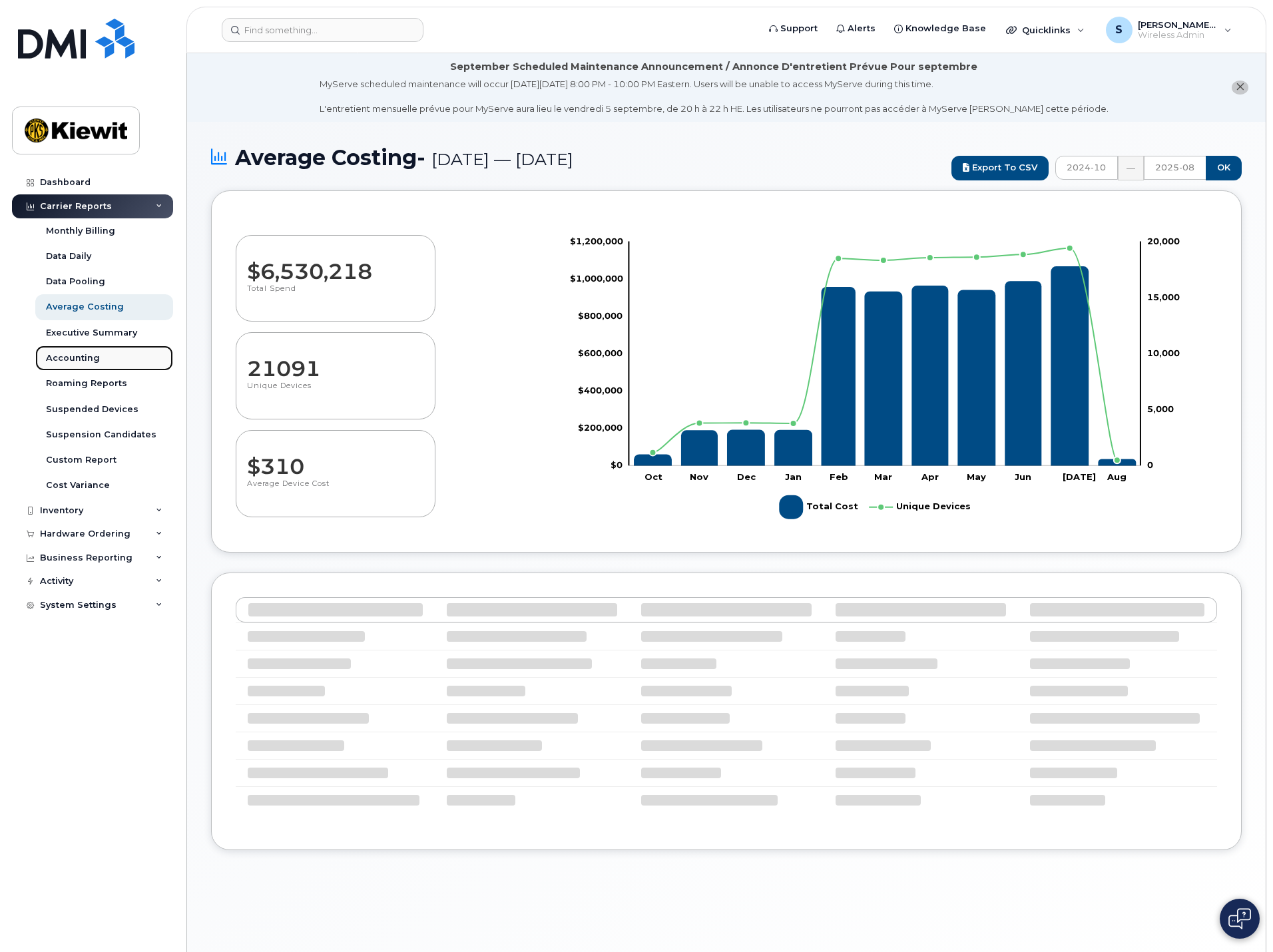
click at [73, 354] on div "Accounting" at bounding box center [73, 358] width 54 height 12
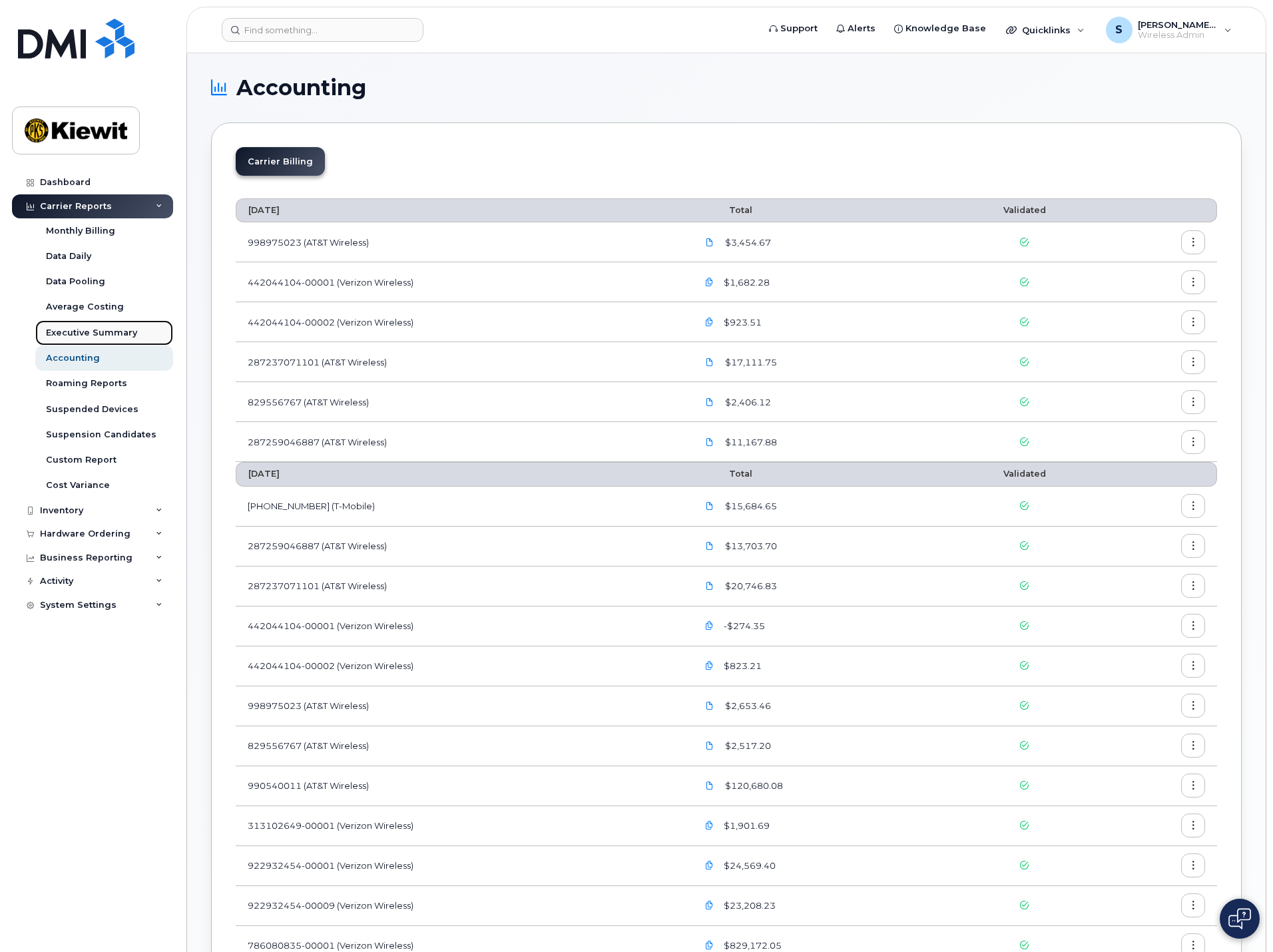
click at [107, 331] on div "Executive Summary" at bounding box center [91, 333] width 91 height 12
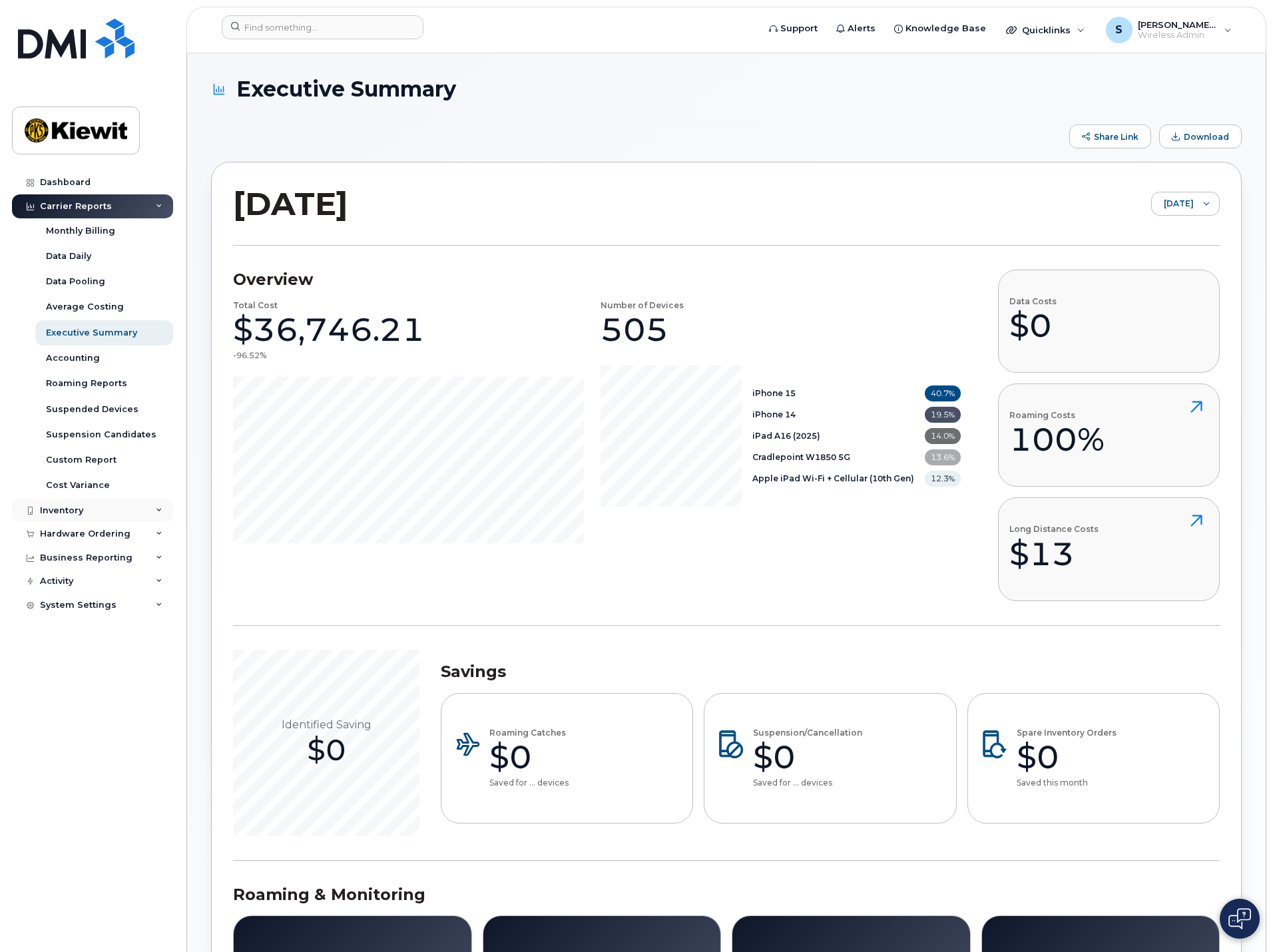
click at [95, 512] on div "Inventory" at bounding box center [92, 510] width 161 height 24
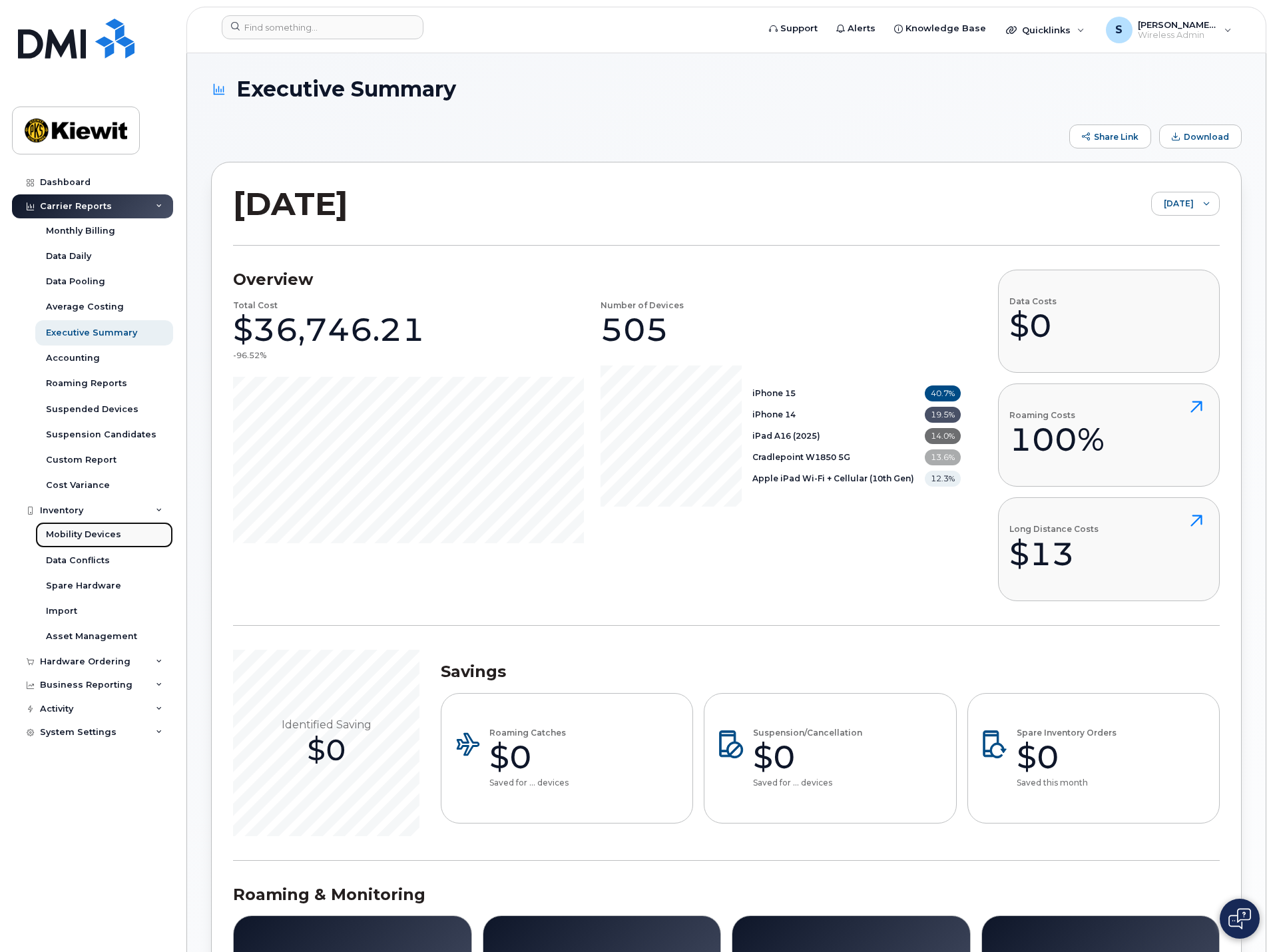
click at [95, 536] on div "Mobility Devices" at bounding box center [83, 535] width 75 height 12
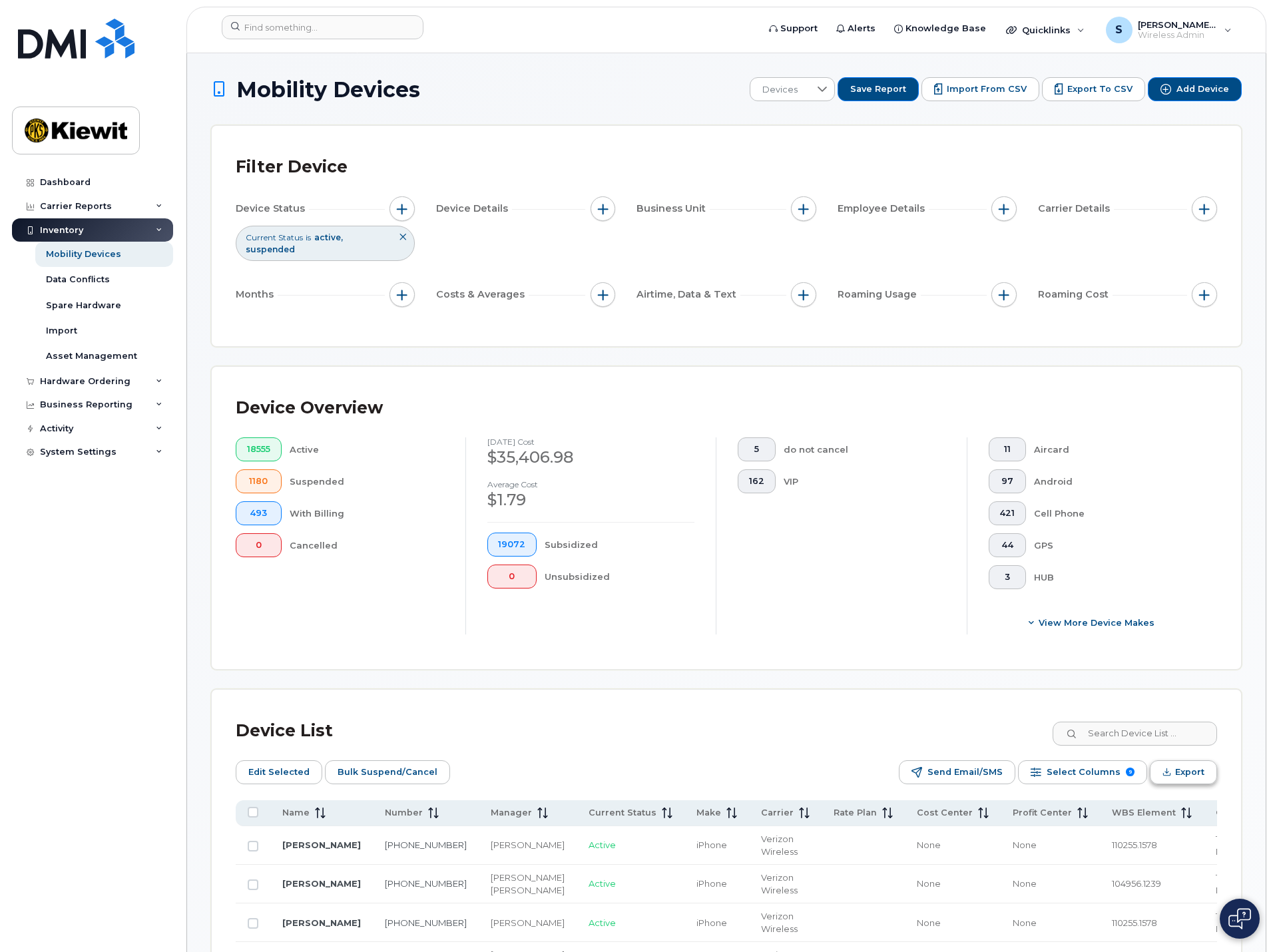
click at [1186, 762] on span "Export" at bounding box center [1189, 772] width 30 height 20
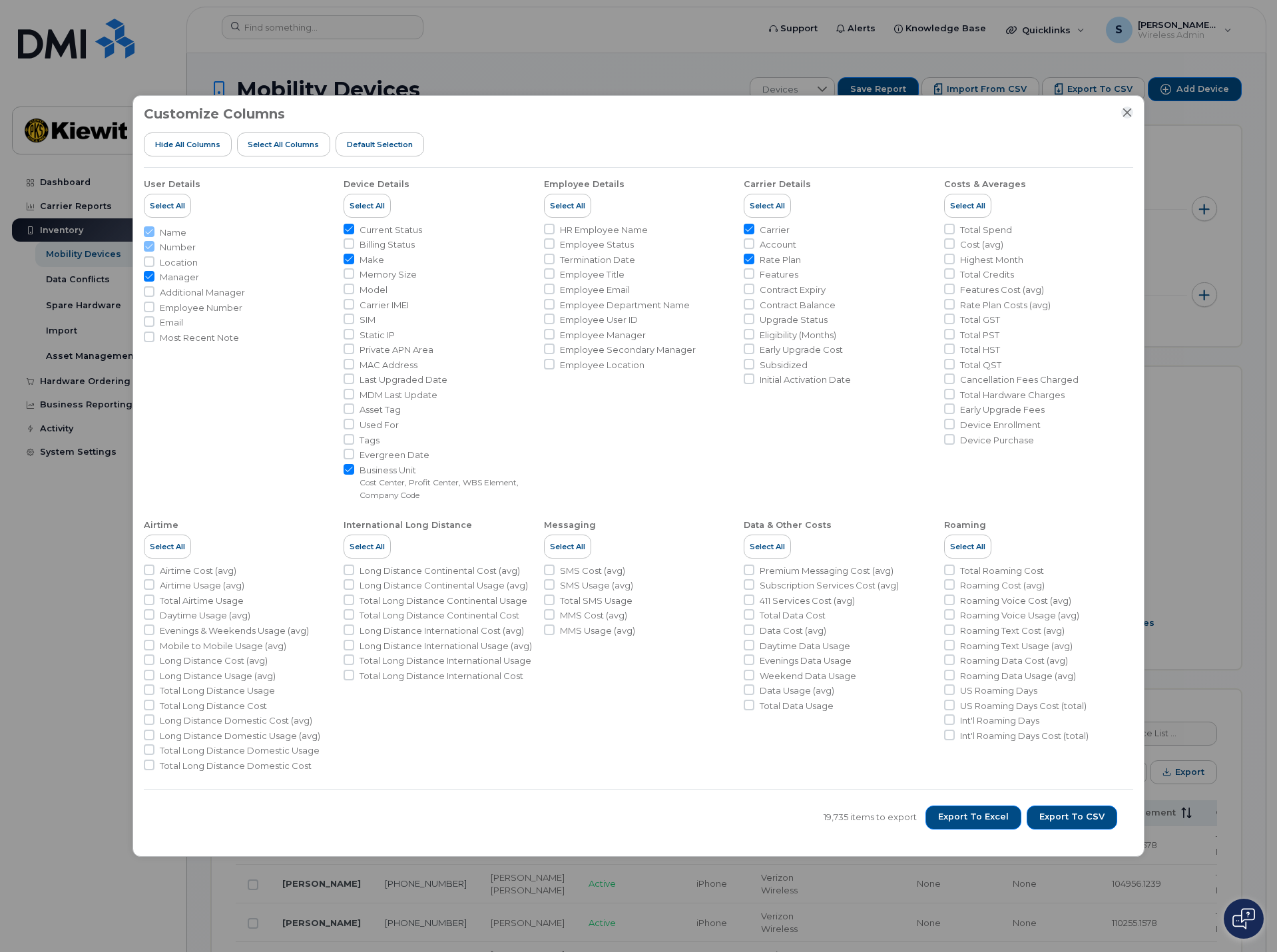
click at [1130, 115] on icon "Close" at bounding box center [1127, 112] width 11 height 11
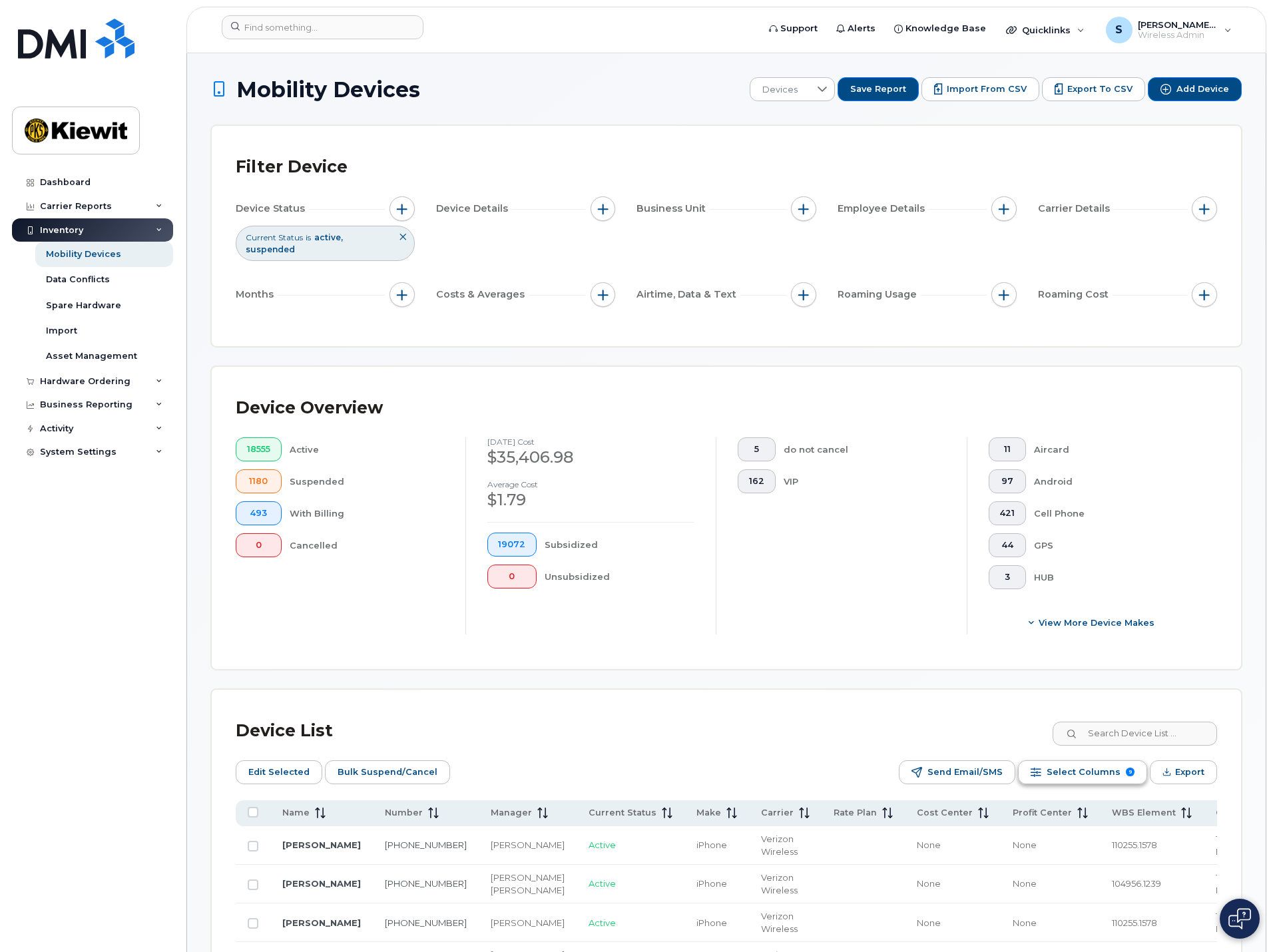
click at [1107, 762] on span "Select Columns" at bounding box center [1083, 772] width 73 height 20
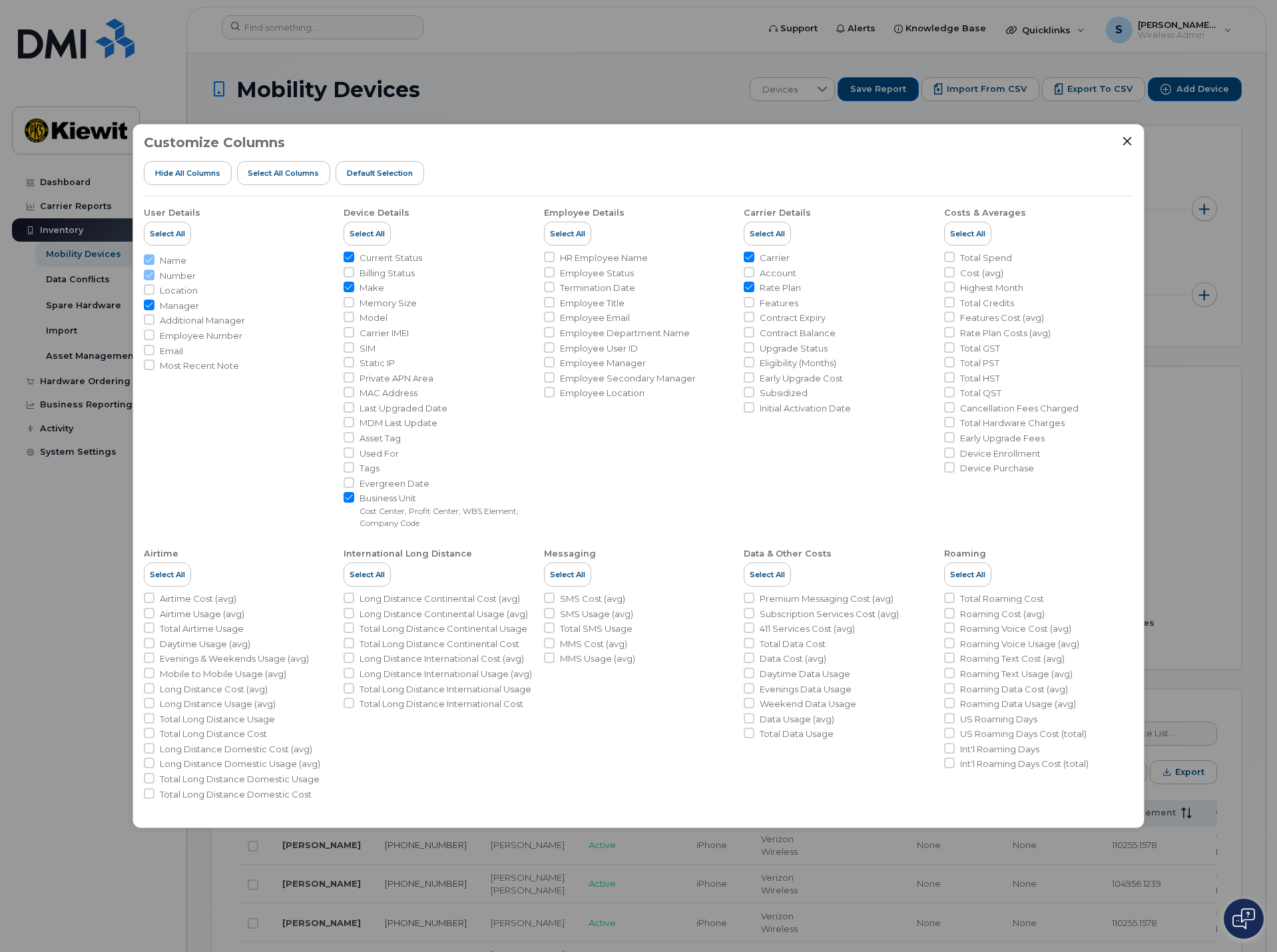
click at [394, 269] on span "Billing Status" at bounding box center [387, 273] width 55 height 13
click at [354, 269] on input "Billing Status" at bounding box center [349, 272] width 11 height 11
checkbox input "true"
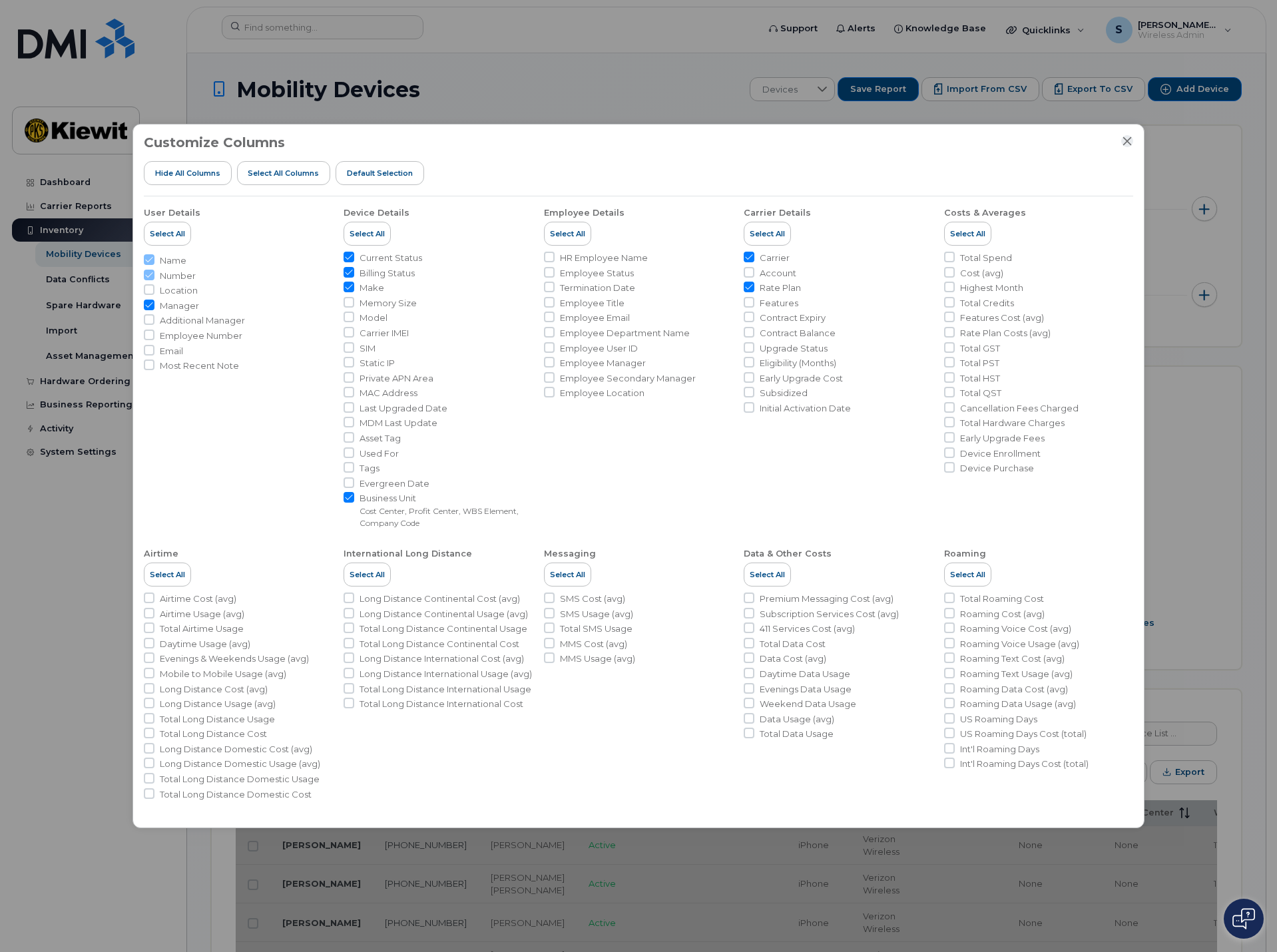
click at [1128, 138] on icon "Close" at bounding box center [1127, 141] width 11 height 11
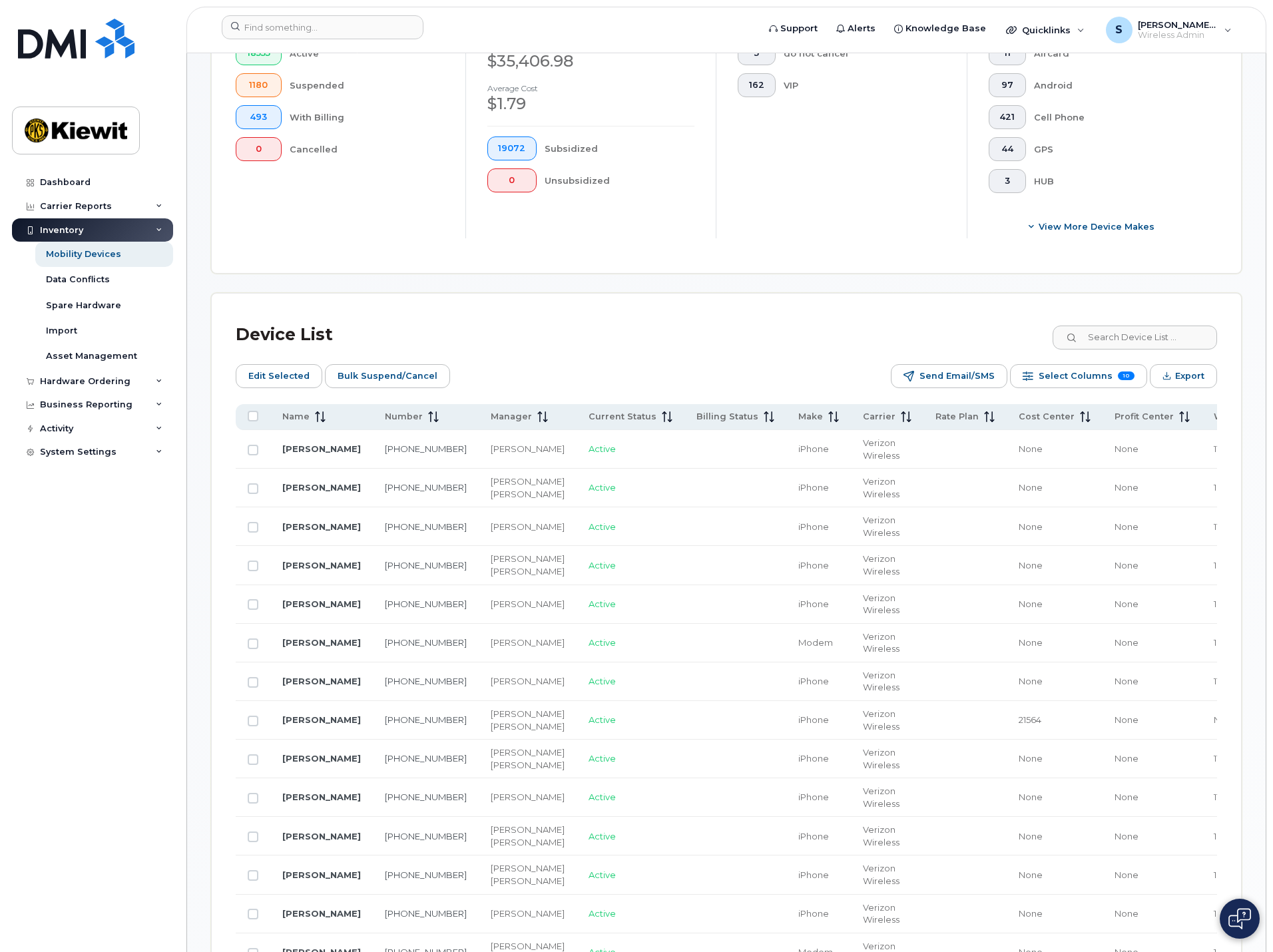
scroll to position [400, 0]
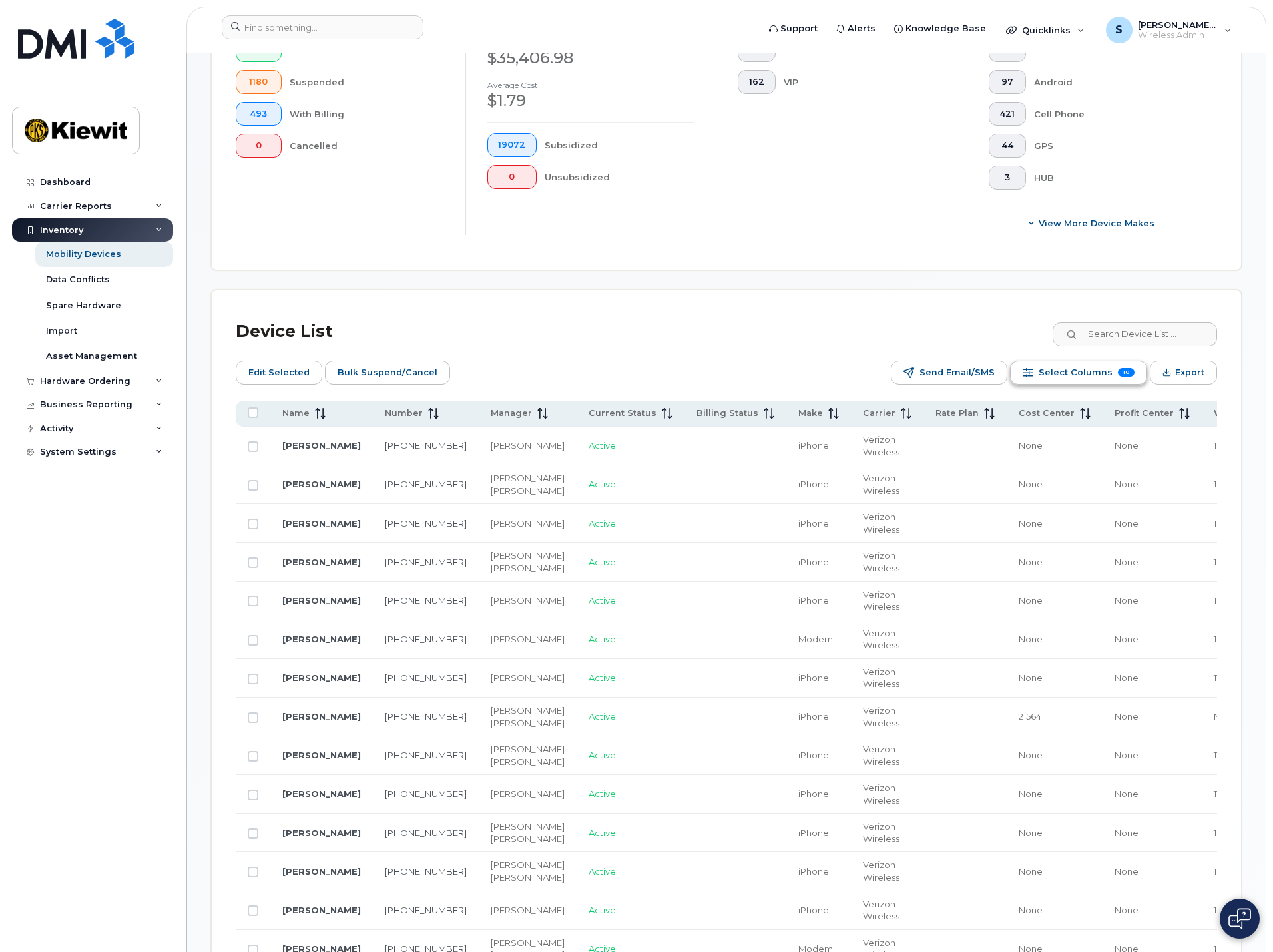
click at [1085, 362] on span "Select Columns" at bounding box center [1074, 373] width 73 height 20
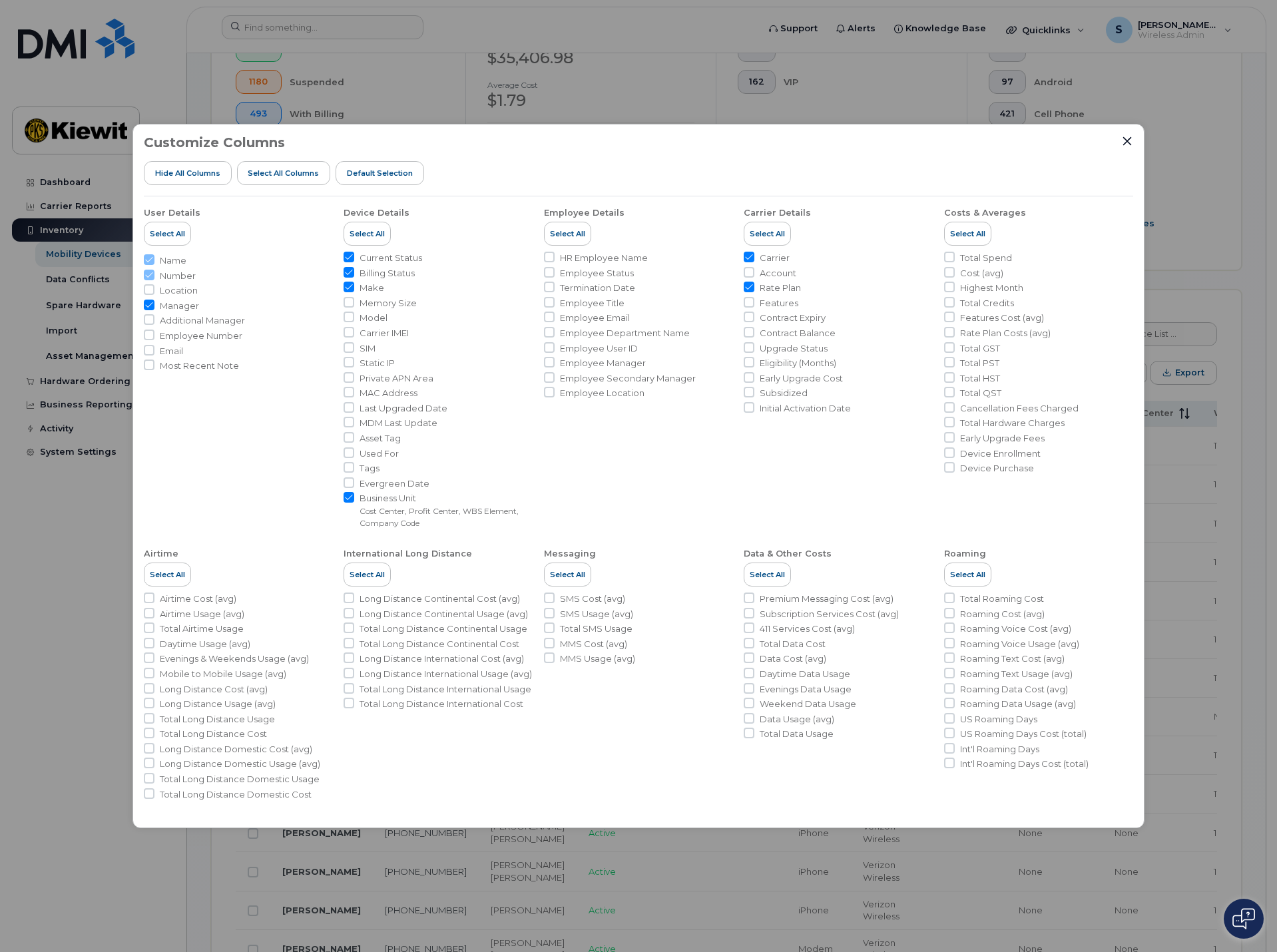
click at [371, 270] on span "Billing Status" at bounding box center [387, 273] width 55 height 13
click at [354, 270] on input "Billing Status" at bounding box center [349, 272] width 11 height 11
checkbox input "false"
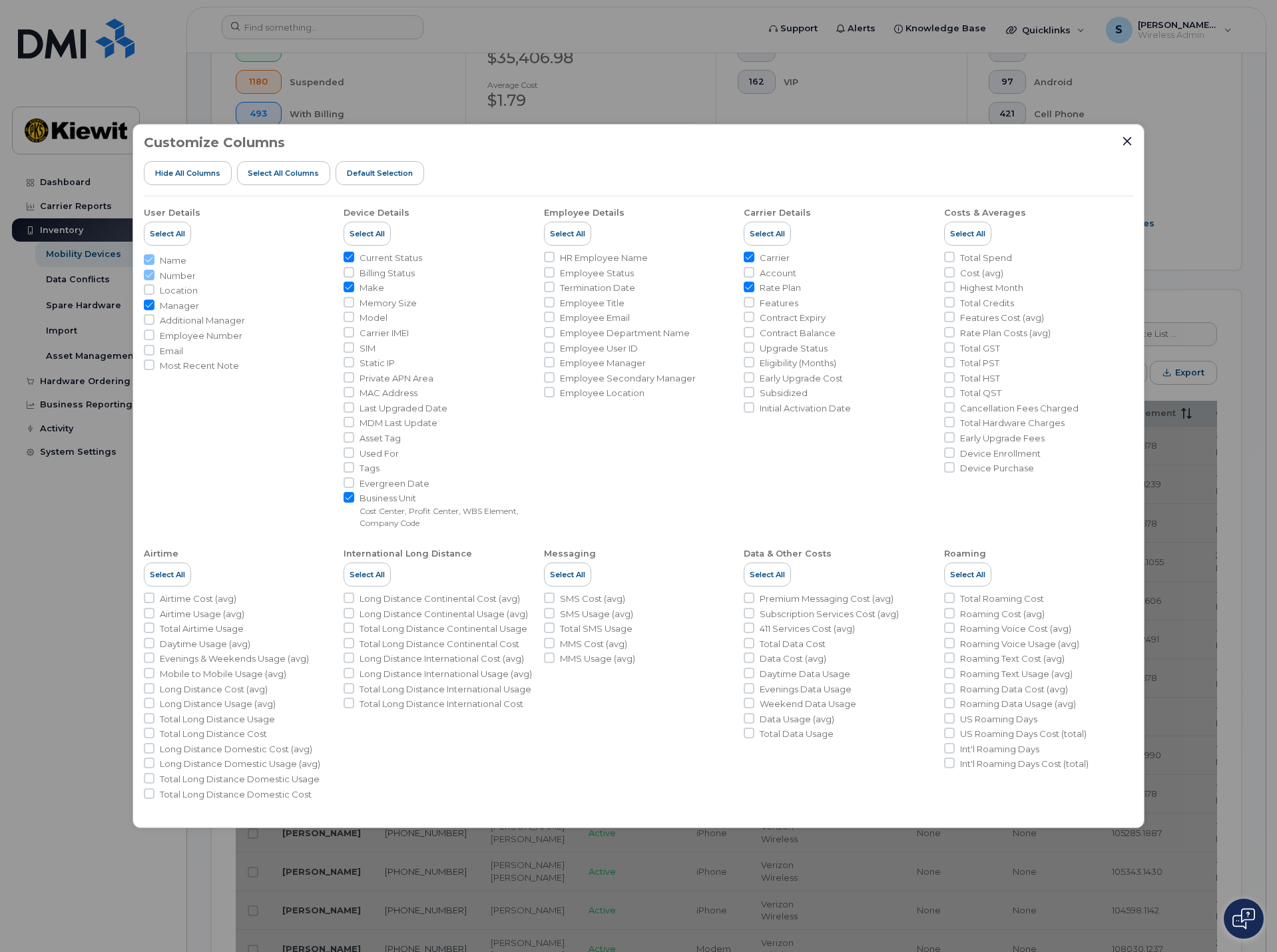
click at [184, 337] on span "Employee Number" at bounding box center [201, 335] width 83 height 13
click at [155, 337] on input "Employee Number" at bounding box center [149, 335] width 11 height 11
checkbox input "true"
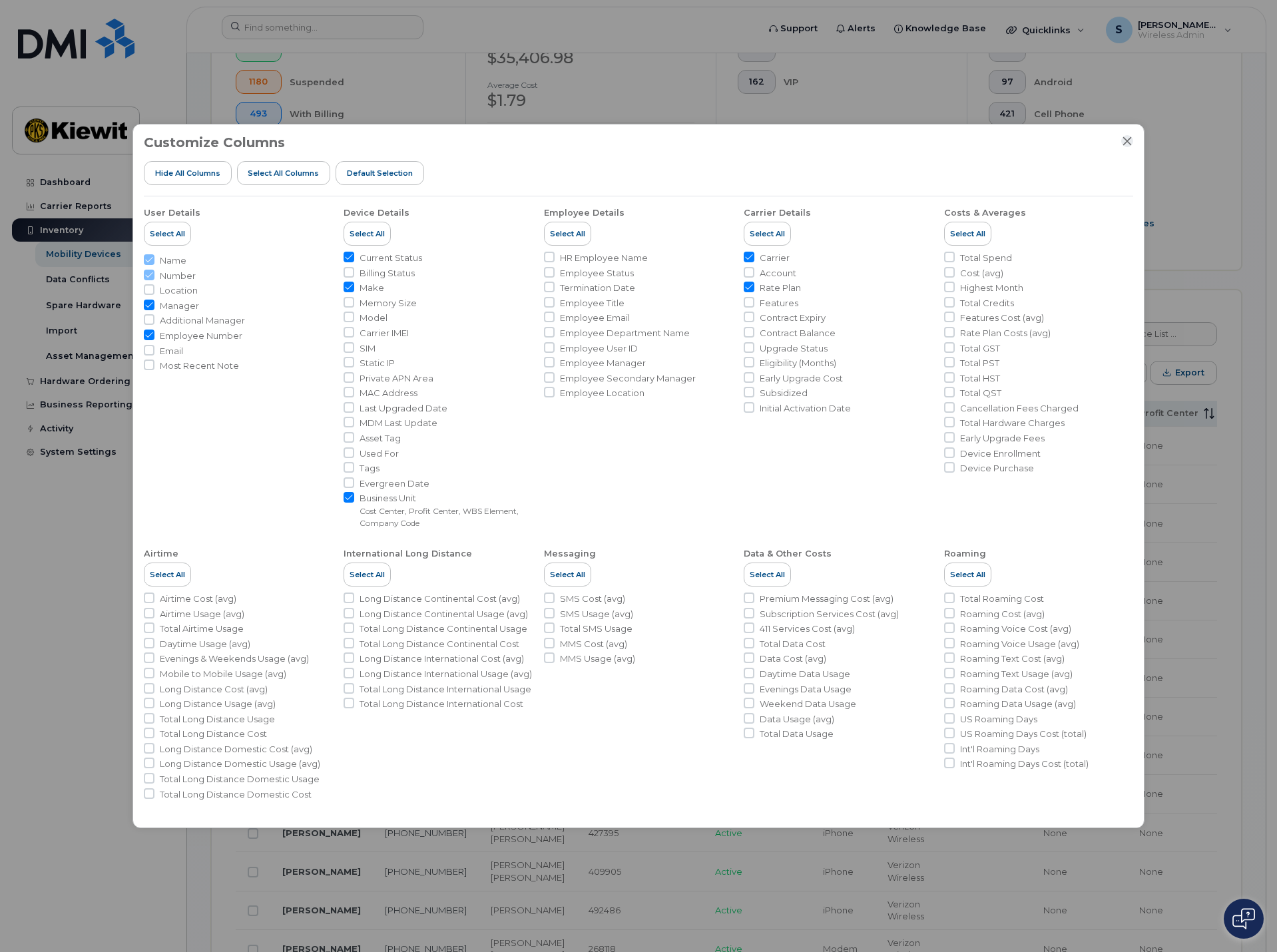
click at [1126, 139] on icon "Close" at bounding box center [1127, 141] width 11 height 11
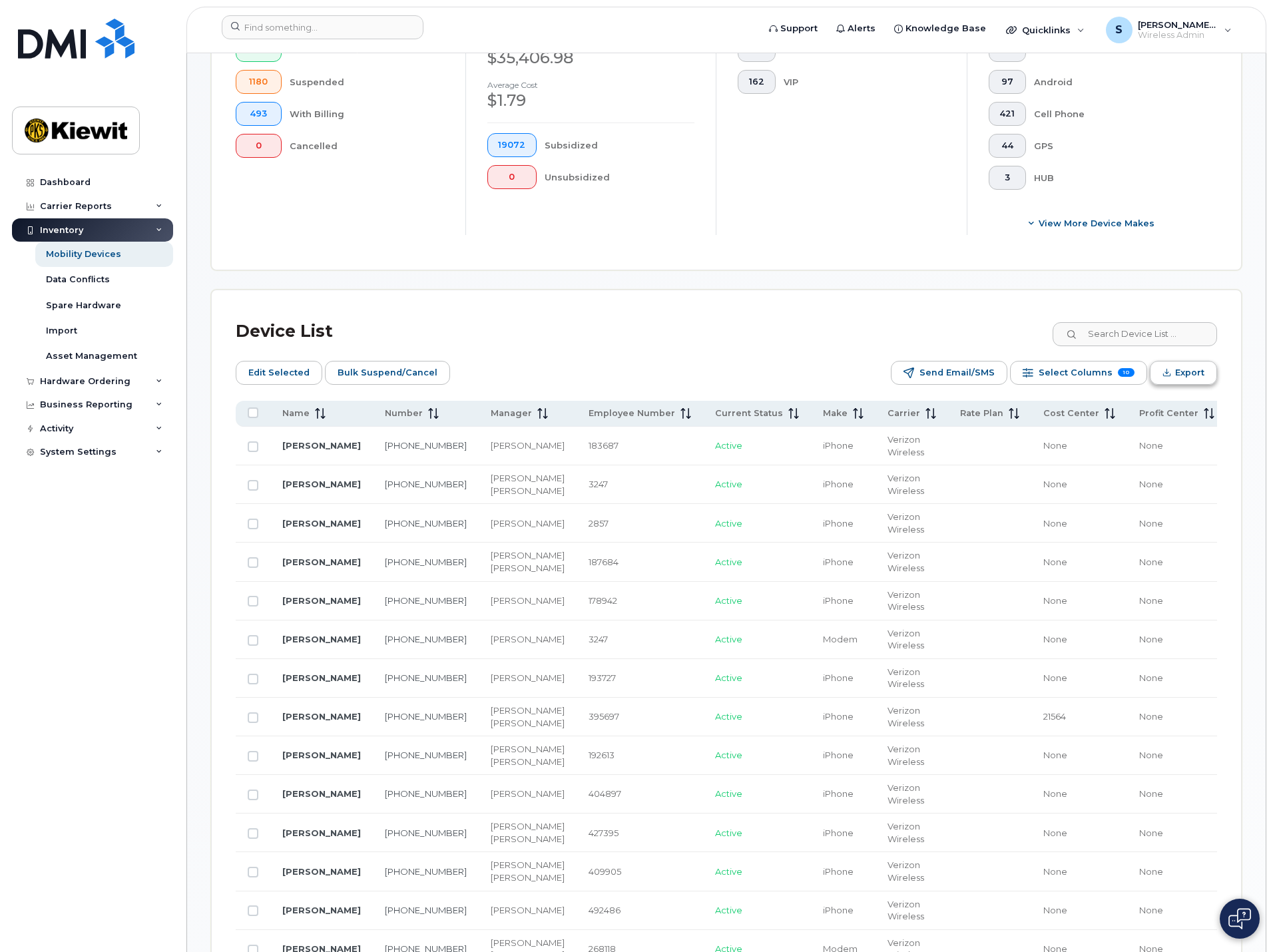
click at [1178, 362] on span "Export" at bounding box center [1189, 373] width 30 height 20
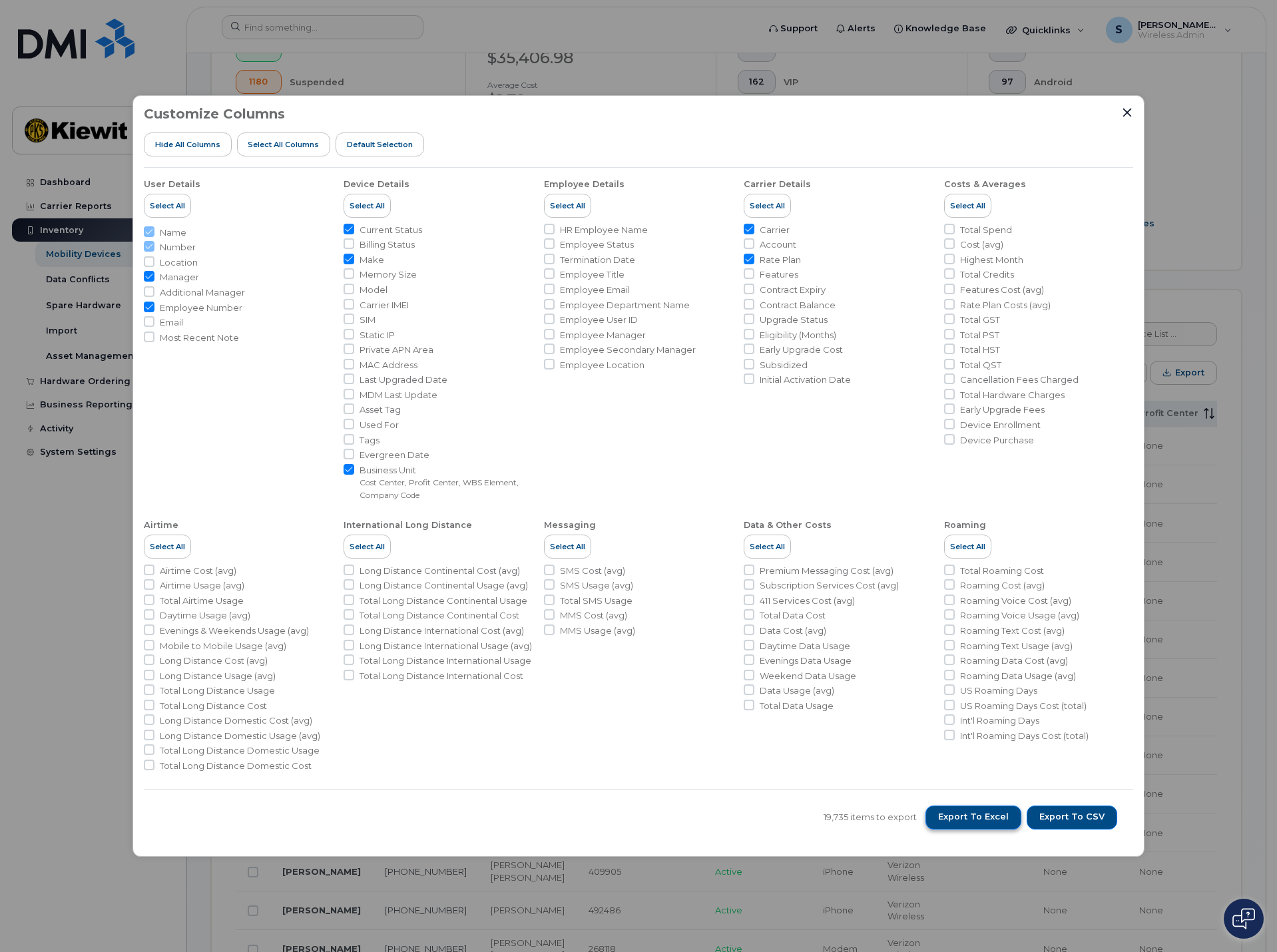
click at [1004, 812] on span "Export to Excel" at bounding box center [974, 817] width 71 height 12
drag, startPoint x: 791, startPoint y: 291, endPoint x: 790, endPoint y: 302, distance: 11.0
click at [791, 291] on span "Contract Expiry" at bounding box center [793, 290] width 66 height 13
click at [755, 291] on input "Contract Expiry" at bounding box center [749, 289] width 11 height 11
checkbox input "true"
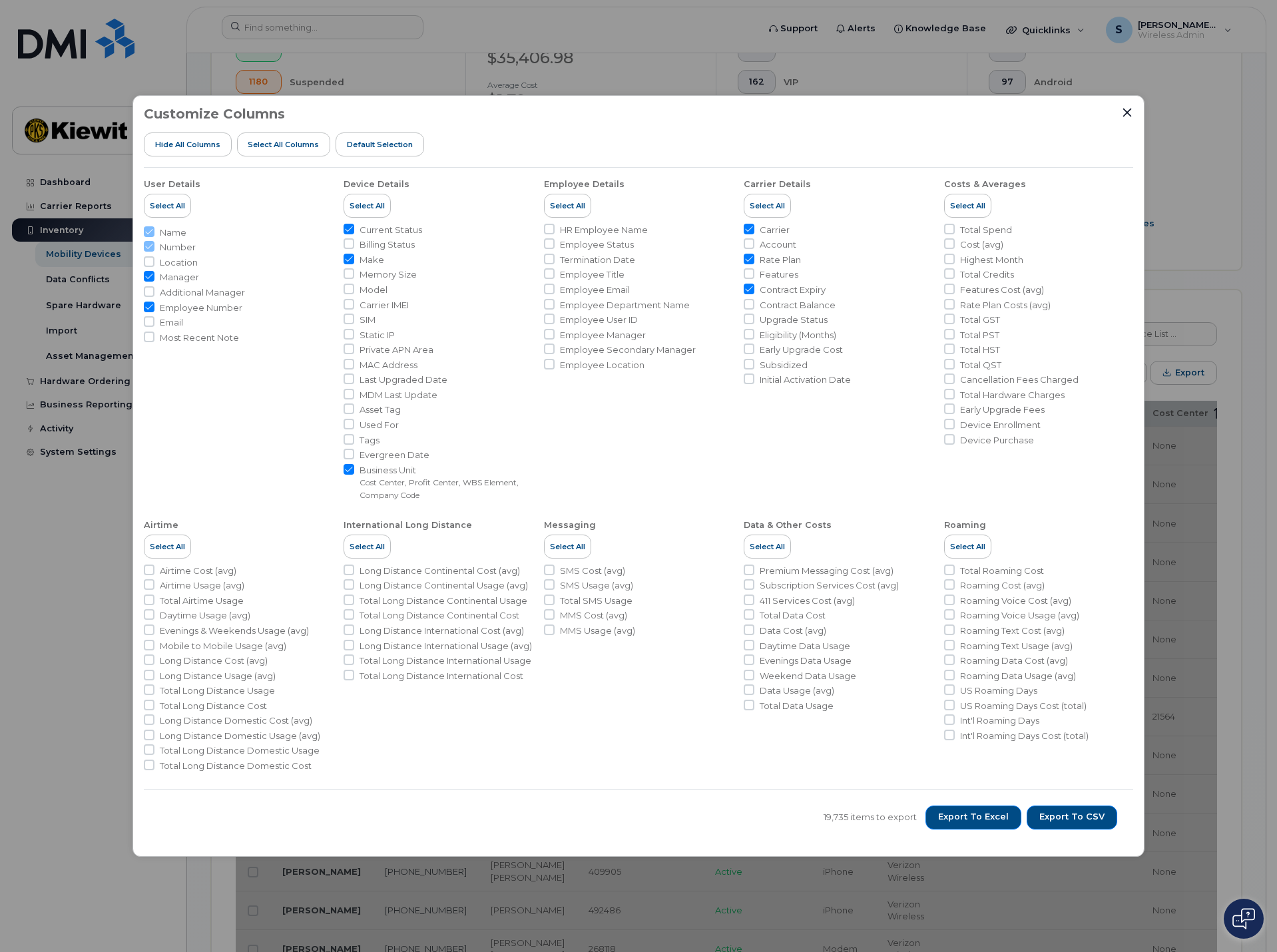
click at [783, 307] on span "Contract Balance" at bounding box center [798, 305] width 76 height 13
click at [755, 307] on input "Contract Balance" at bounding box center [749, 304] width 11 height 11
checkbox input "true"
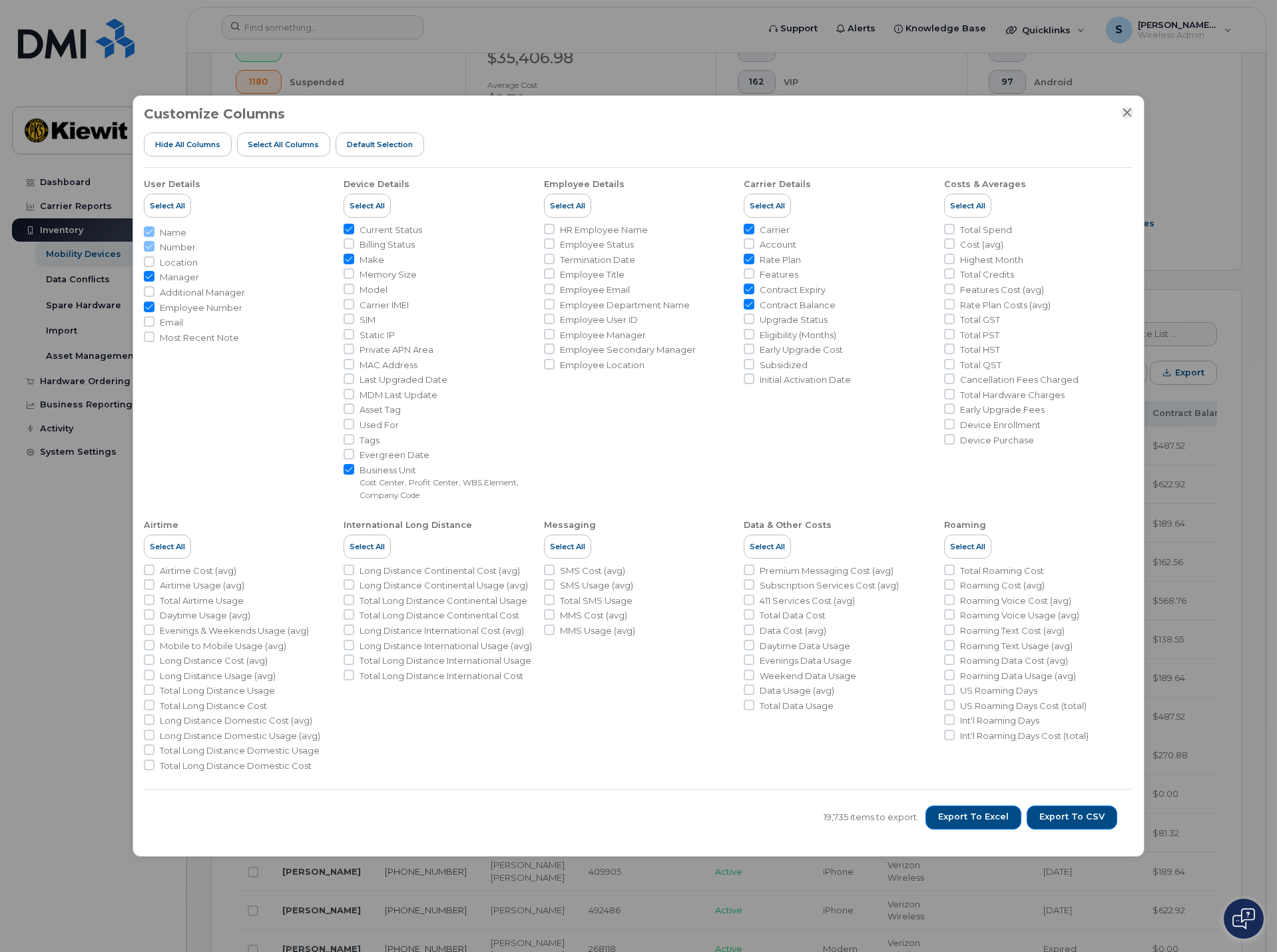
click at [1123, 112] on icon "Close" at bounding box center [1127, 112] width 11 height 11
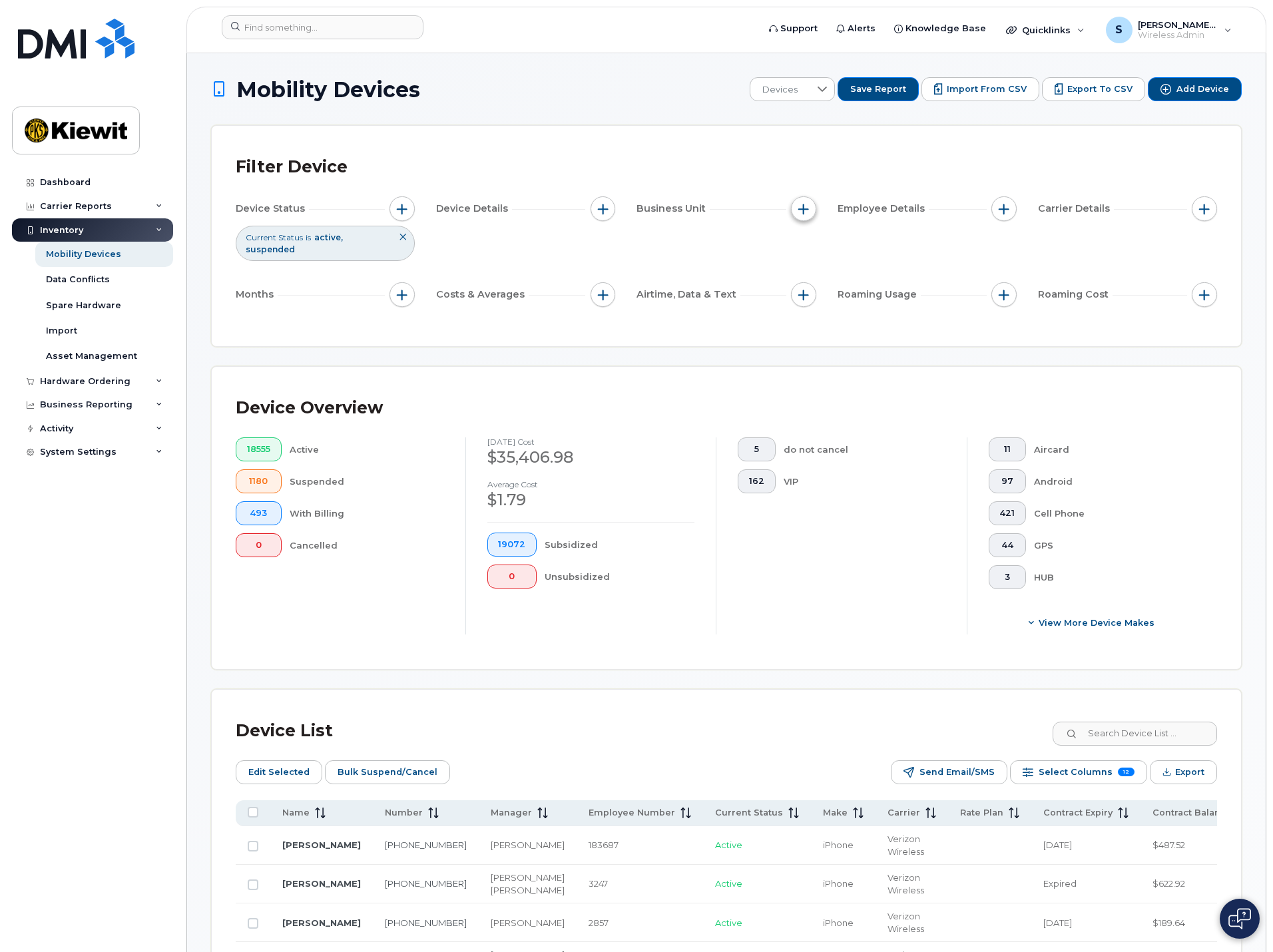
click at [801, 205] on span "button" at bounding box center [803, 209] width 11 height 11
click at [804, 335] on input "Company Code" at bounding box center [807, 333] width 11 height 11
checkbox input "true"
drag, startPoint x: 889, startPoint y: 394, endPoint x: 897, endPoint y: 394, distance: 8.0
click at [889, 394] on input "text" at bounding box center [892, 389] width 117 height 12
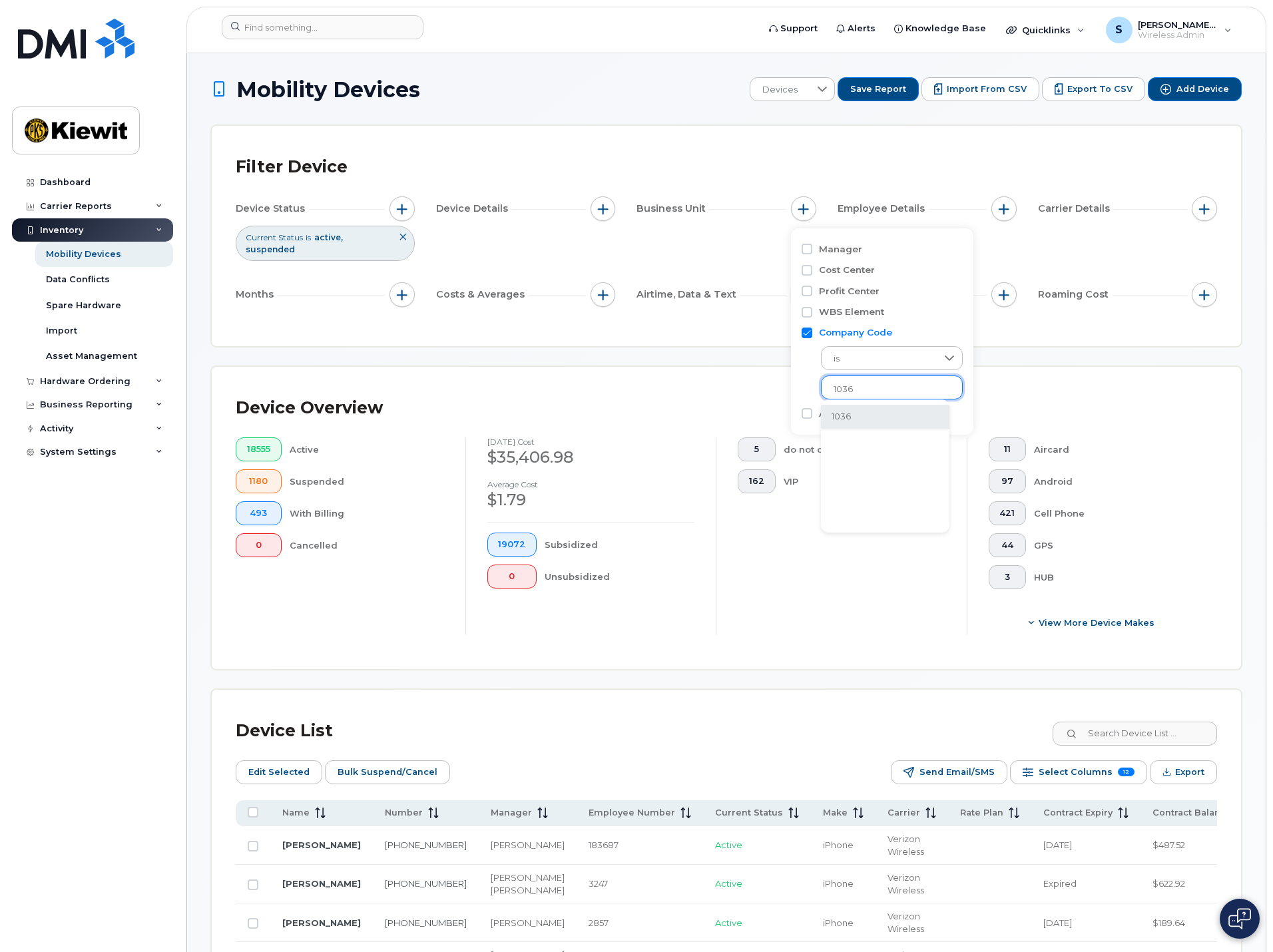
type input "1036"
click at [835, 416] on li "1036" at bounding box center [885, 416] width 128 height 24
click at [1112, 766] on span "Select Columns" at bounding box center [1074, 772] width 73 height 20
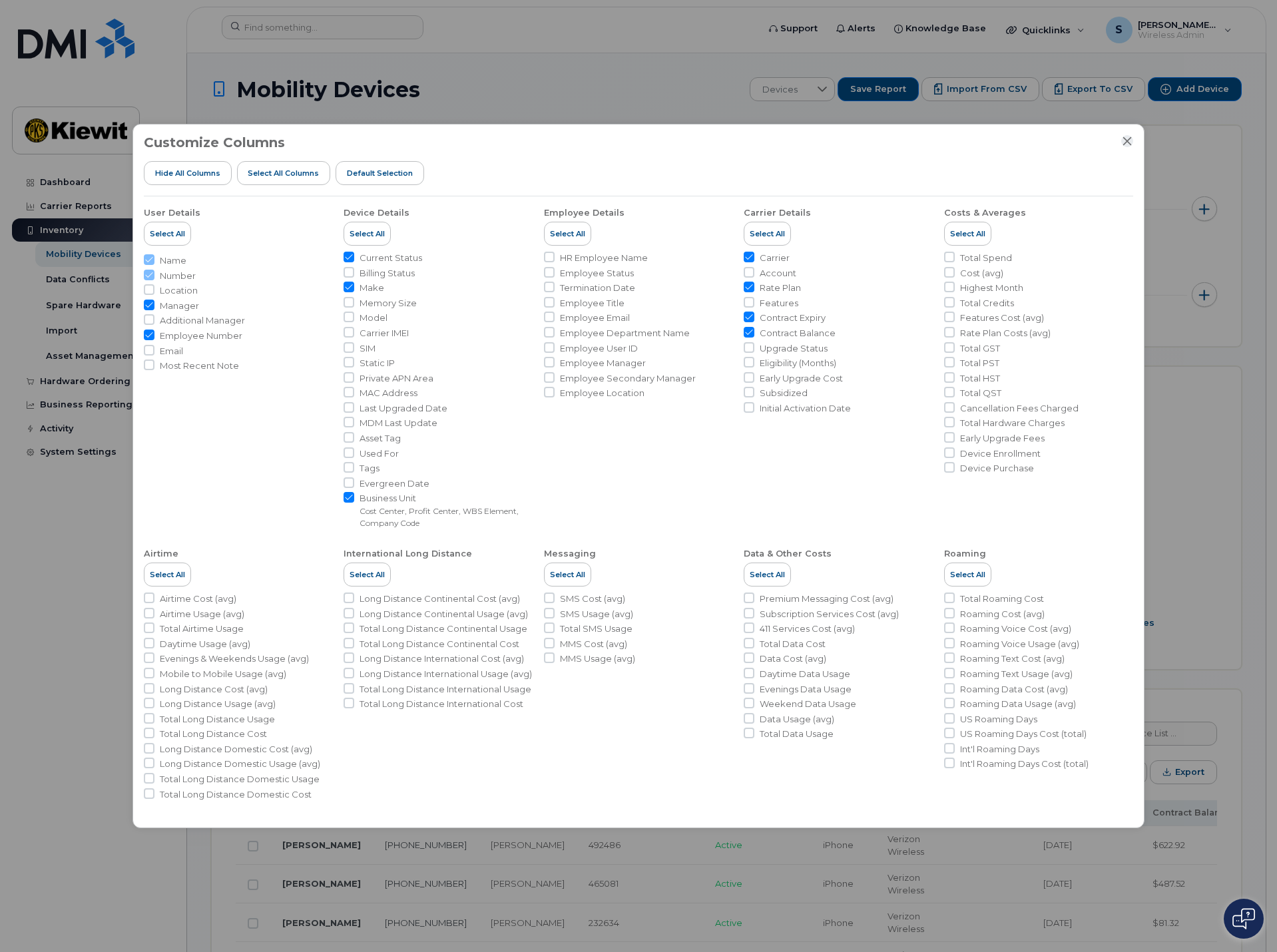
click at [1127, 142] on icon "Close" at bounding box center [1127, 141] width 8 height 8
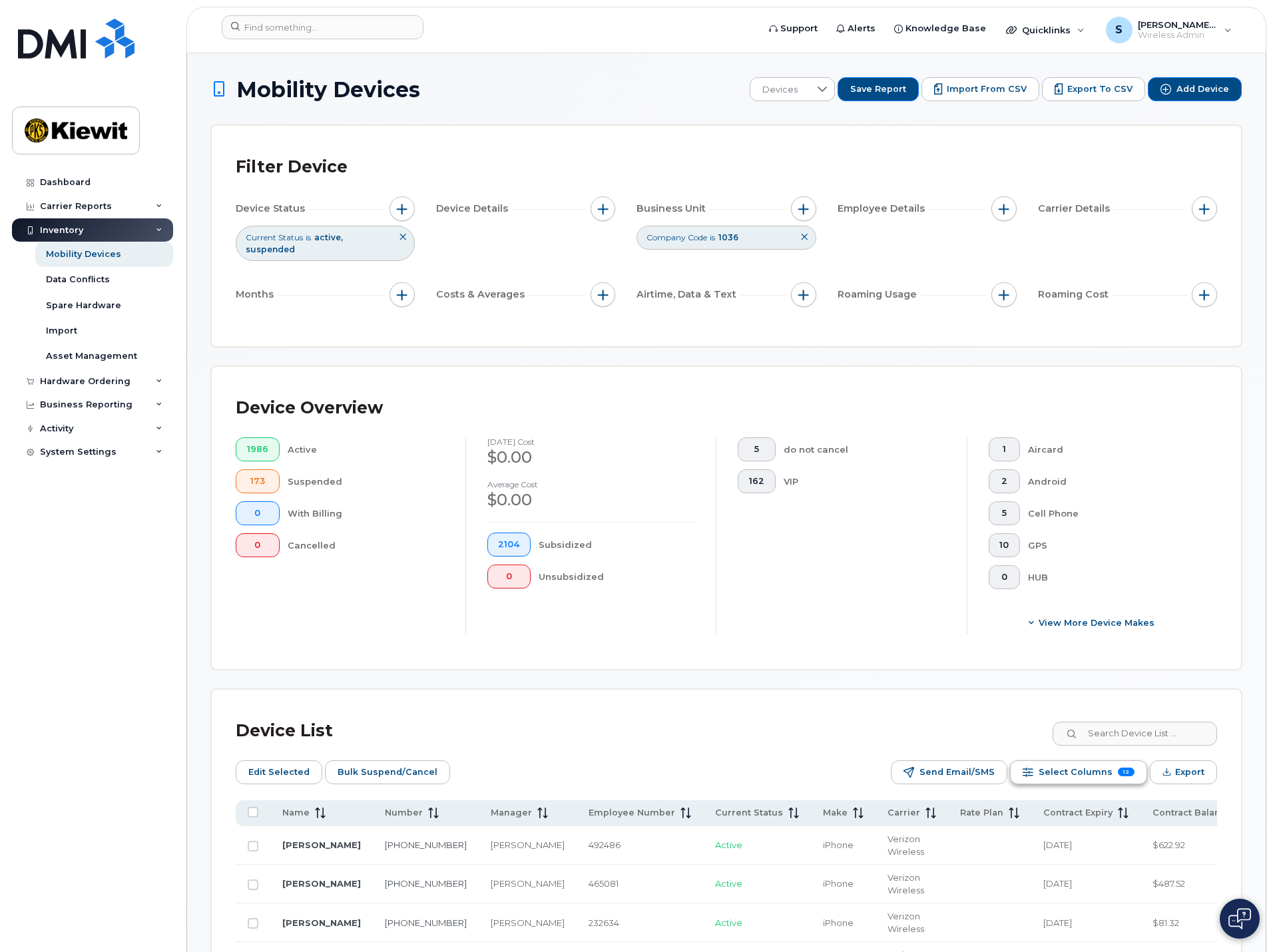
click at [1087, 766] on span "Select Columns" at bounding box center [1074, 772] width 73 height 20
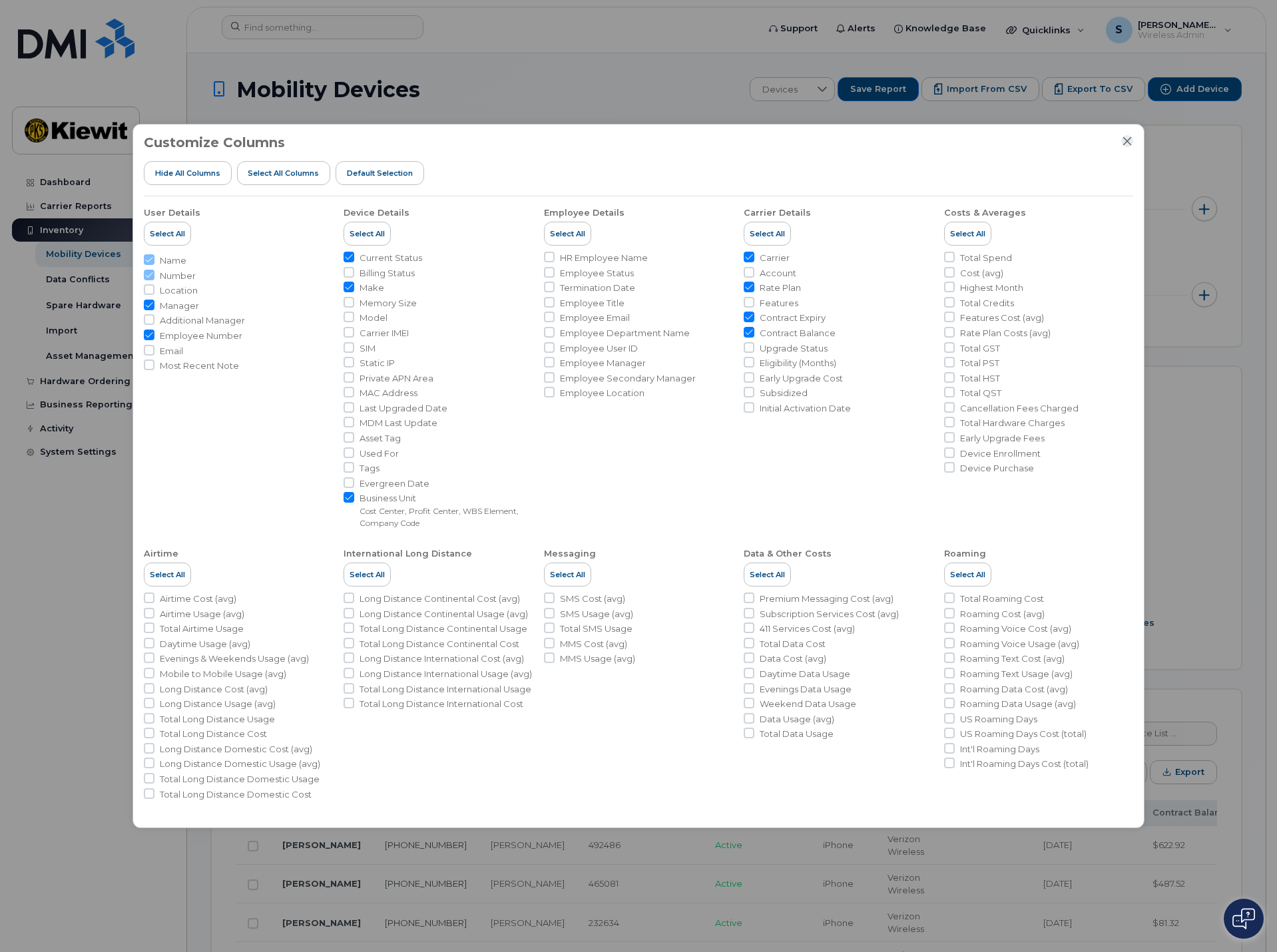
click at [1127, 146] on button "Close" at bounding box center [1127, 141] width 12 height 12
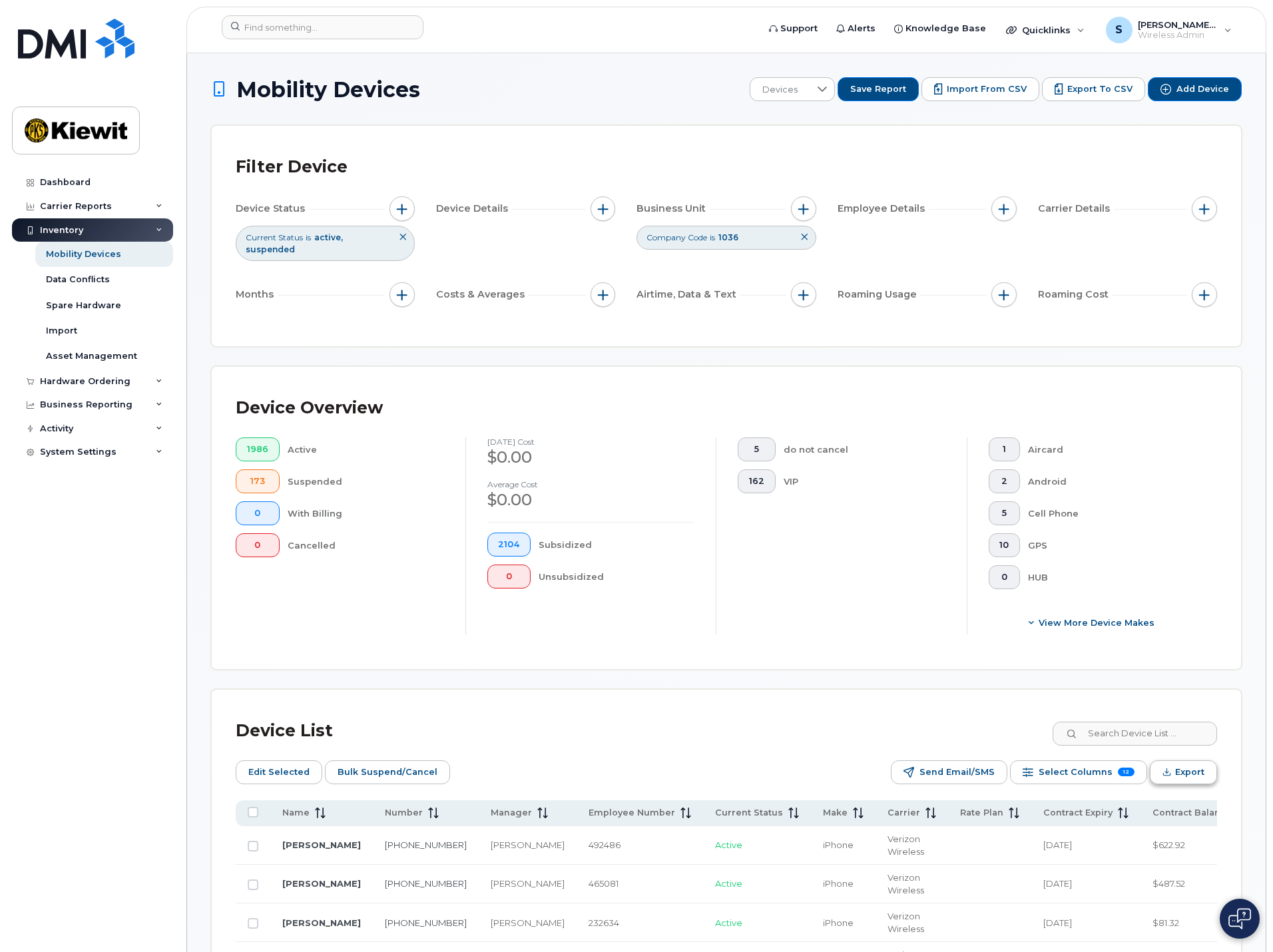
click at [1171, 766] on button "Export" at bounding box center [1183, 772] width 68 height 24
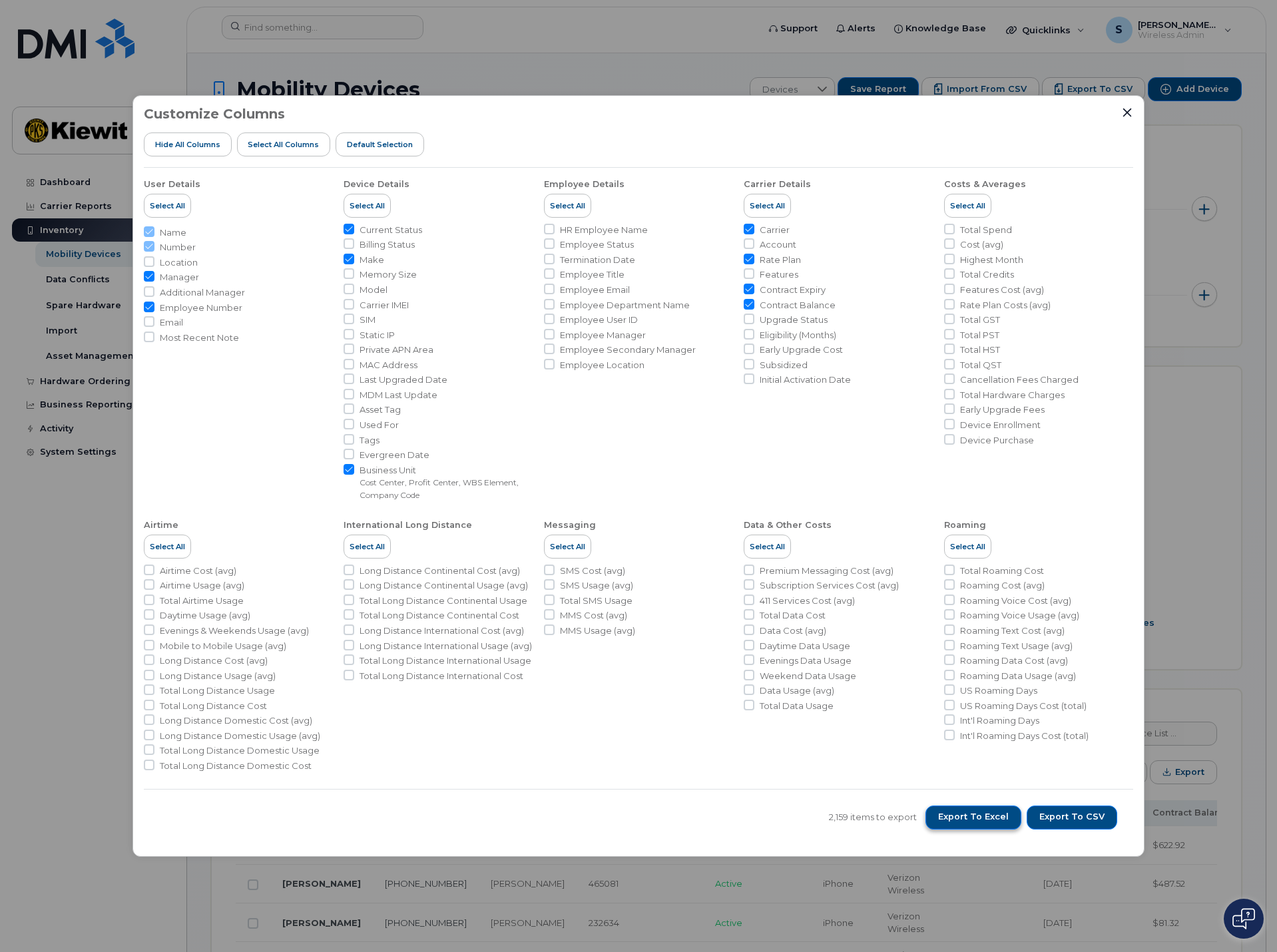
click at [992, 818] on span "Export to Excel" at bounding box center [974, 817] width 71 height 12
click at [1127, 110] on icon "Close" at bounding box center [1127, 112] width 11 height 11
